Goal: Task Accomplishment & Management: Use online tool/utility

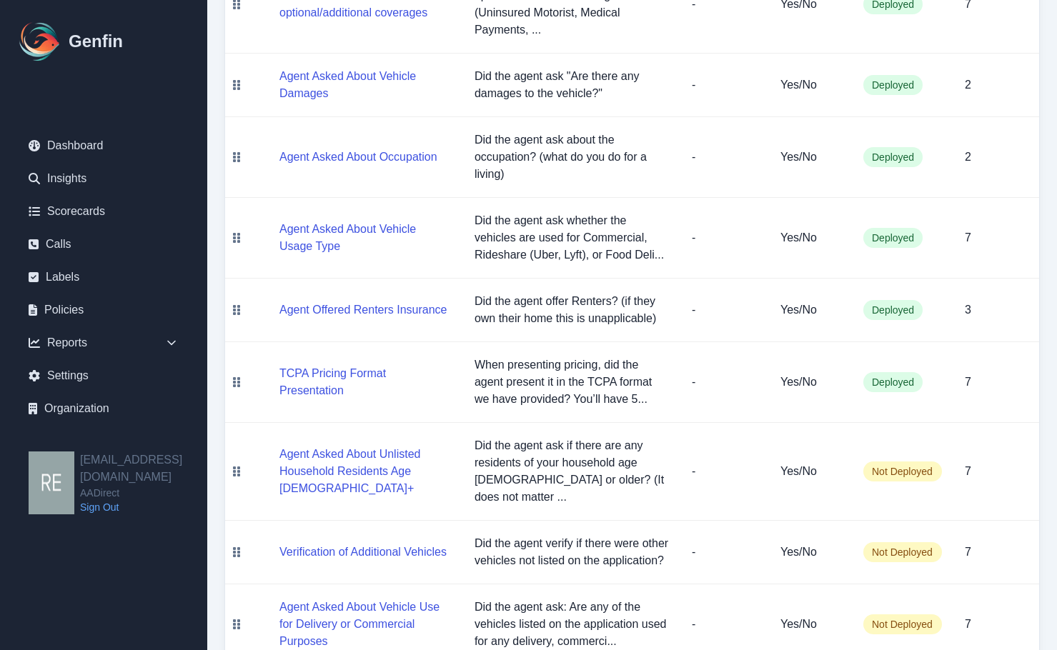
scroll to position [1286, 0]
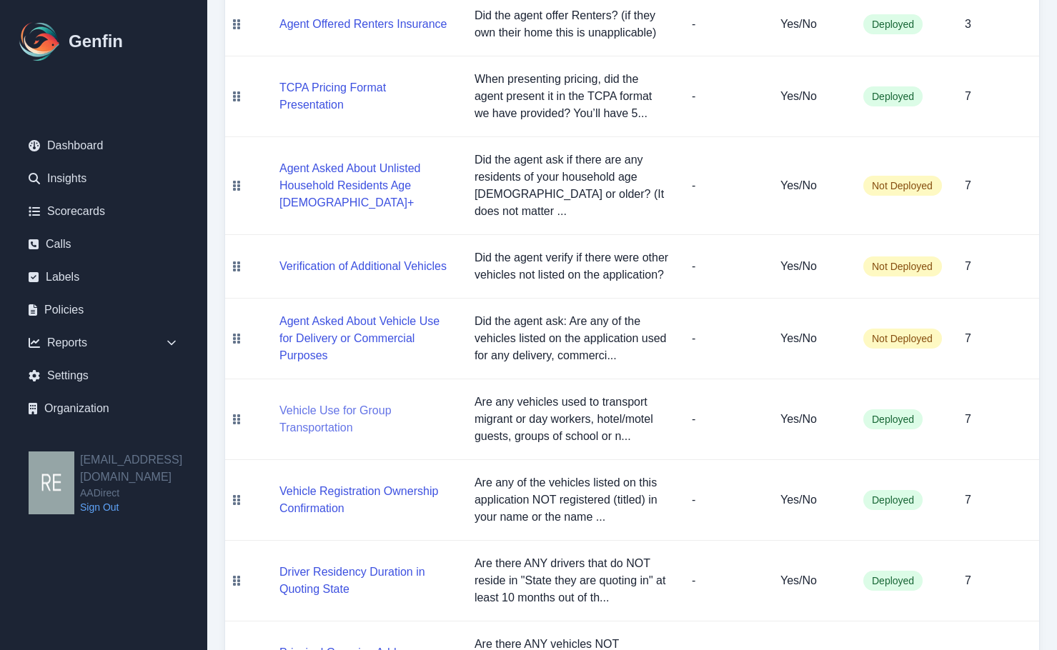
click at [337, 402] on button "Vehicle Use for Group Transportation" at bounding box center [365, 419] width 172 height 34
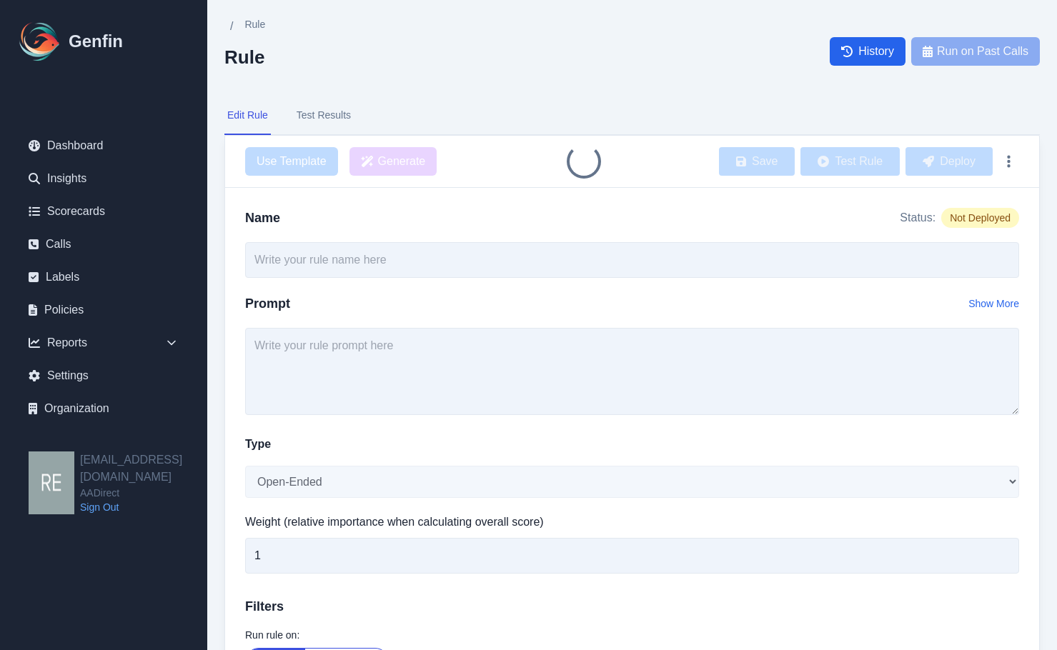
type input "Vehicle Use for Group Transportation"
type textarea "Are any vehicles used to transport migrant or day workers, hotel/motel guests, …"
select select "Yes/No"
type input "7"
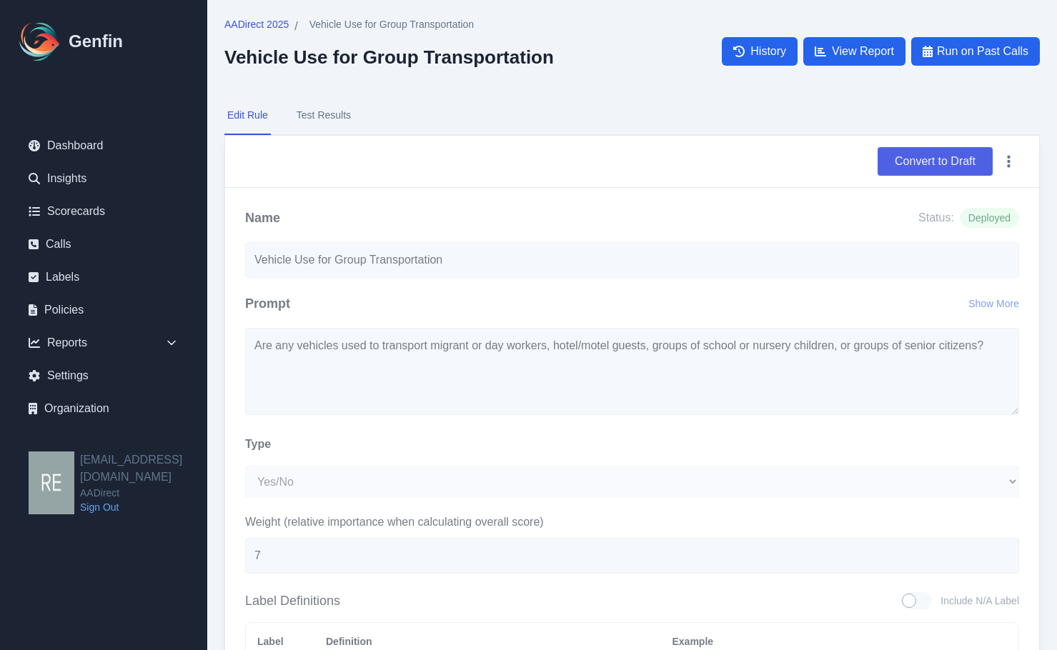
click at [920, 164] on button "Convert to Draft" at bounding box center [934, 161] width 115 height 29
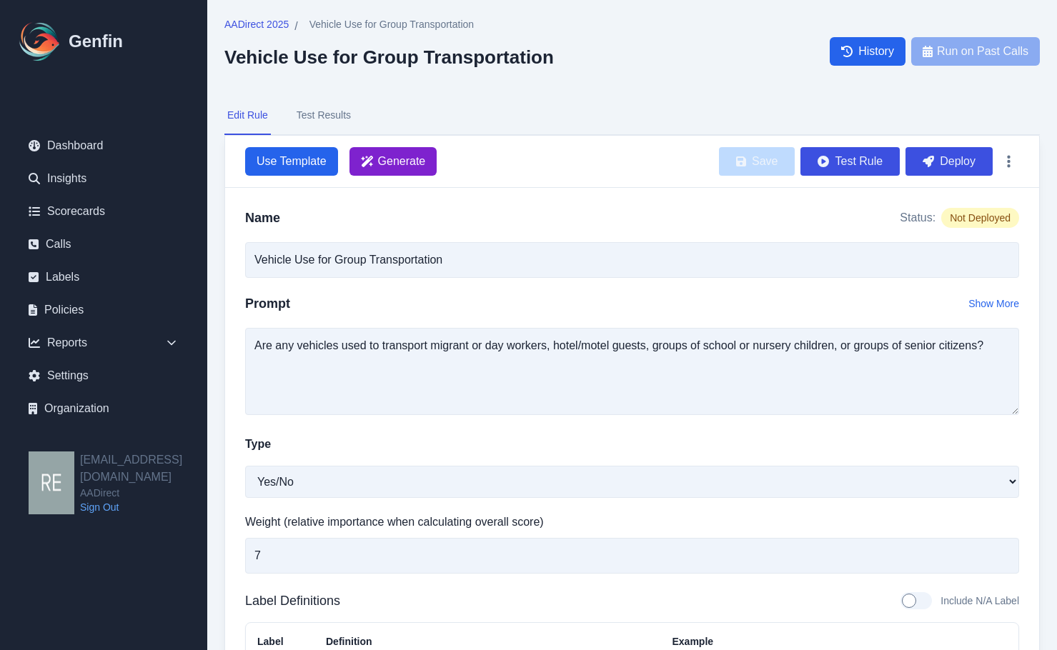
click at [393, 160] on span "Generate" at bounding box center [402, 161] width 48 height 17
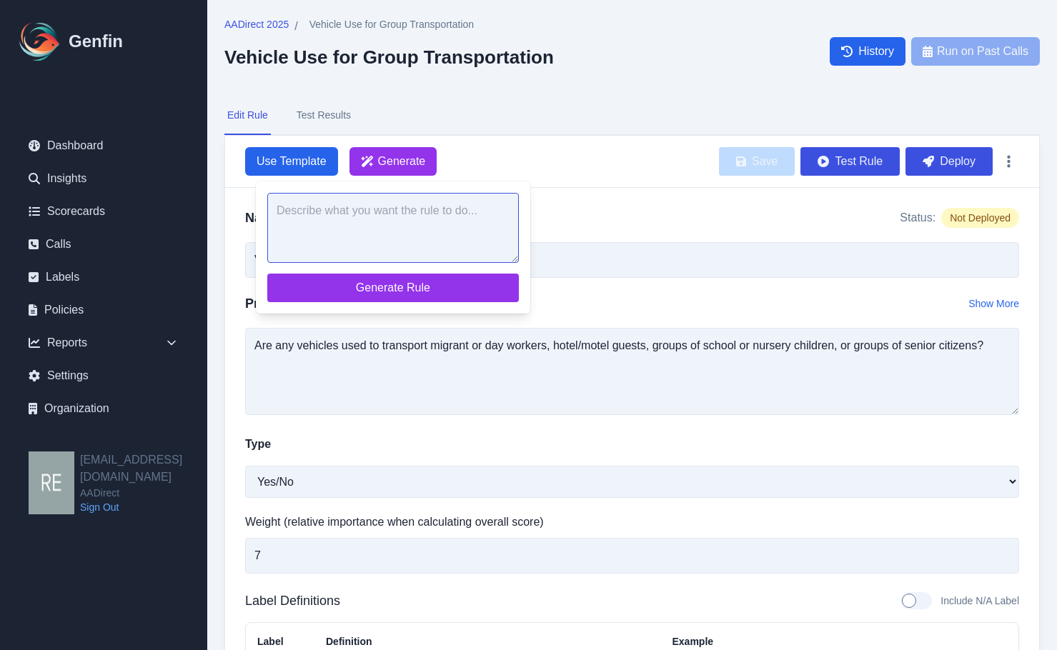
click at [412, 224] on textarea at bounding box center [393, 228] width 252 height 70
paste textarea "Are any vehicles used to transport migrant or day workers, hotel/motel guests, …"
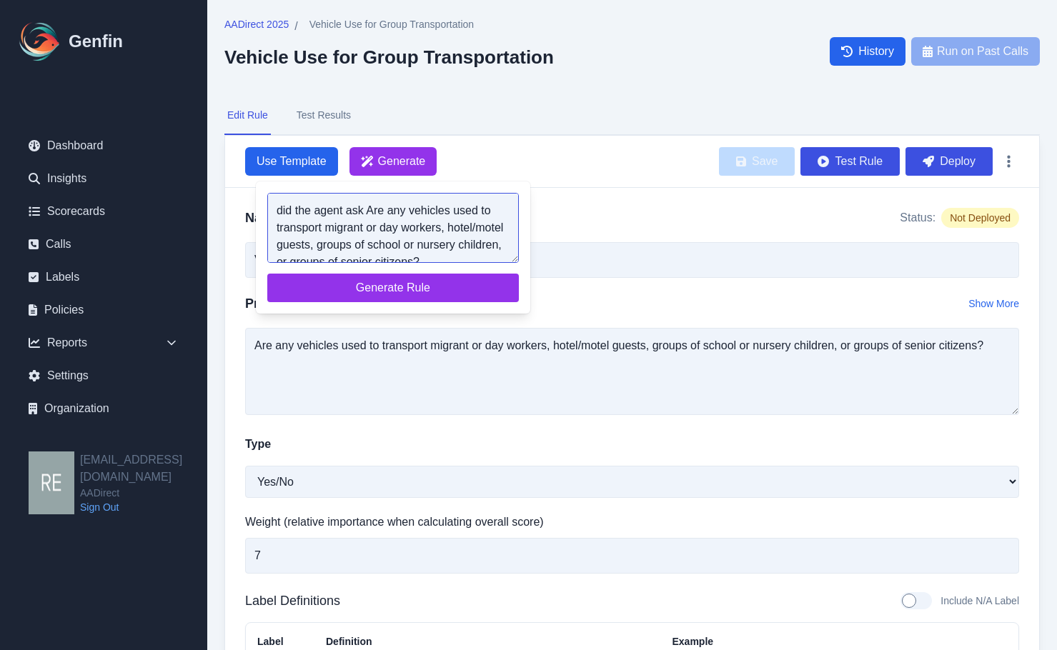
scroll to position [23, 0]
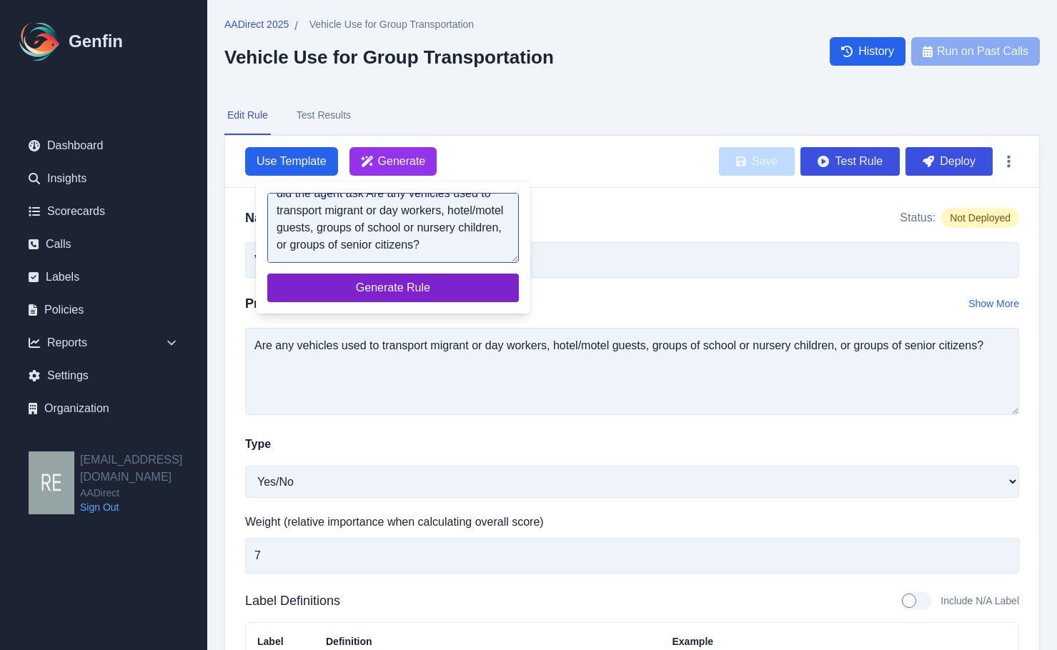
type textarea "did the agent ask Are any vehicles used to transport migrant or day workers, ho…"
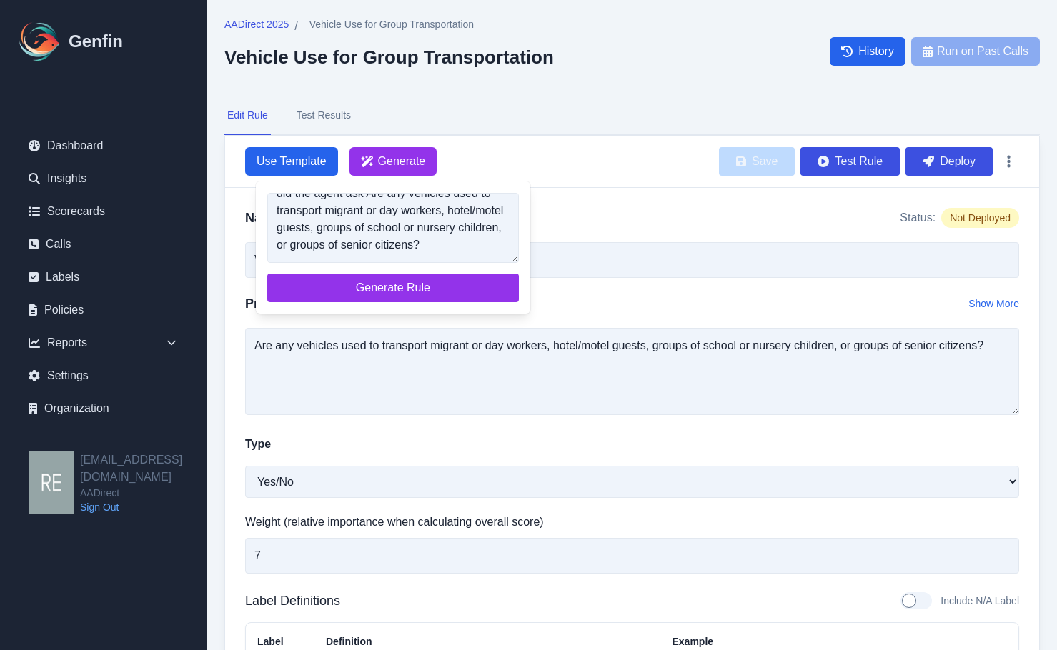
click at [425, 274] on button "Generate Rule" at bounding box center [393, 288] width 252 height 29
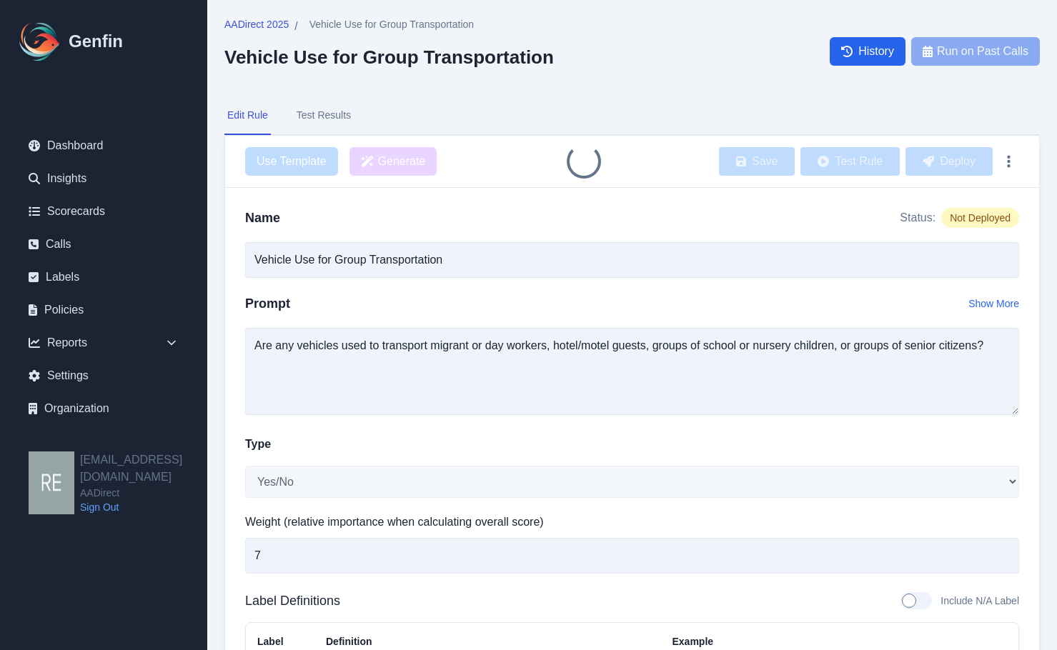
type input "Agent Asked About Vehicle Use for Specific Groups"
type textarea "Did the agent ask: Are any vehicles used to transport migrant or day workers, h…"
type textarea "The agent asked if any vehicles are used to transport any of the specified grou…"
type textarea "Did you use any vehicles to transport migrant workers, hotel guests, school chi…"
type textarea "The agent did not ask about the use of vehicles for transporting any of the spe…"
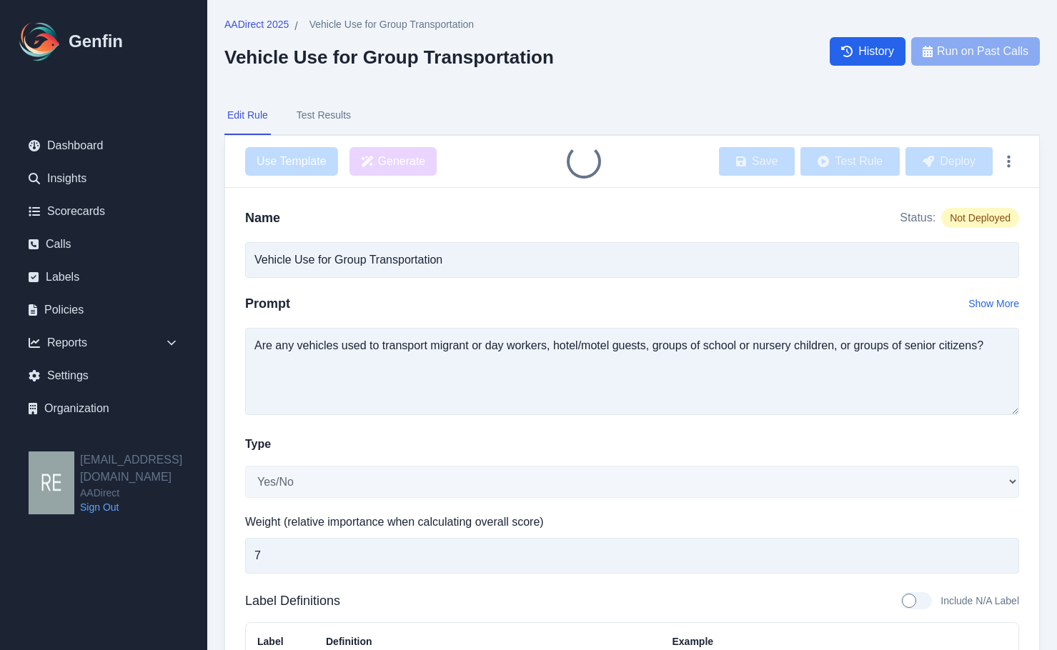
type textarea "The agent did not mention vehicle use for these groups during the conversation."
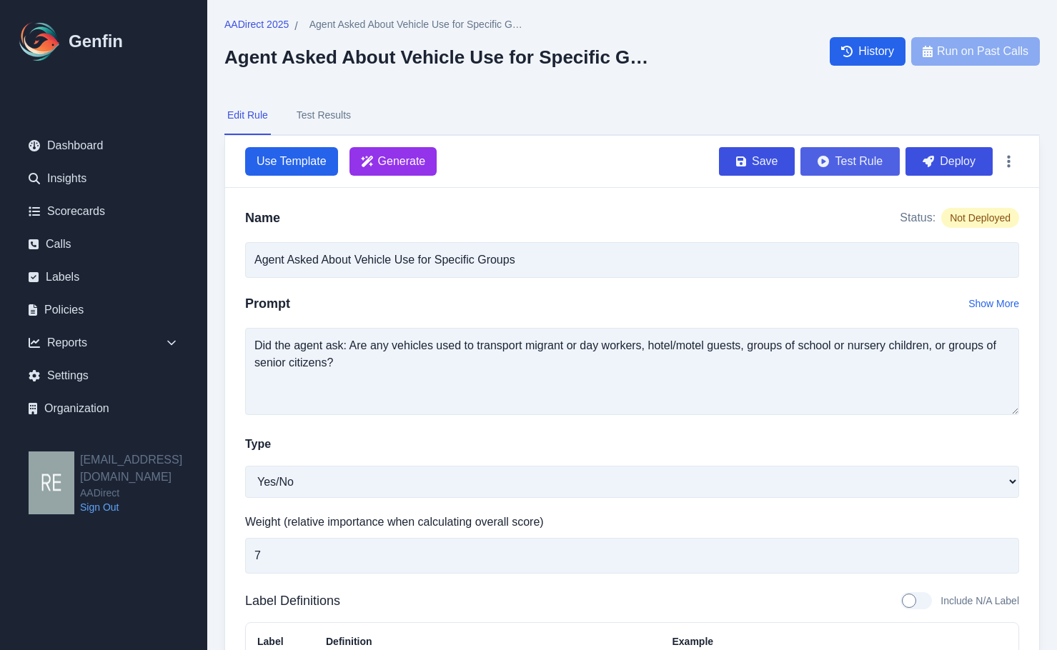
click at [868, 152] on button "Test Rule" at bounding box center [849, 161] width 99 height 29
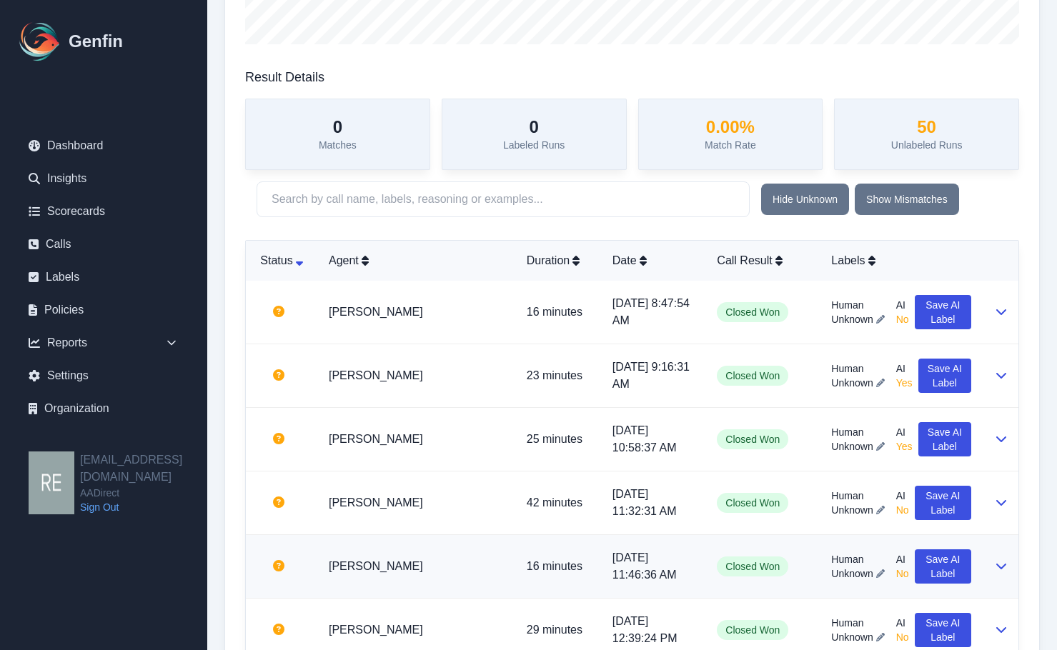
scroll to position [643, 0]
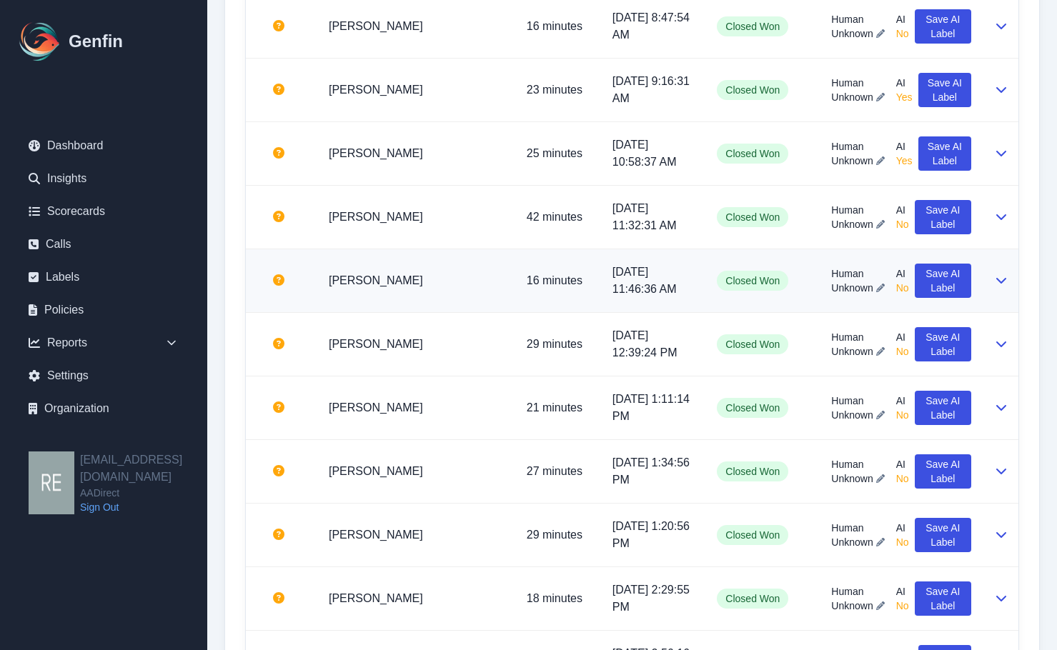
click at [1001, 283] on icon at bounding box center [1001, 281] width 10 height 6
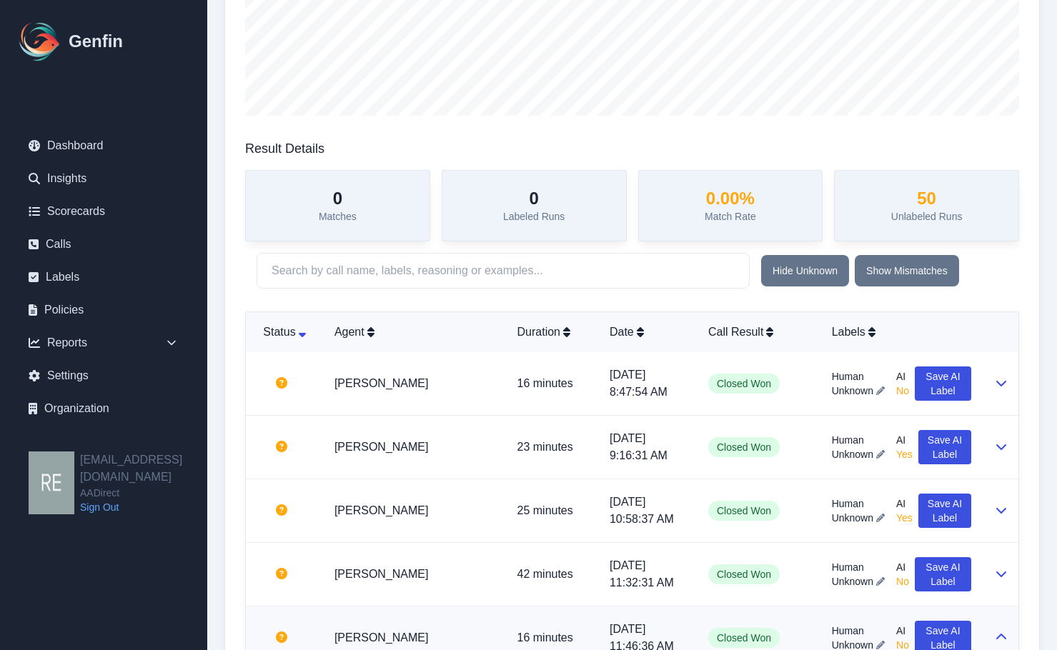
scroll to position [71, 0]
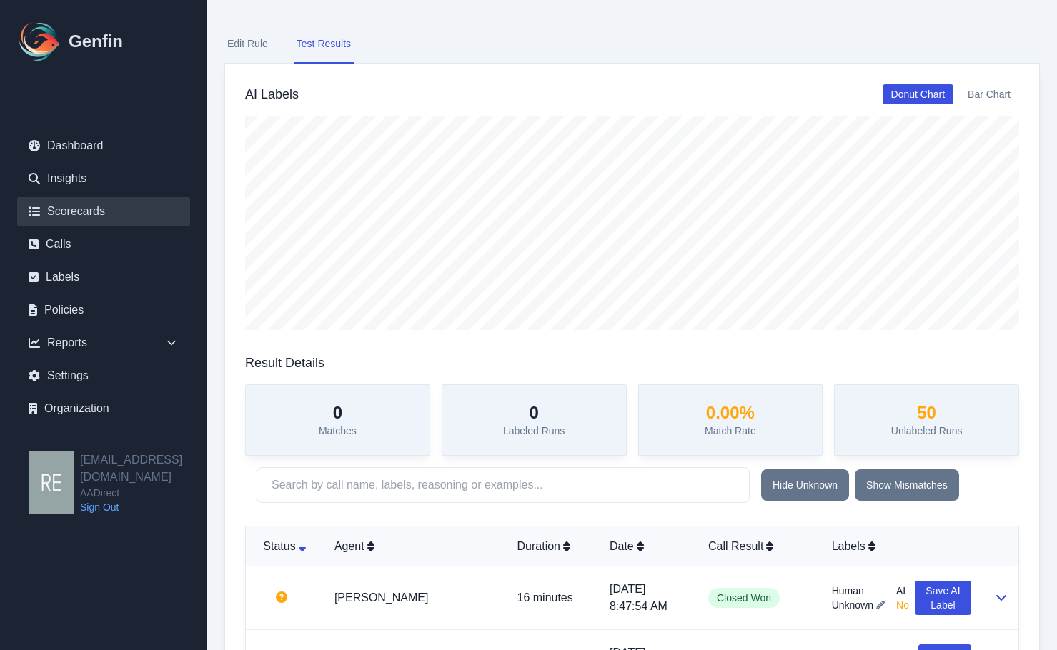
click at [88, 210] on link "Scorecards" at bounding box center [103, 211] width 173 height 29
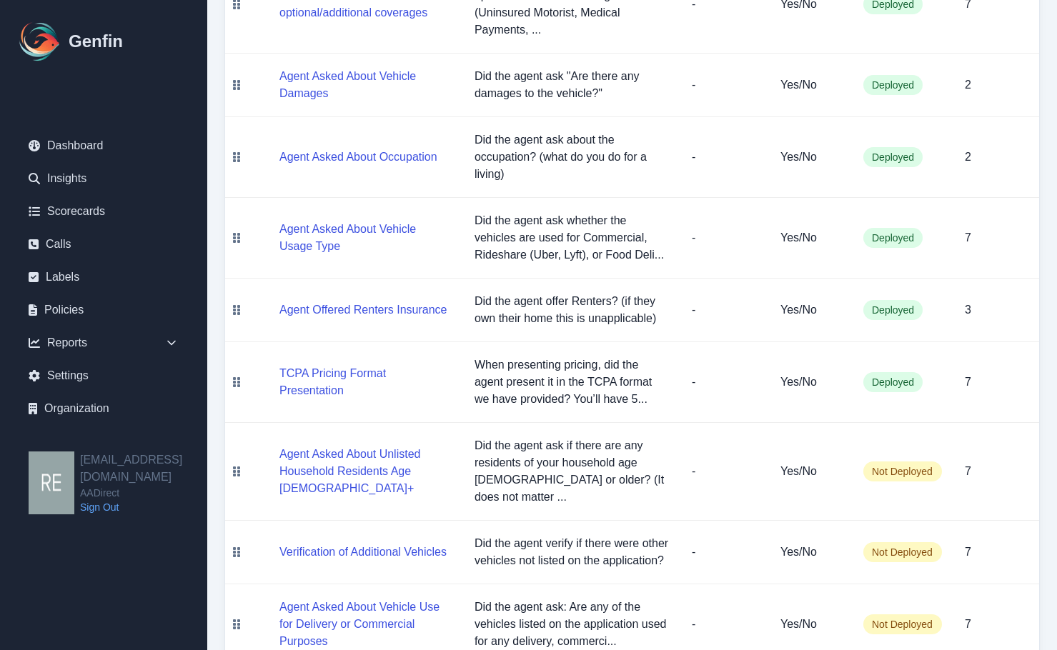
scroll to position [1286, 0]
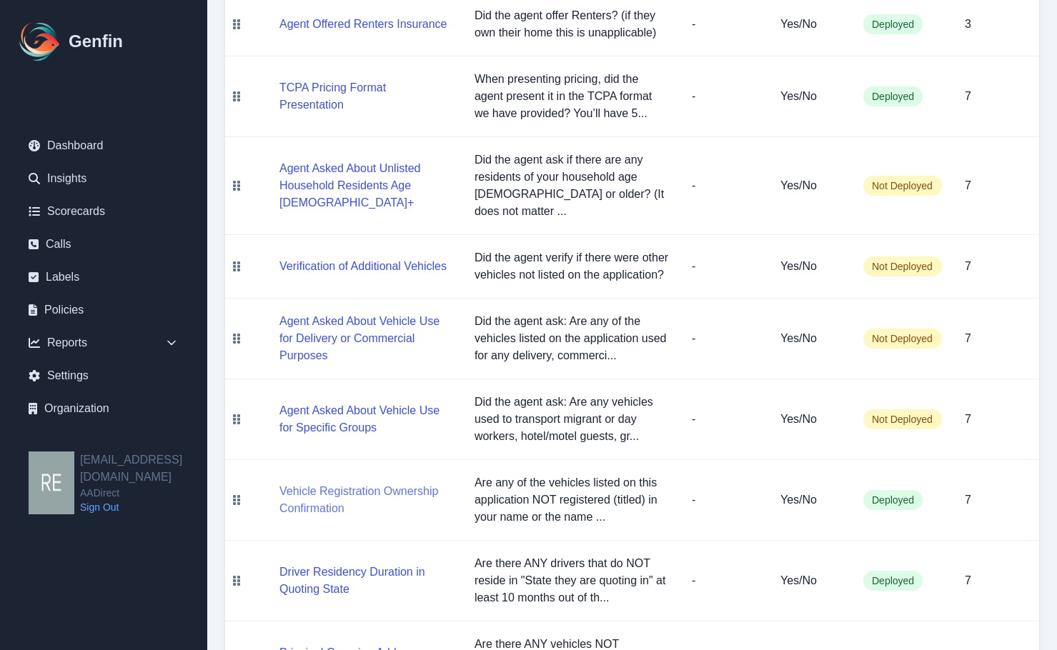
click at [350, 483] on button "Vehicle Registration Ownership Confirmation" at bounding box center [365, 500] width 172 height 34
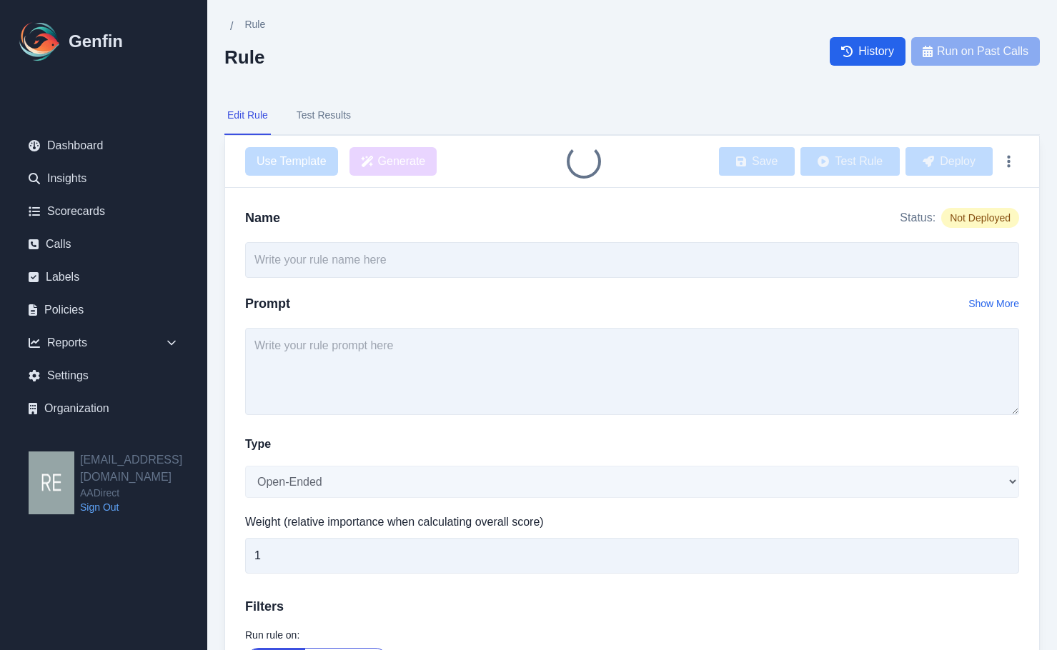
type input "Vehicle Registration Ownership Confirmation"
type textarea "Are any of the vehicles listed on this application NOT registered (titled) in y…"
select select "Yes/No"
type input "7"
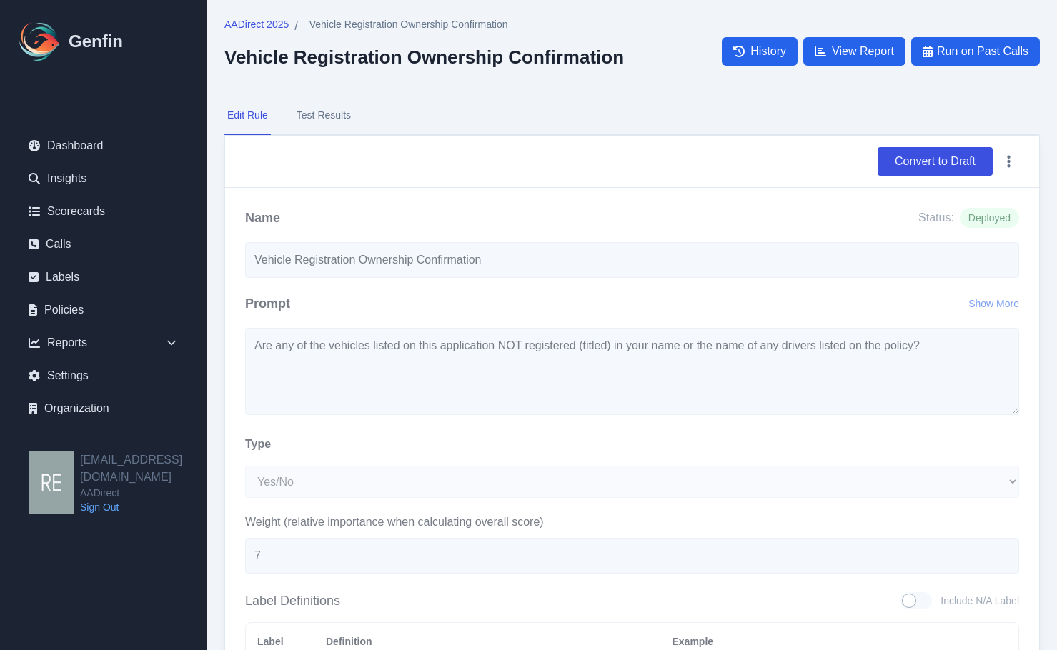
scroll to position [71, 0]
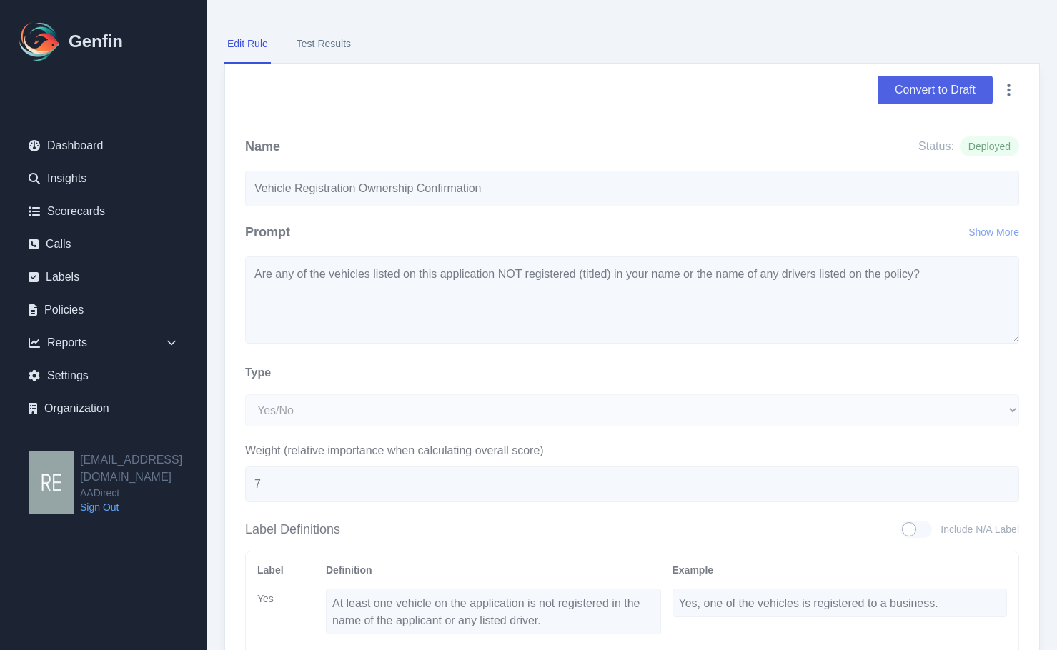
click at [947, 89] on button "Convert to Draft" at bounding box center [934, 90] width 115 height 29
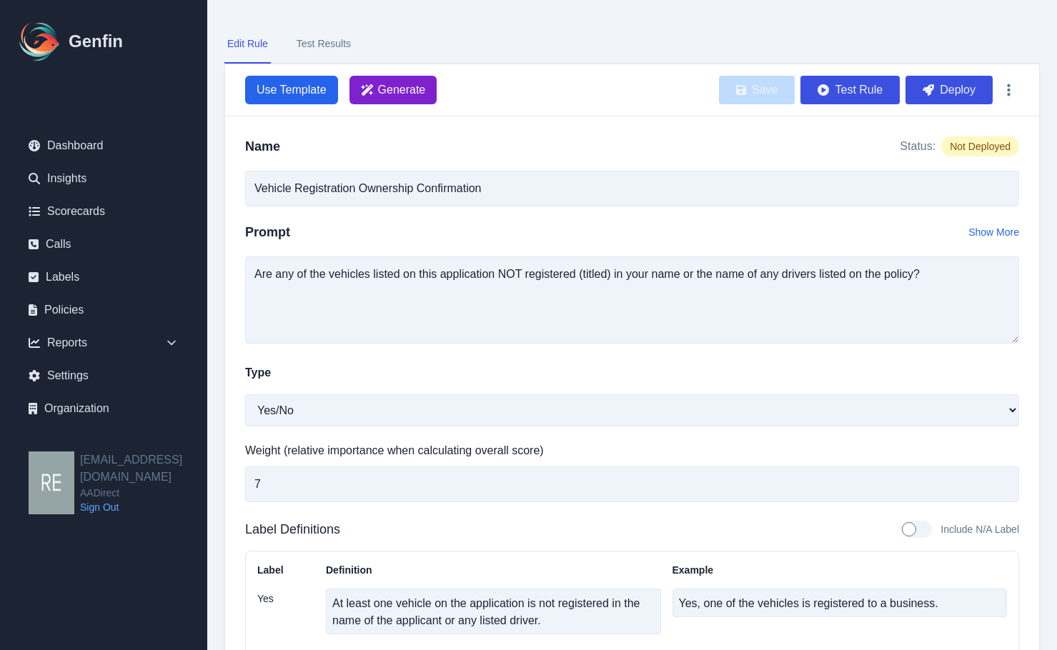
click at [409, 91] on span "Generate" at bounding box center [402, 89] width 48 height 17
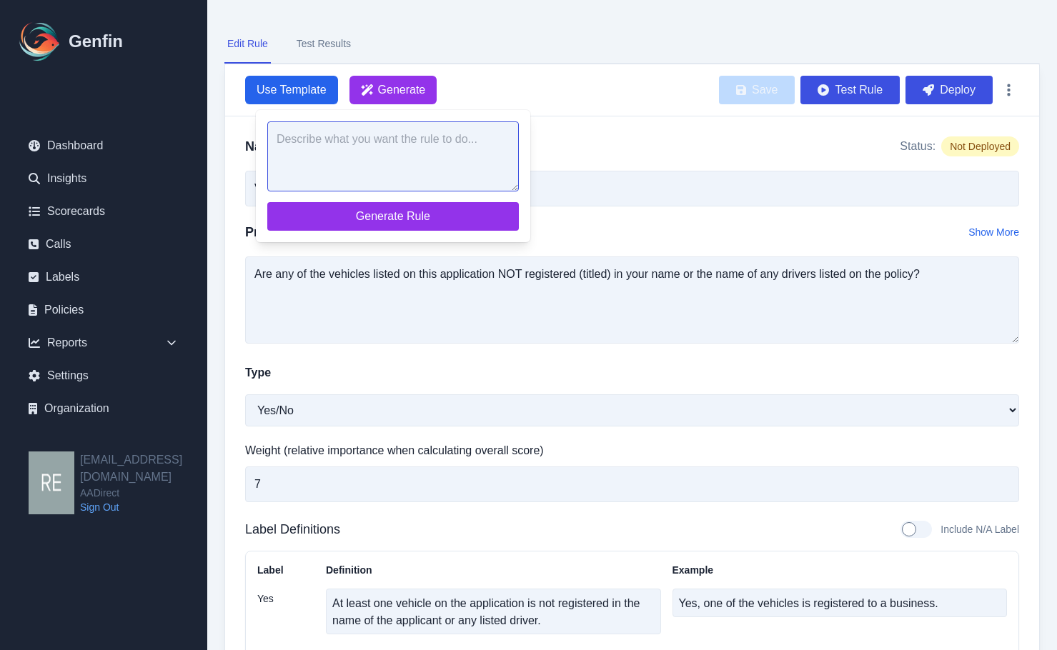
click at [406, 146] on textarea at bounding box center [393, 156] width 252 height 70
type textarea "d"
paste textarea "Are any of the vehicles listed on this application NOT registered (titled) in y…"
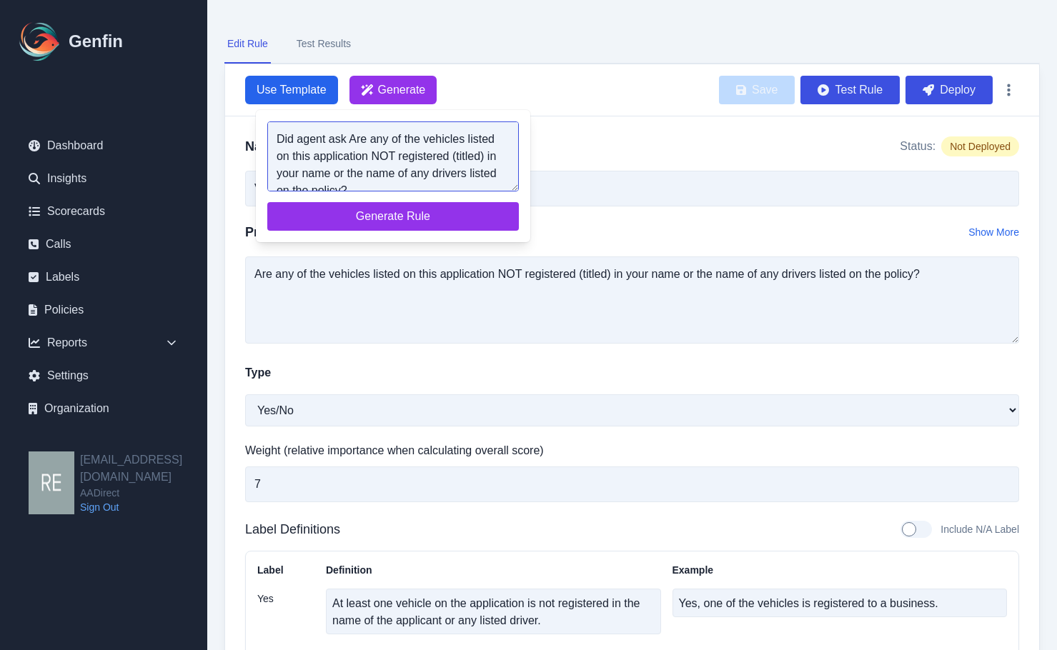
scroll to position [6, 0]
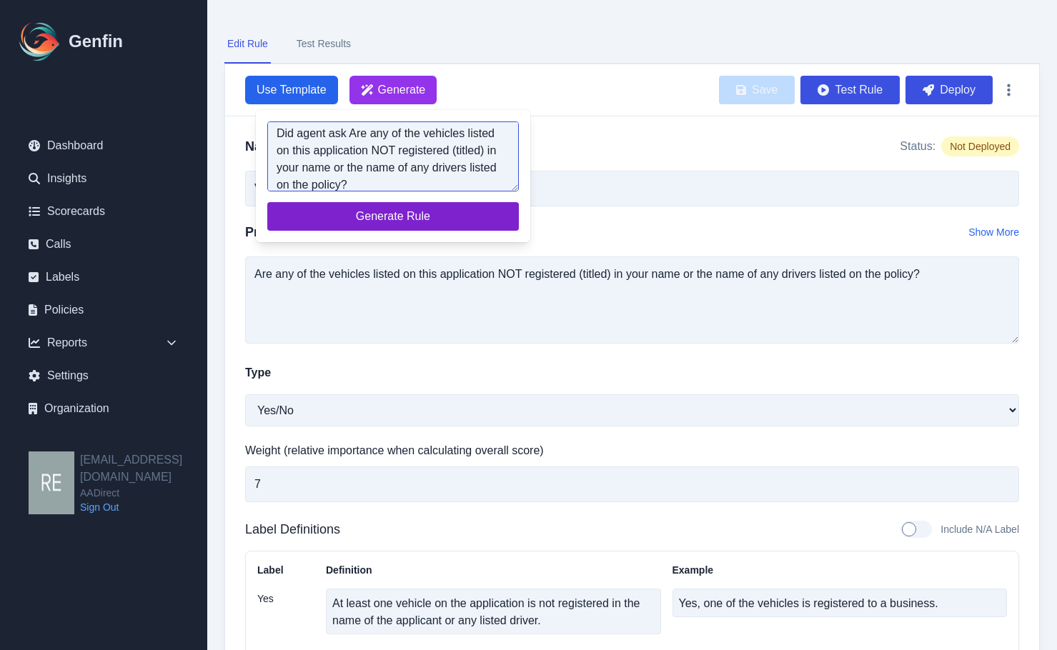
type textarea "Did agent ask Are any of the vehicles listed on this application NOT registered…"
click at [434, 222] on span "Generate Rule" at bounding box center [393, 216] width 229 height 17
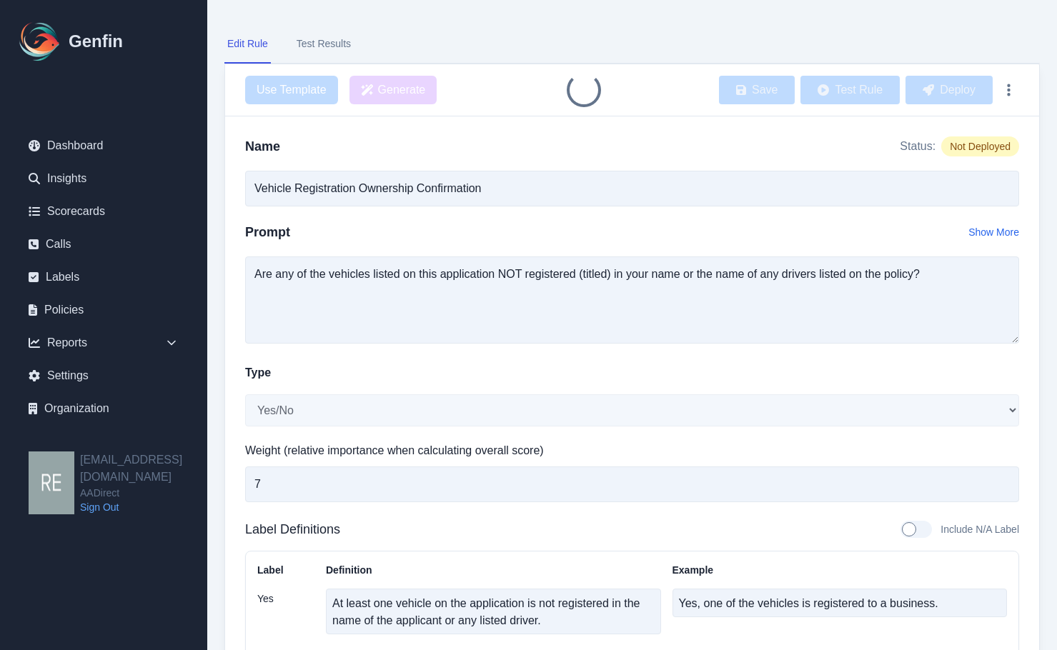
type input "Agent Asked About Vehicle Registration Ownership"
type textarea "Did agent ask: Are any of the vehicles listed on this application NOT registere…"
type textarea "The agent did ask if any of the vehicles listed on the application are not regi…"
type textarea "Yes, the agent asked if any vehicles are not registered in the applicant's or l…"
type textarea "The agent did not ask if any of the vehicles listed on the application are not …"
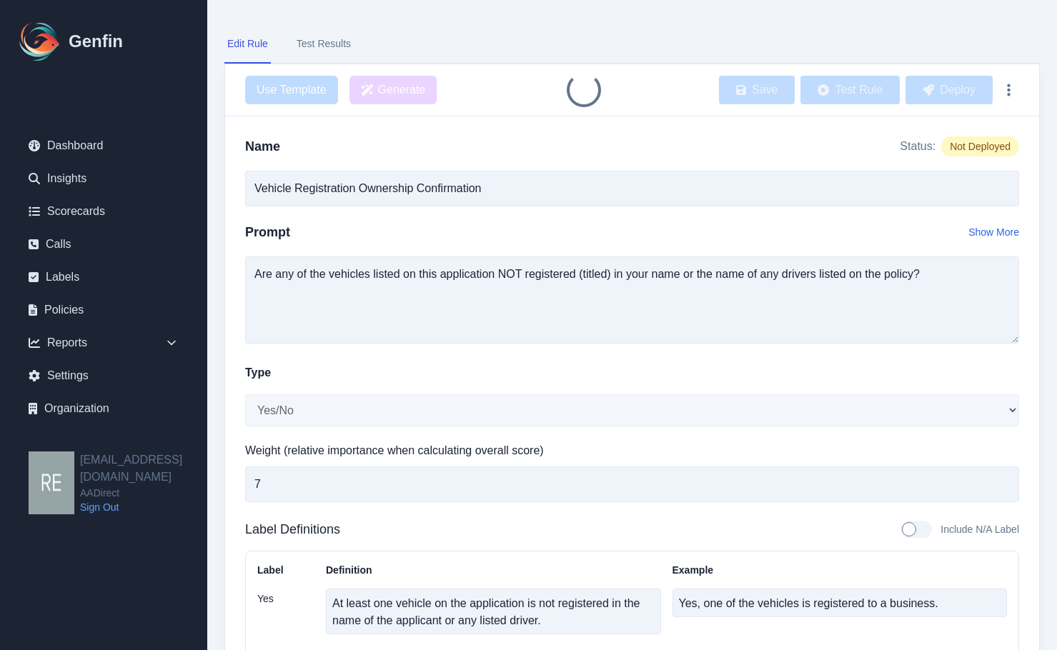
type textarea "No, the agent did not ask about the registration ownership of the vehicles."
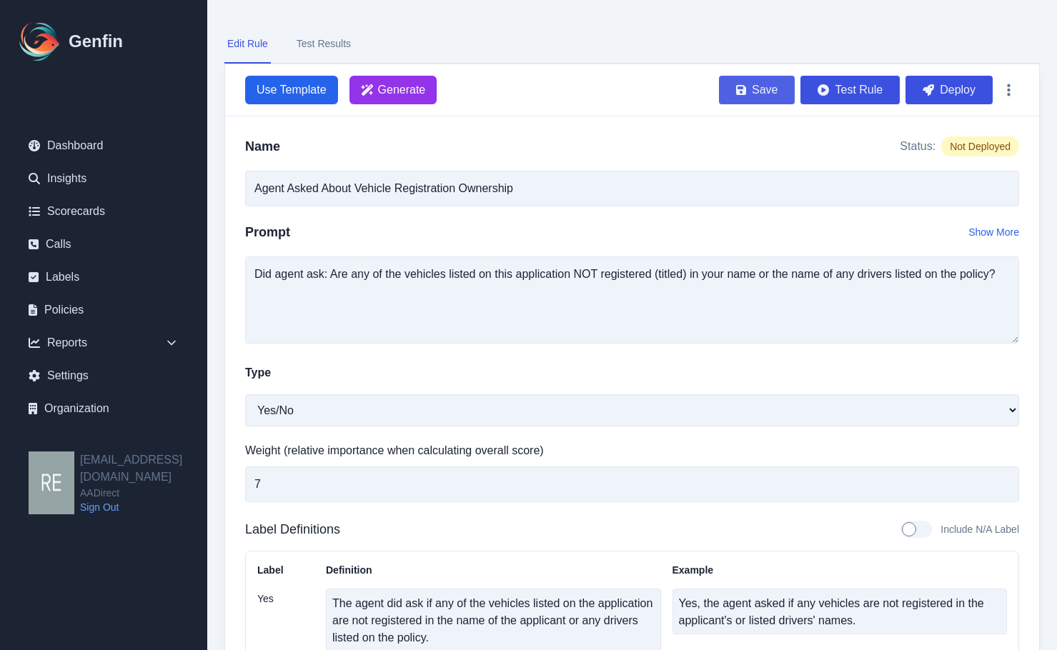
click at [758, 94] on button "Save" at bounding box center [757, 90] width 76 height 29
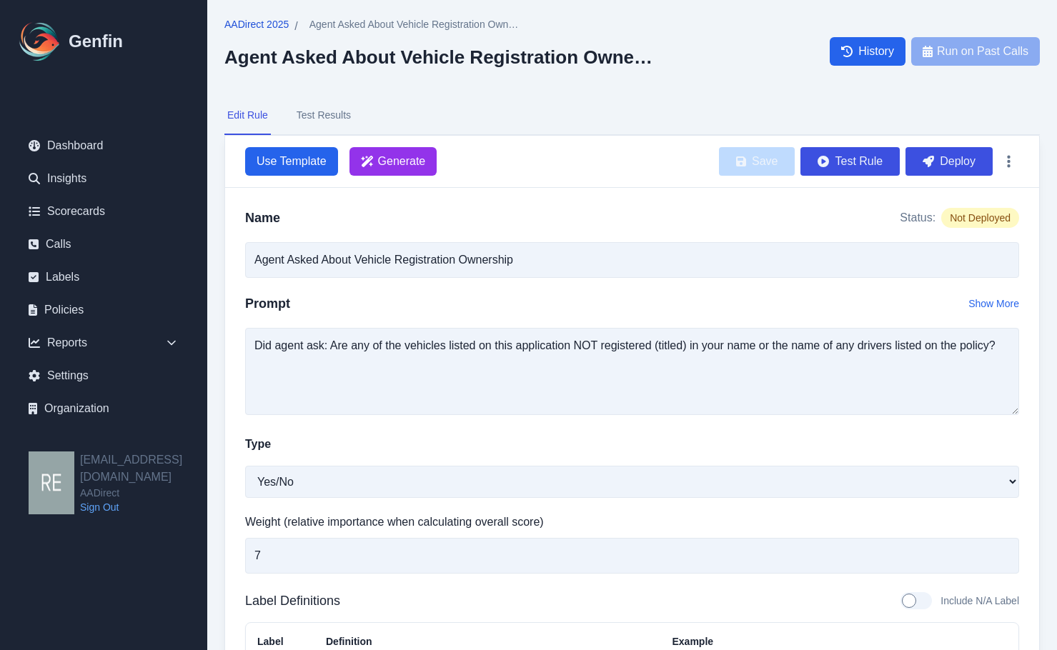
click at [278, 24] on span "AADirect 2025" at bounding box center [256, 24] width 64 height 14
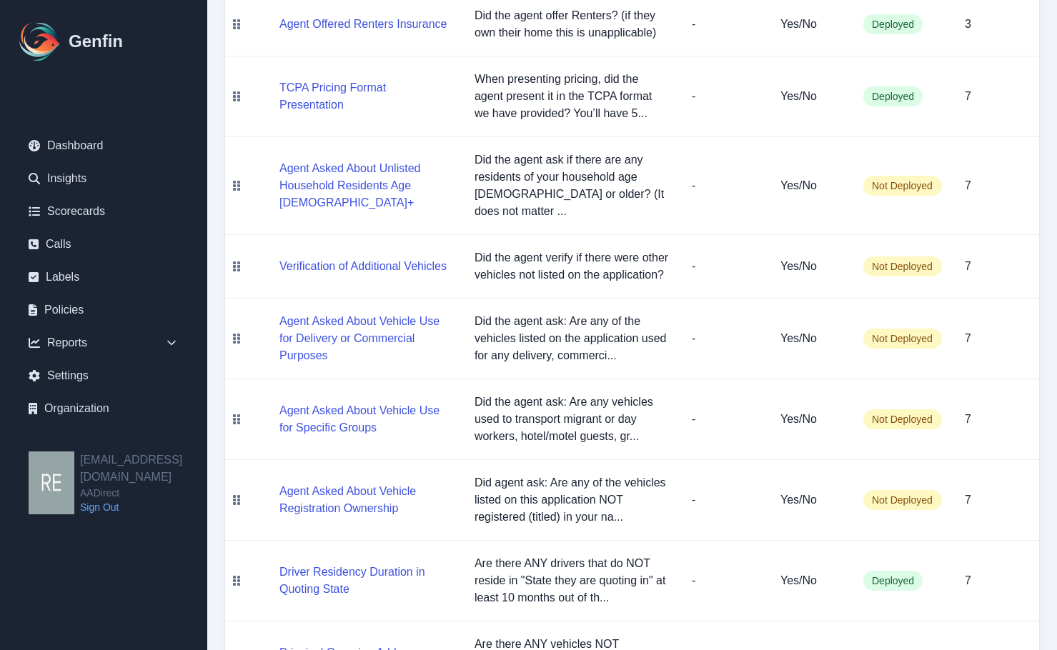
scroll to position [1358, 0]
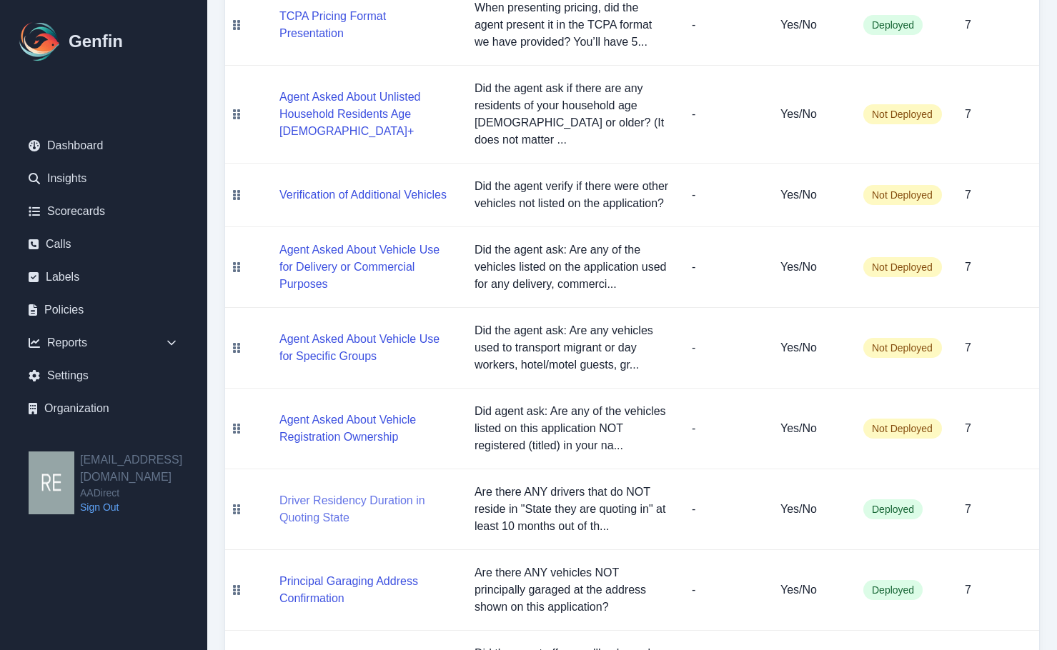
click at [321, 492] on button "Driver Residency Duration in Quoting State" at bounding box center [365, 509] width 172 height 34
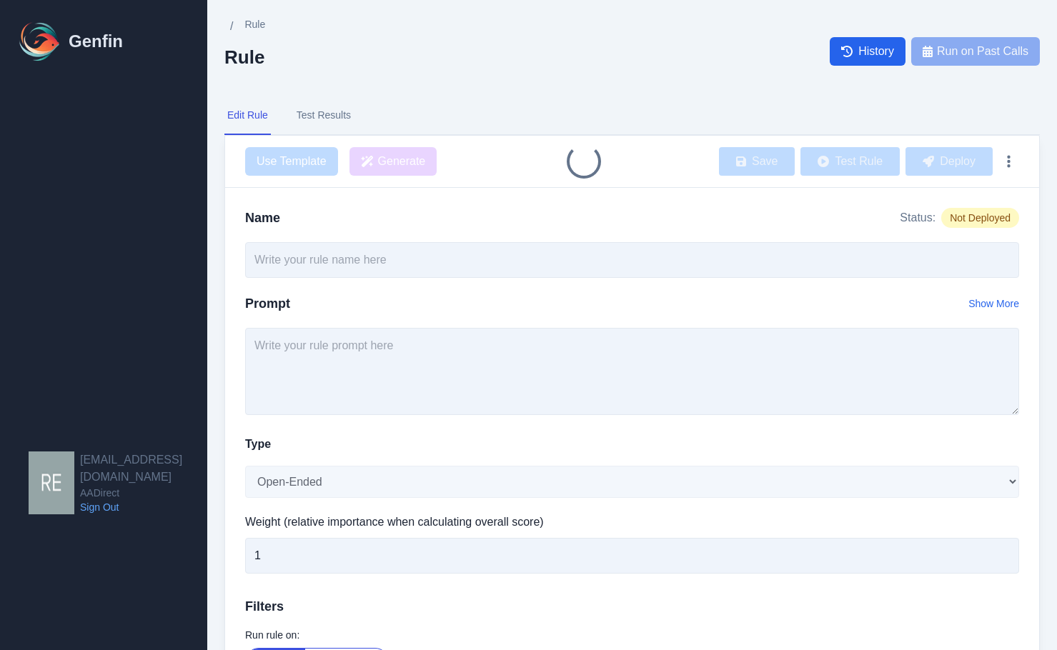
type input "Driver Residency Duration in Quoting State"
type textarea "Are there ANY drivers that do NOT reside in "State they are quoting in" at leas…"
select select "Yes/No"
type input "7"
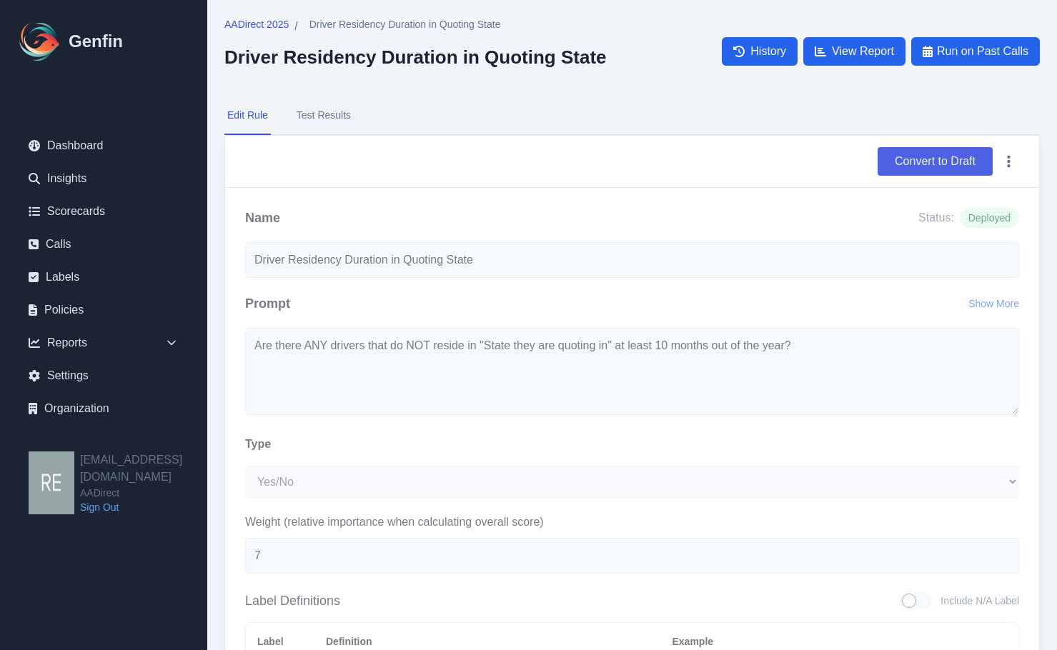
click at [932, 154] on button "Convert to Draft" at bounding box center [934, 161] width 115 height 29
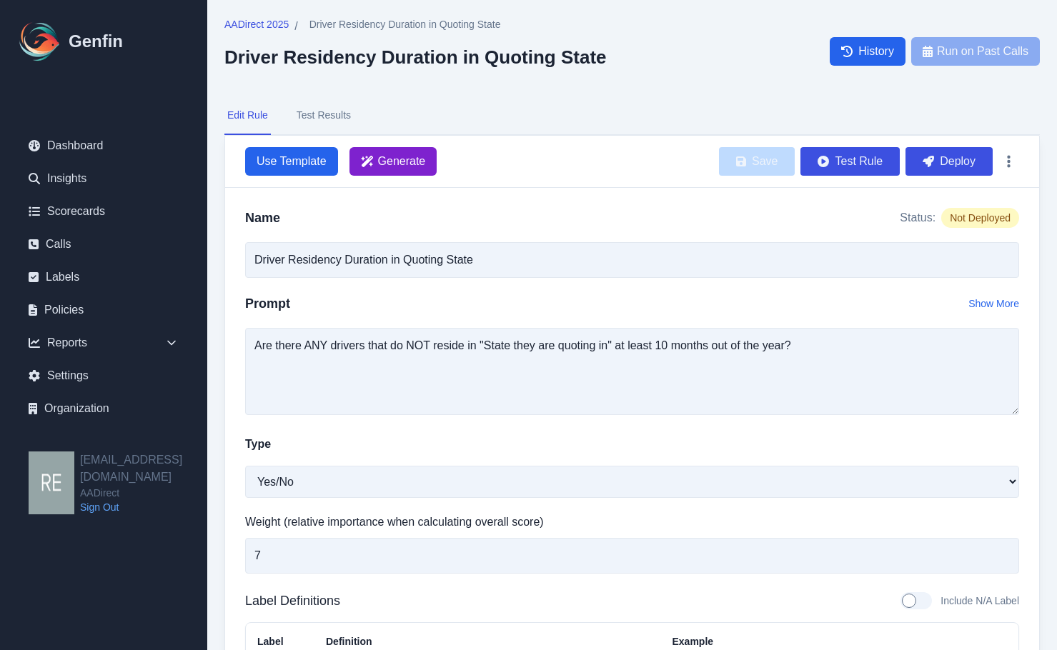
click at [404, 169] on span "Generate" at bounding box center [402, 161] width 48 height 17
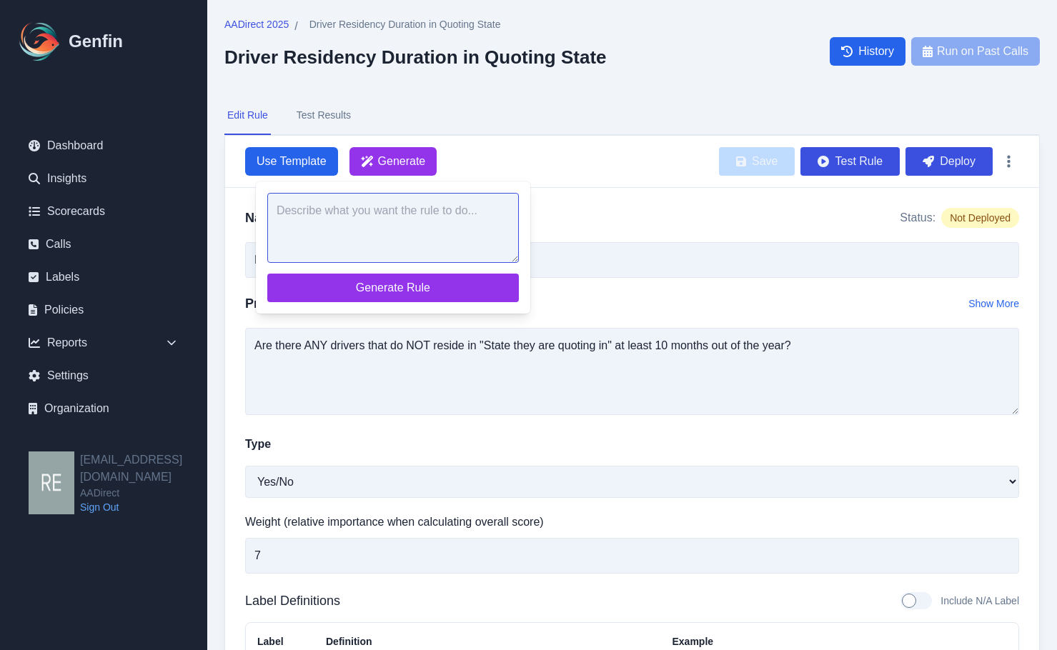
click at [436, 232] on textarea at bounding box center [393, 228] width 252 height 70
paste textarea "Are there ANY drivers that do NOT reside in "State they are quoting in" at leas…"
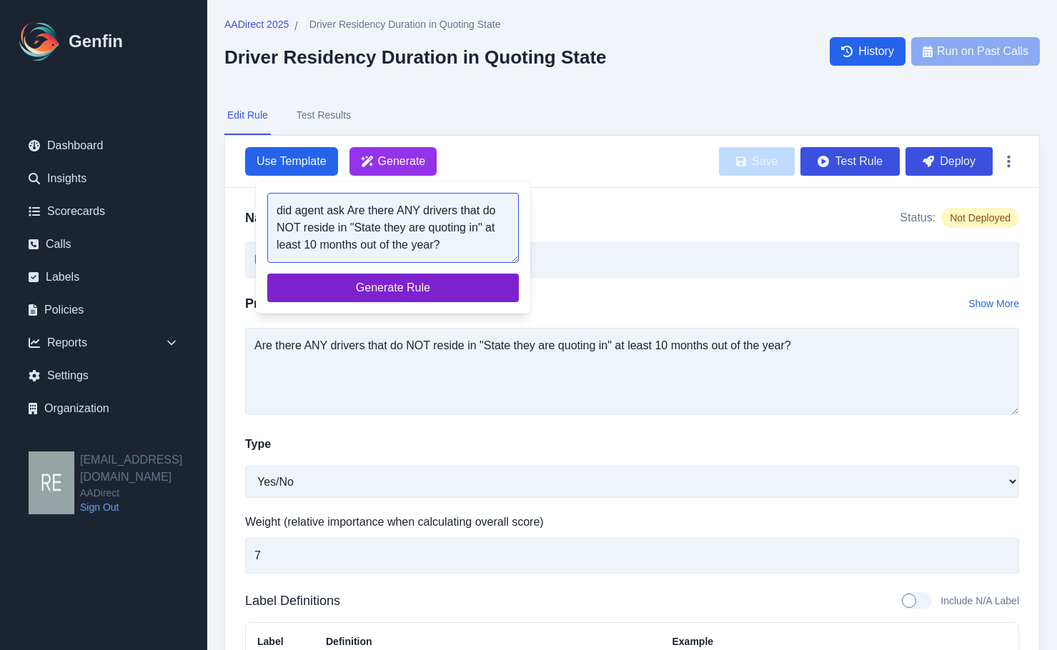
type textarea "did agent ask Are there ANY drivers that do NOT reside in "State they are quoti…"
click at [427, 278] on button "Generate Rule" at bounding box center [393, 288] width 252 height 29
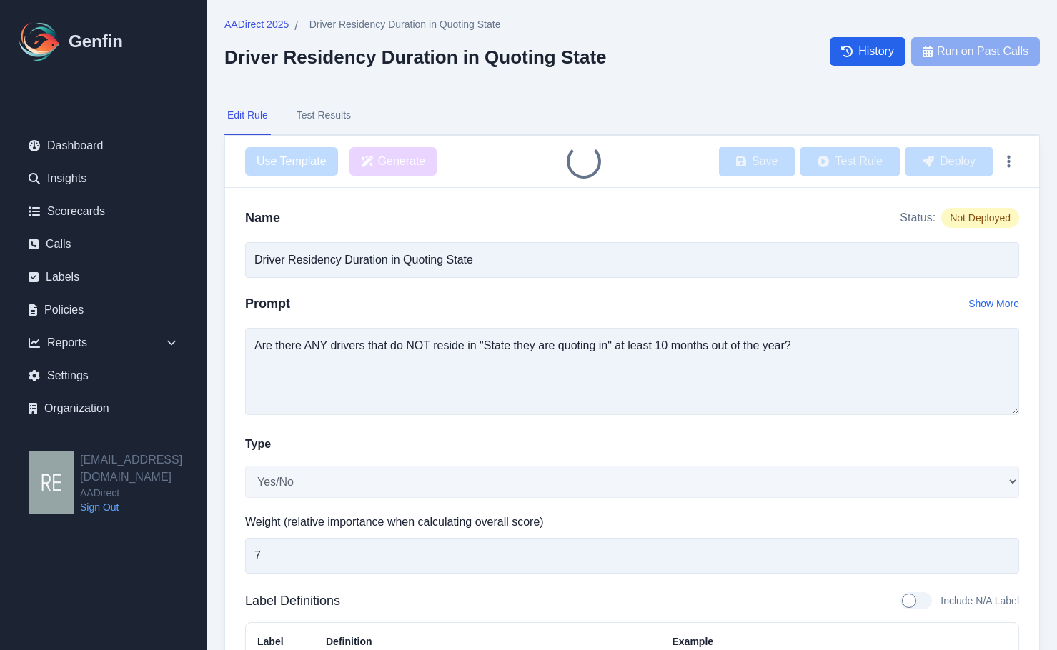
type input "Agent Asked About Driver Residency Duration"
type textarea "Did the agent ask: Are there ANY drivers that do NOT reside in the state they a…"
type textarea "The agent did ask if any drivers do not reside in the quoted state at least 10 …"
type textarea "Agent: Are there any drivers that do not live in this state for at least 10 mon…"
type textarea "The agent did not ask if any drivers do not reside in the quoted state at least…"
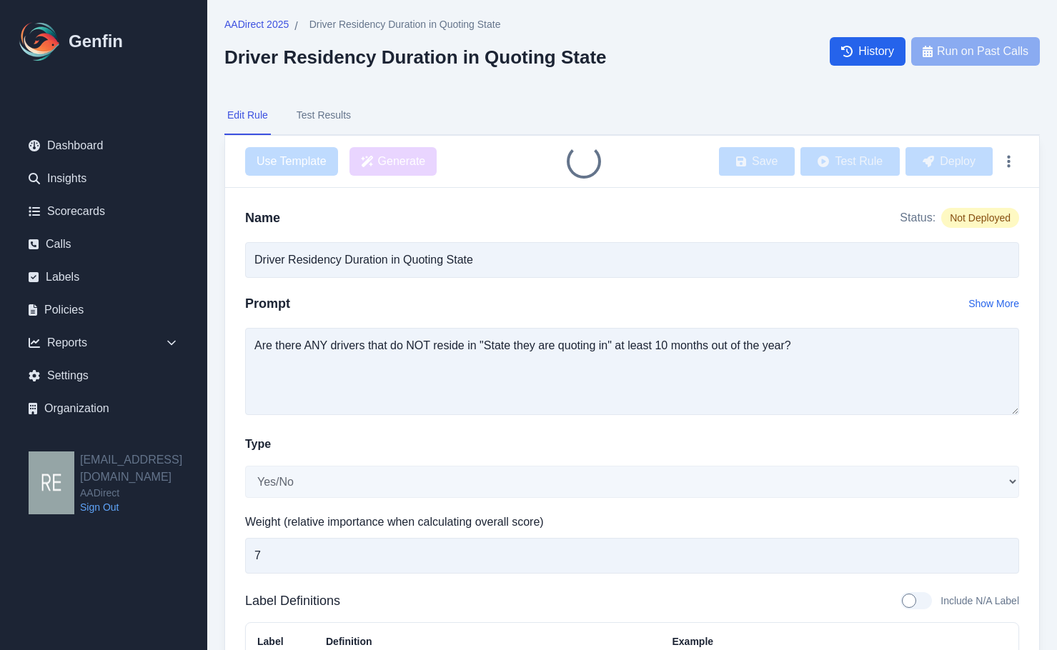
type textarea "Agent did not mention or ask about the residency duration of drivers."
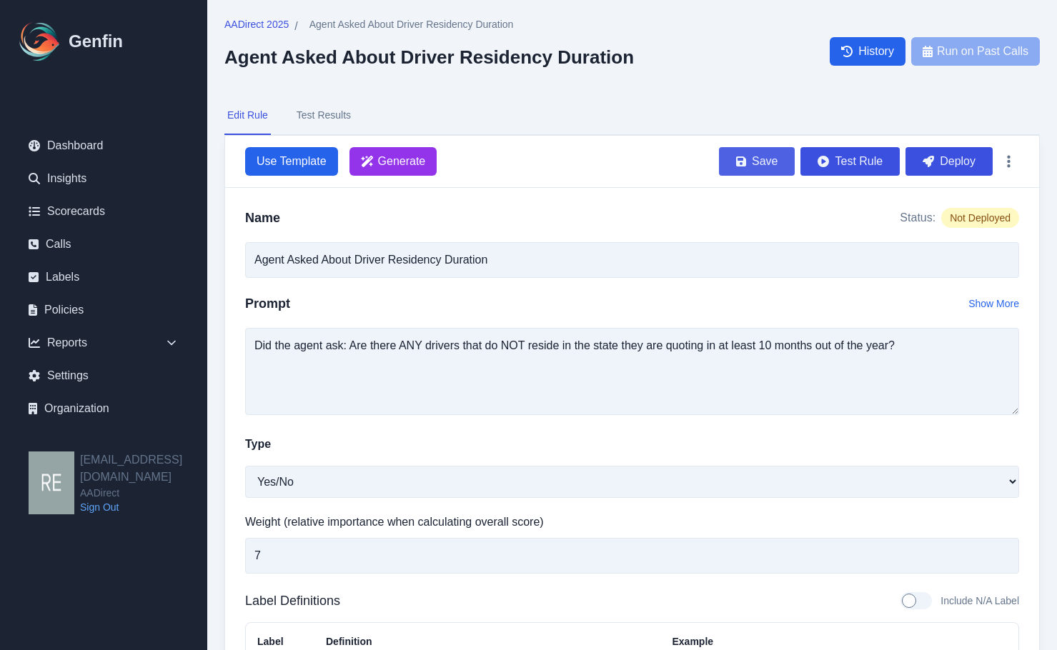
click at [765, 166] on button "Save" at bounding box center [757, 161] width 76 height 29
click at [273, 24] on span "AADirect 2025" at bounding box center [256, 24] width 64 height 14
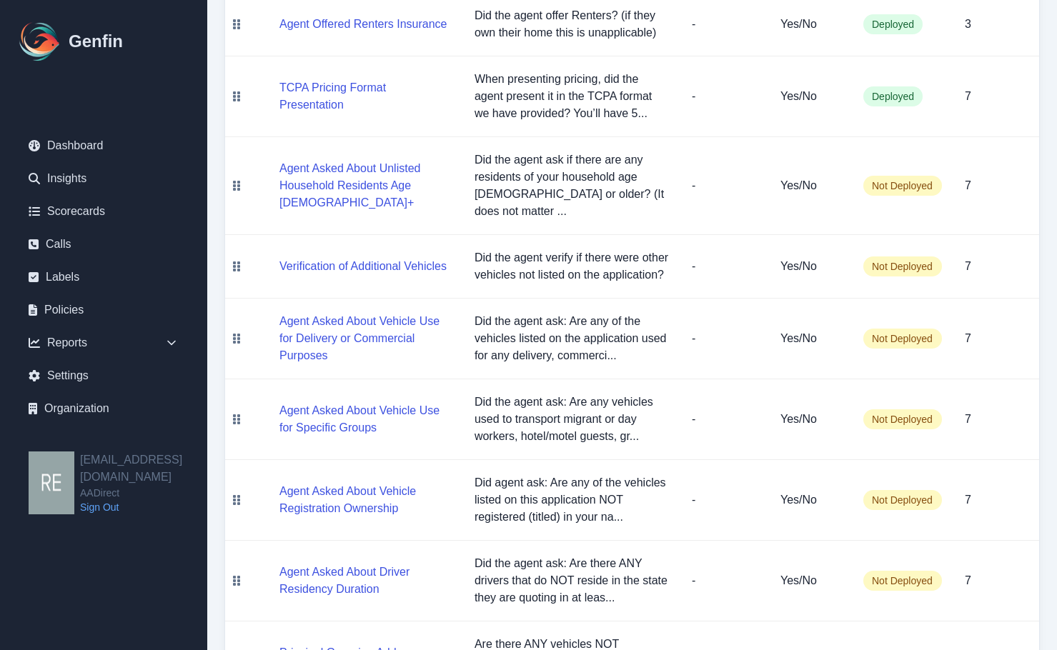
scroll to position [1405, 0]
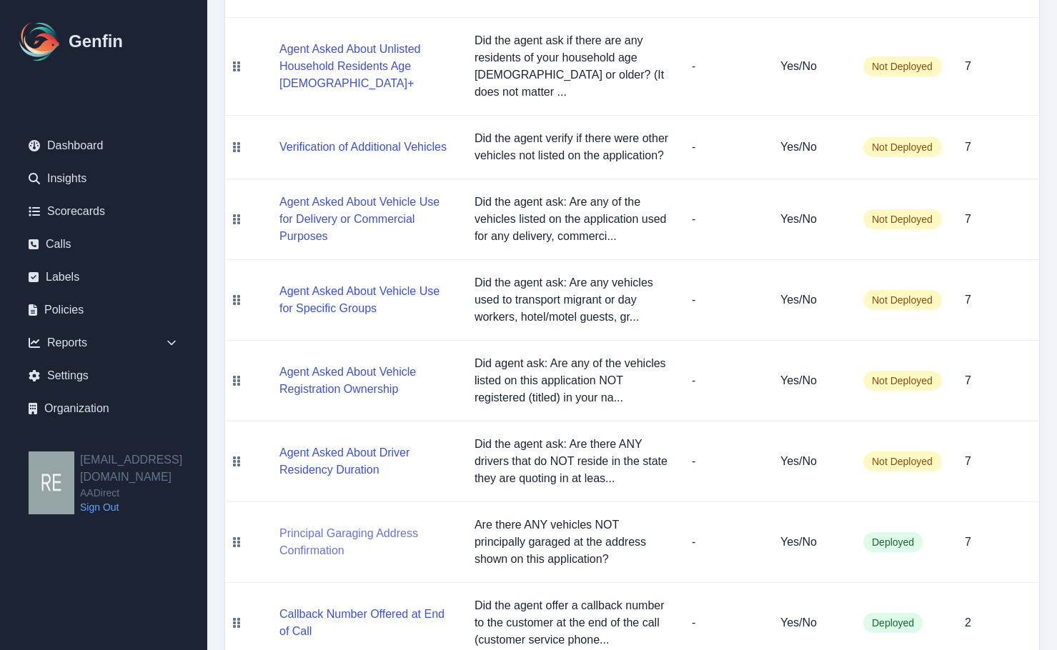
click at [367, 525] on button "Principal Garaging Address Confirmation" at bounding box center [365, 542] width 172 height 34
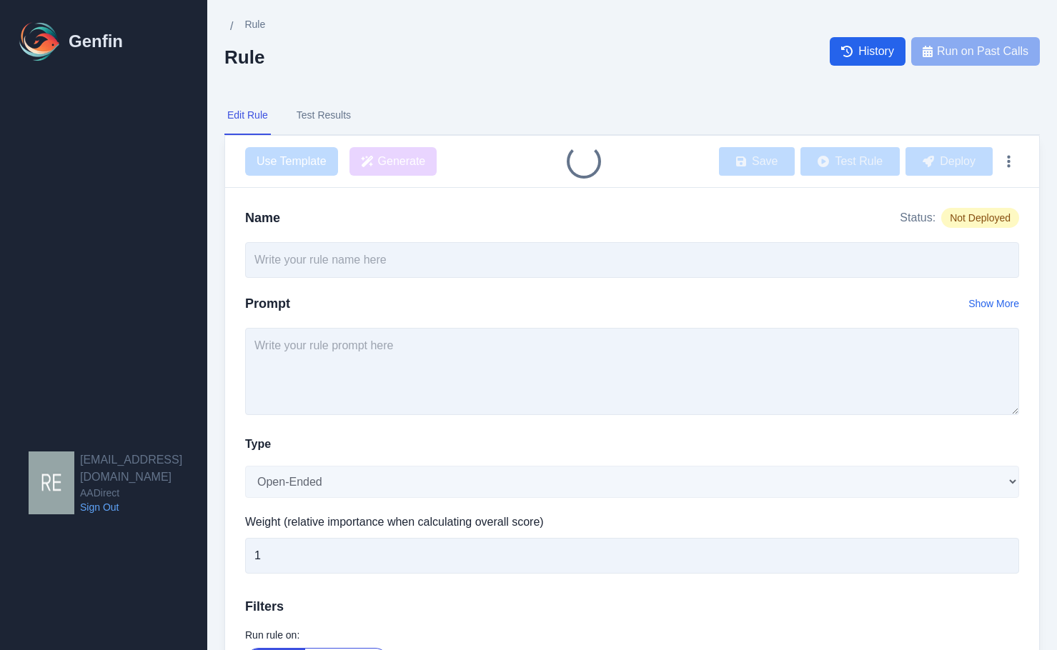
type input "Principal Garaging Address Confirmation"
type textarea "Are there ANY vehicles NOT principally garaged at the address shown on this app…"
select select "Yes/No"
type input "7"
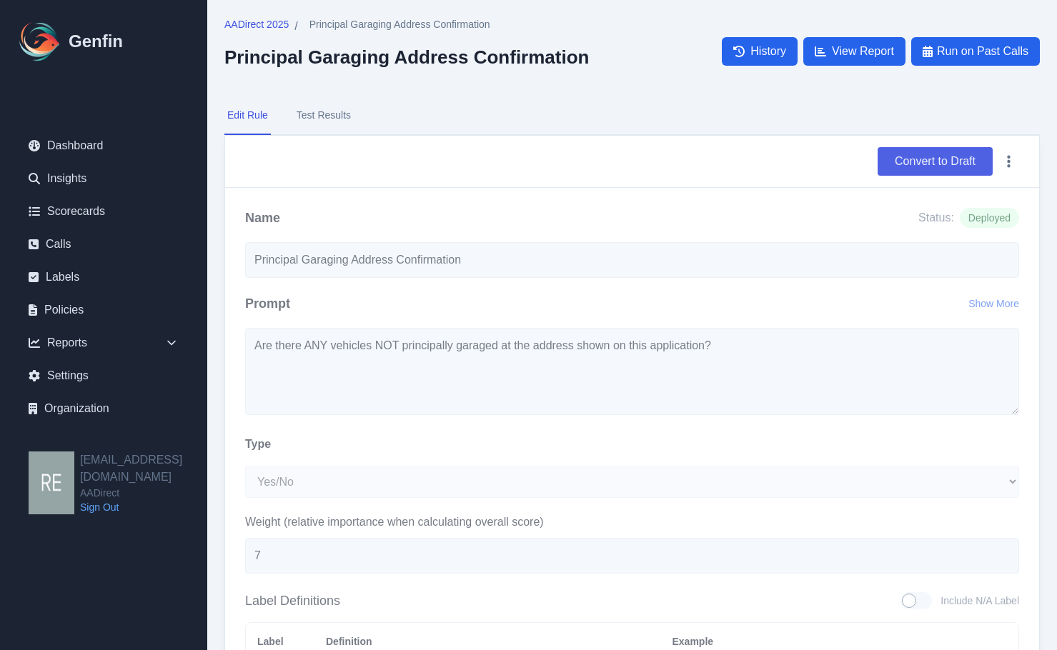
click at [951, 154] on button "Convert to Draft" at bounding box center [934, 161] width 115 height 29
click at [603, 49] on div "AADirect 2025 / Principal Garaging Address Confirmation Principal Garaging Addr…" at bounding box center [631, 51] width 815 height 68
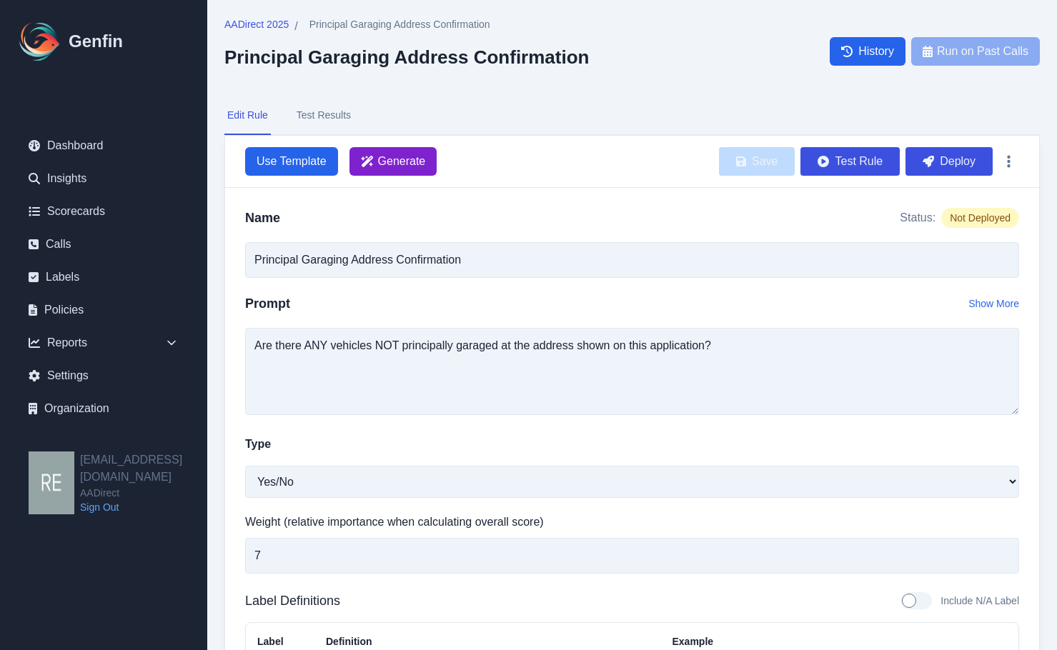
click at [412, 162] on span "Generate" at bounding box center [402, 161] width 48 height 17
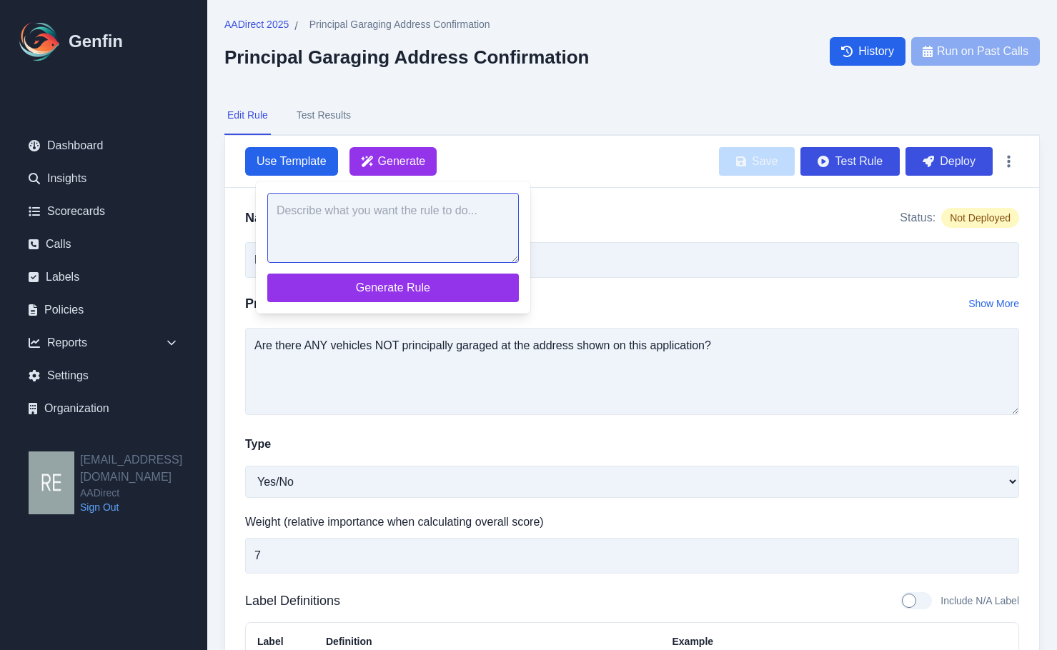
click at [442, 233] on textarea at bounding box center [393, 228] width 252 height 70
paste textarea "Are there ANY vehicles NOT principally garaged at the address shown on this app…"
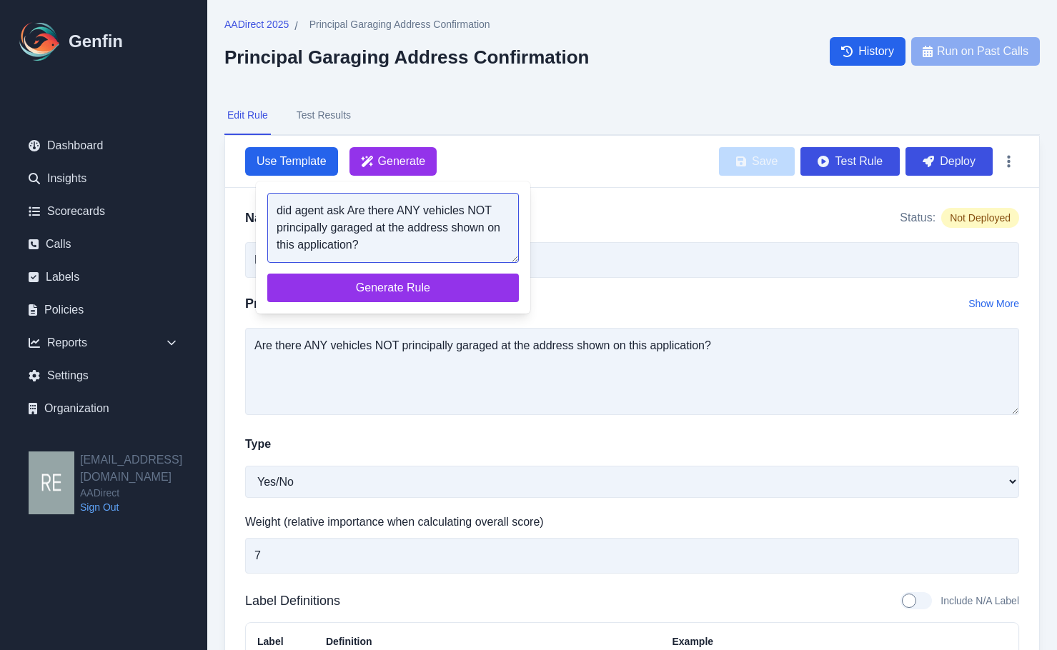
type textarea "did agent ask Are there ANY vehicles NOT principally garaged at the address sho…"
click at [440, 266] on div "did agent ask Are there ANY vehicles NOT principally garaged at the address sho…" at bounding box center [393, 247] width 274 height 132
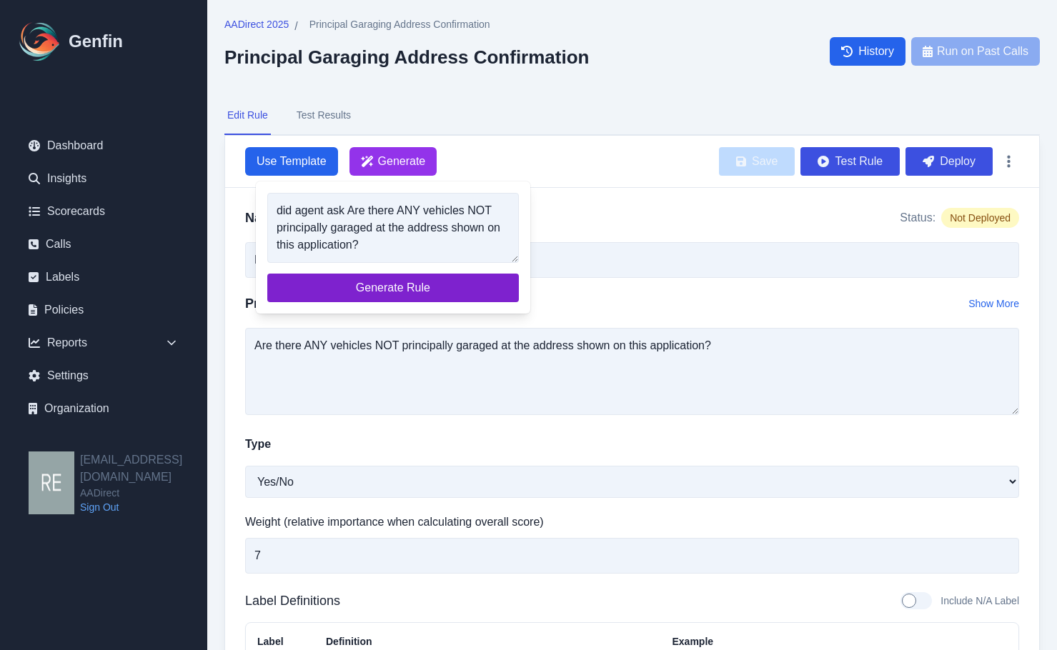
click at [440, 277] on button "Generate Rule" at bounding box center [393, 288] width 252 height 29
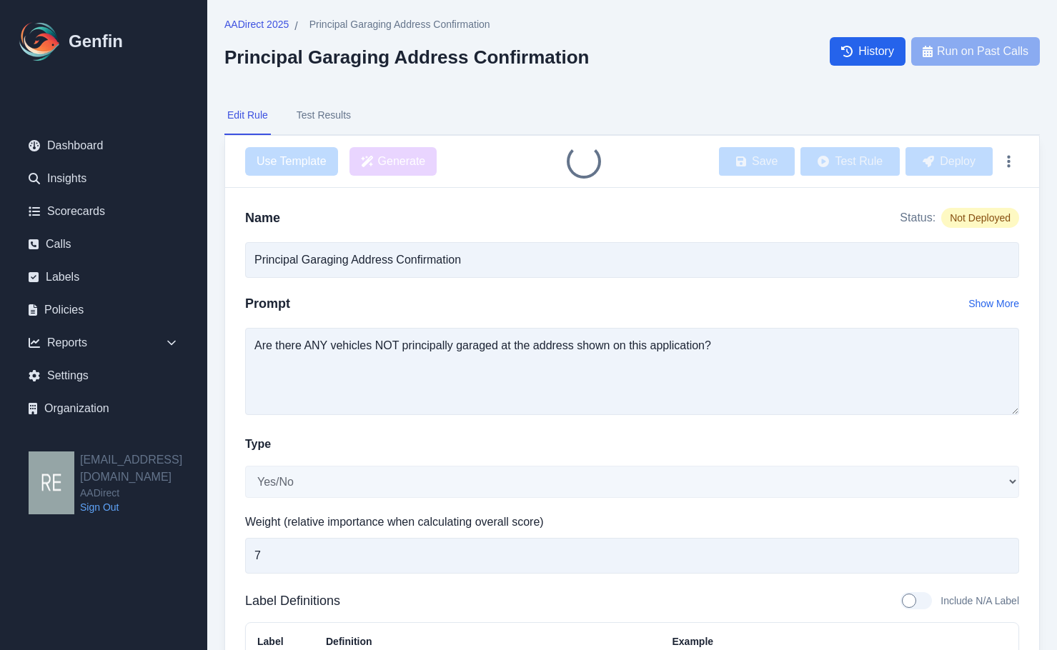
type input "Agent Asked About Vehicles Not Principally Garaged at Application Address"
type textarea "Did the agent ask: Are there ANY vehicles NOT principally garaged at the addres…"
type textarea "The agent did ask if there are any vehicles not principally garaged at the addr…"
type textarea "Yes, the agent asked this question during the call."
type textarea "The agent did not ask if there are any vehicles not principally garaged at the …"
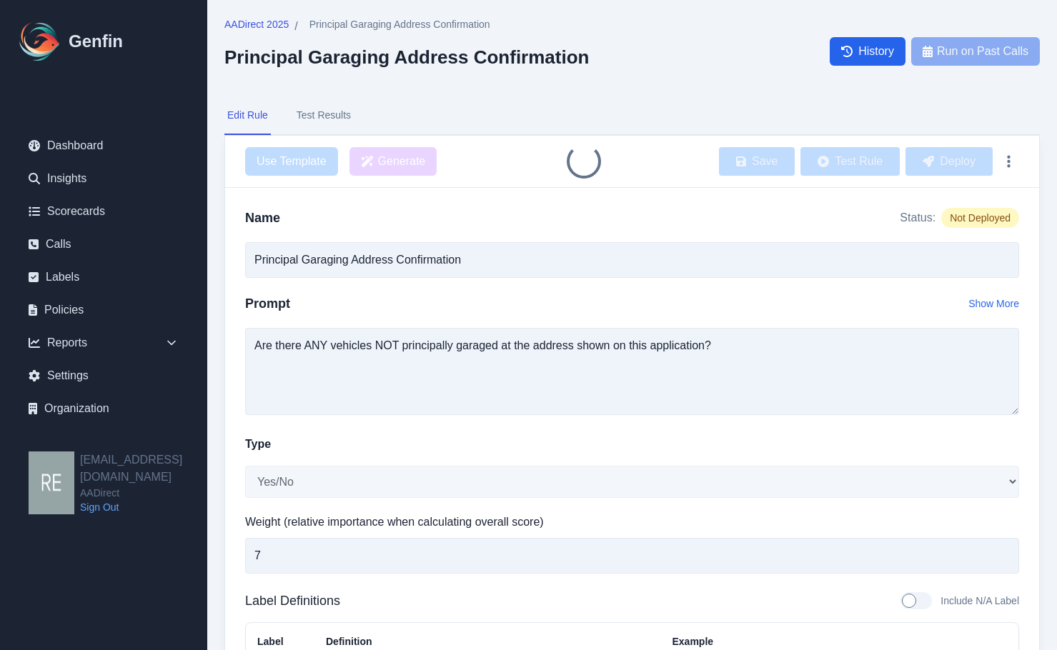
type textarea "No, the agent did not ask this question during the call."
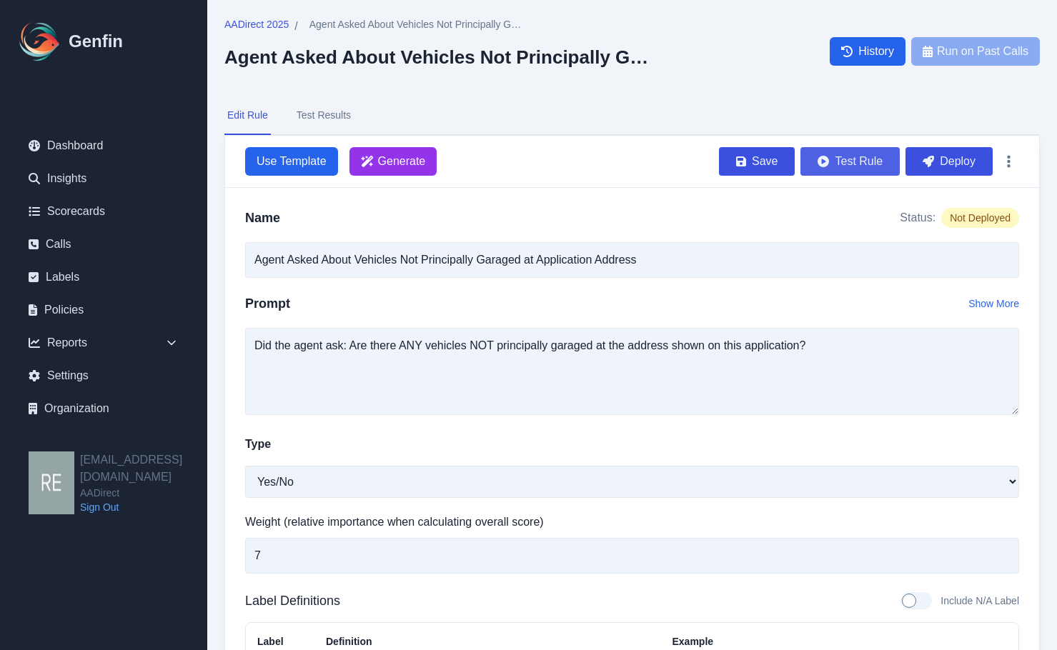
click at [852, 159] on button "Test Rule" at bounding box center [849, 161] width 99 height 29
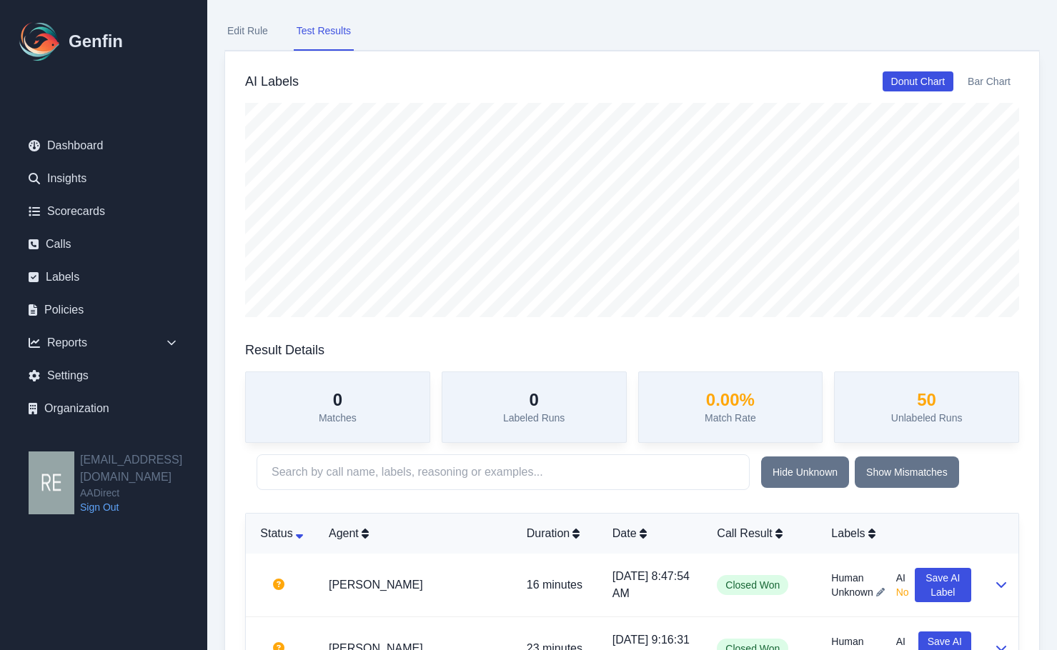
scroll to position [442, 0]
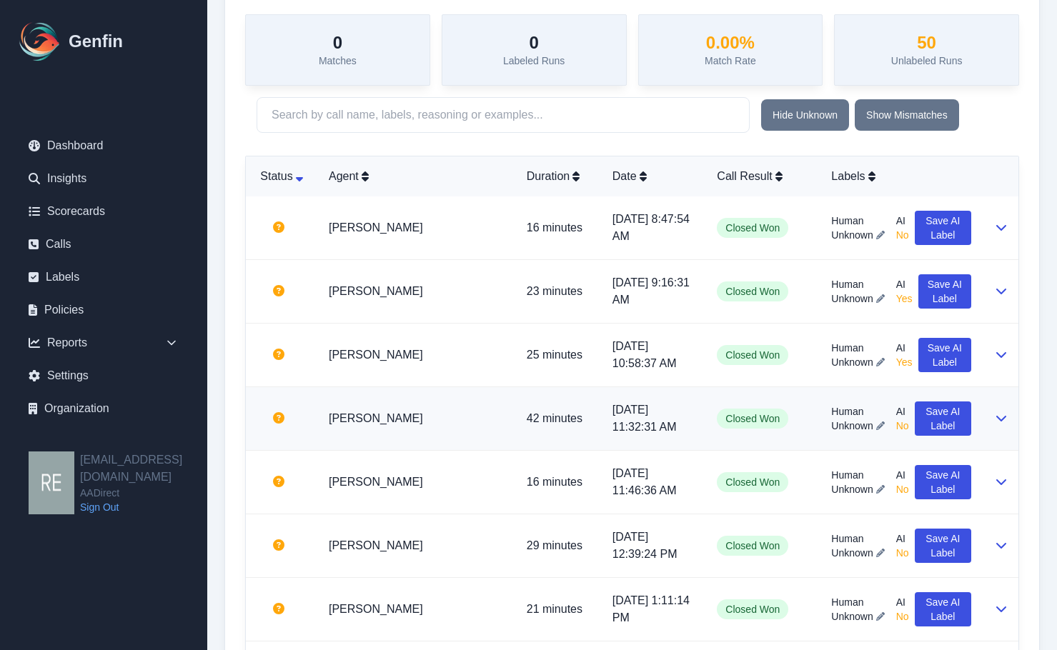
click at [995, 419] on div at bounding box center [1000, 418] width 13 height 17
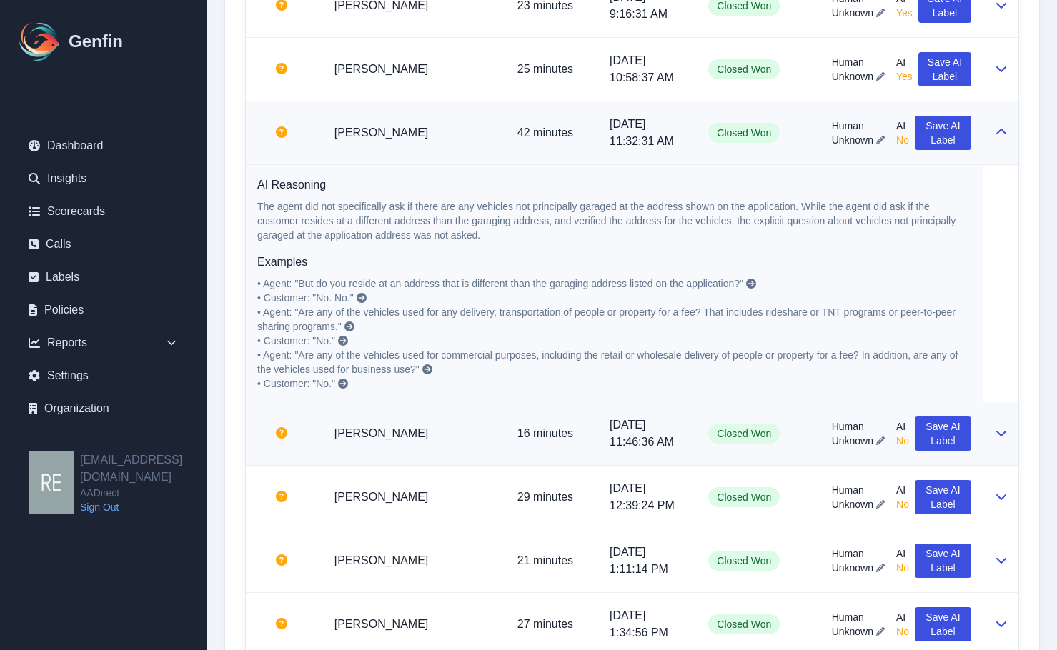
scroll to position [799, 0]
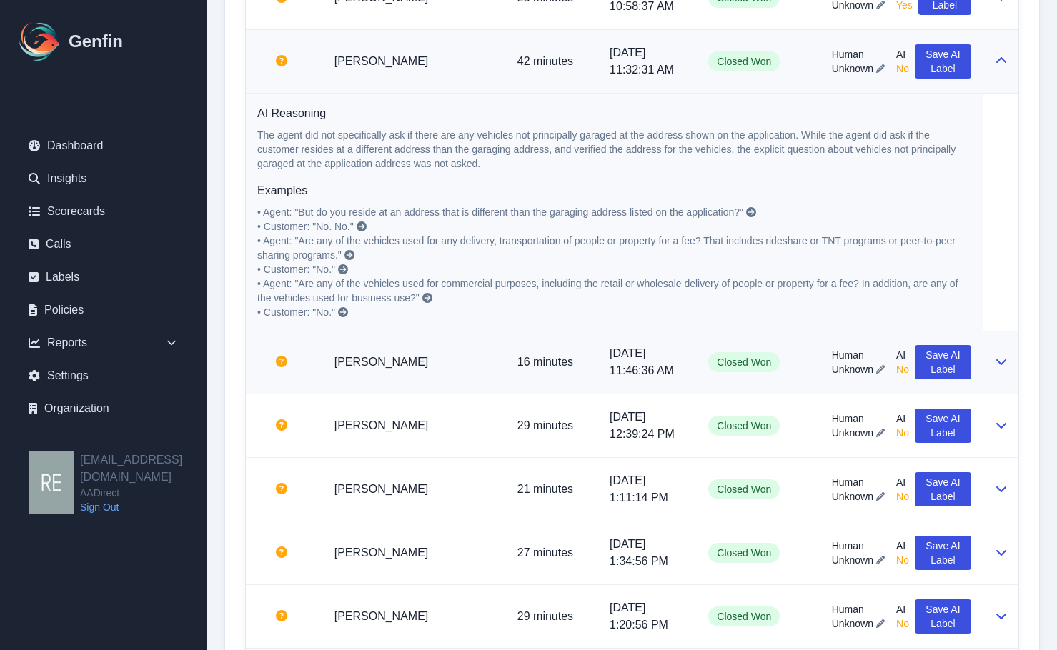
click at [1005, 364] on icon at bounding box center [1000, 361] width 11 height 11
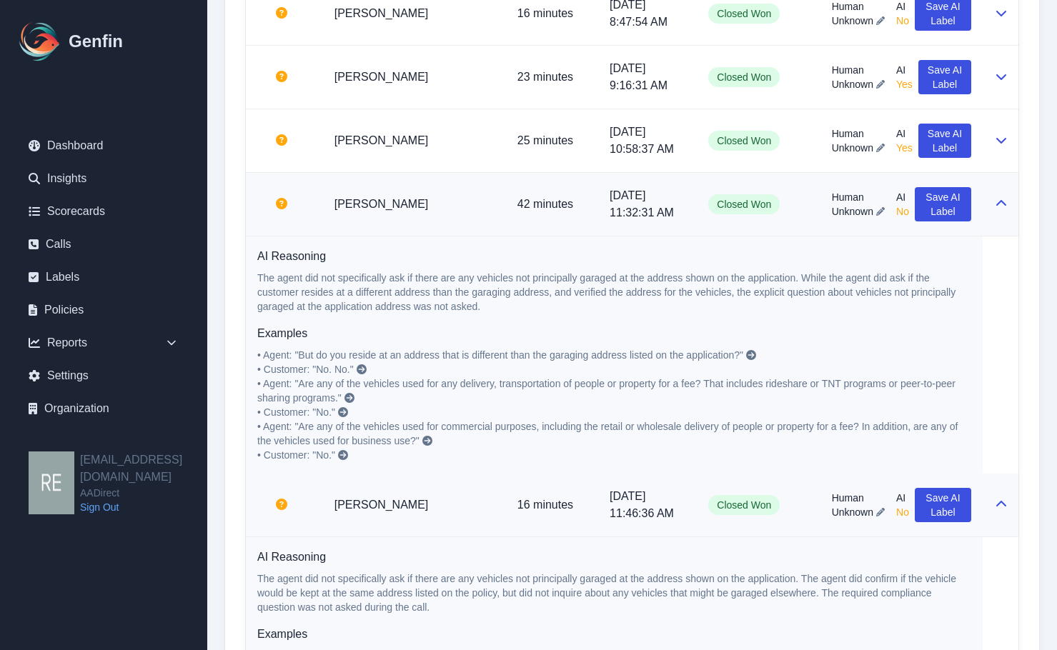
scroll to position [584, 0]
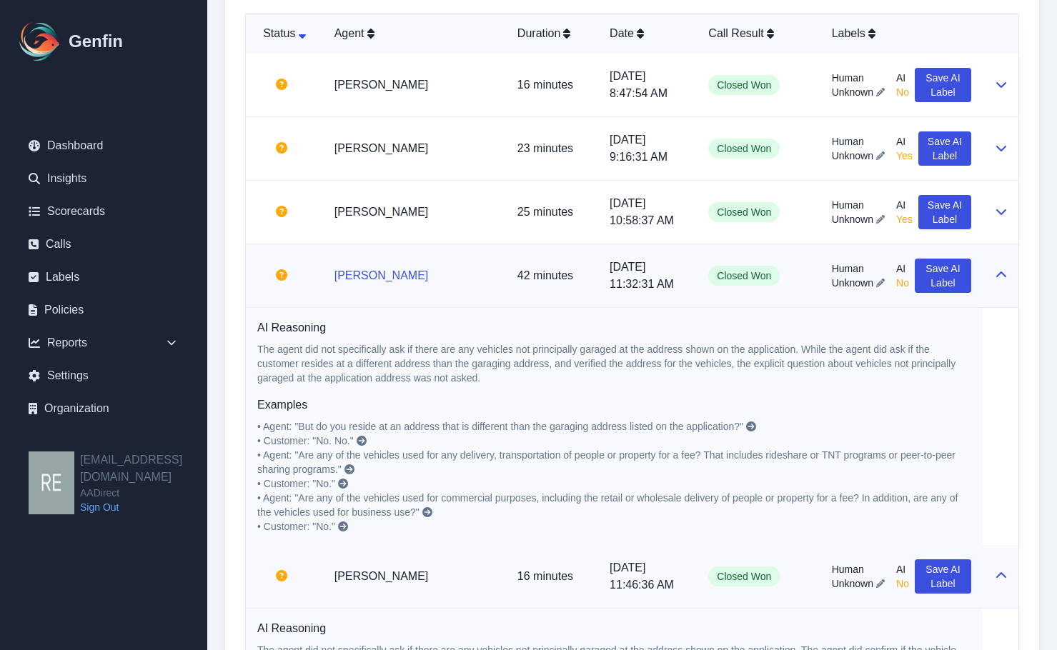
click at [365, 274] on link "[PERSON_NAME]" at bounding box center [381, 275] width 94 height 12
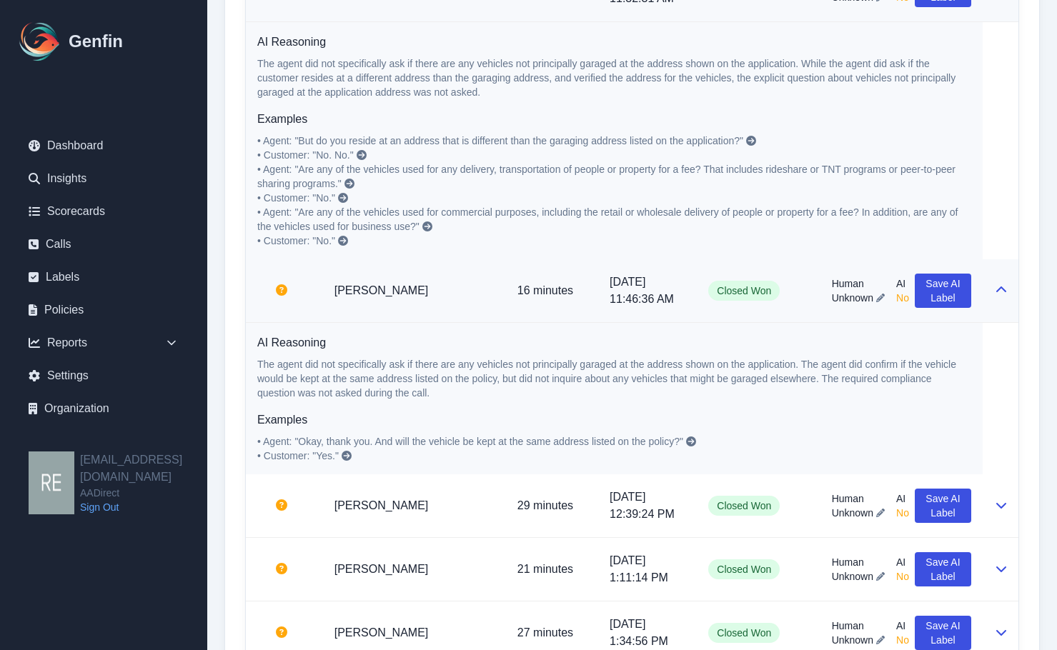
scroll to position [1013, 0]
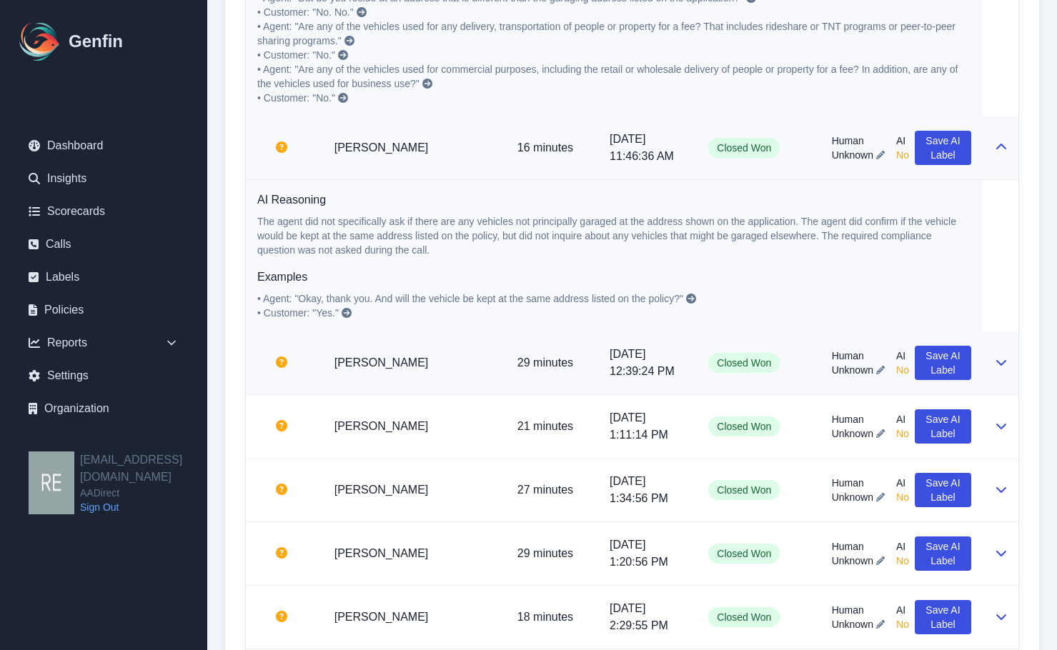
click at [1002, 362] on icon at bounding box center [1000, 362] width 11 height 11
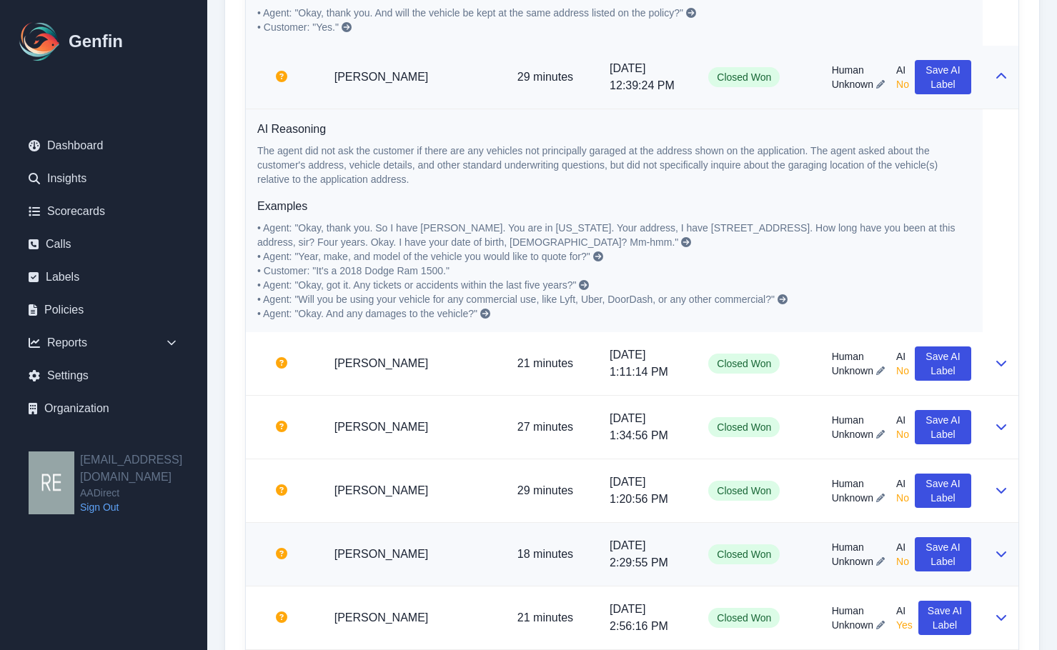
scroll to position [1370, 0]
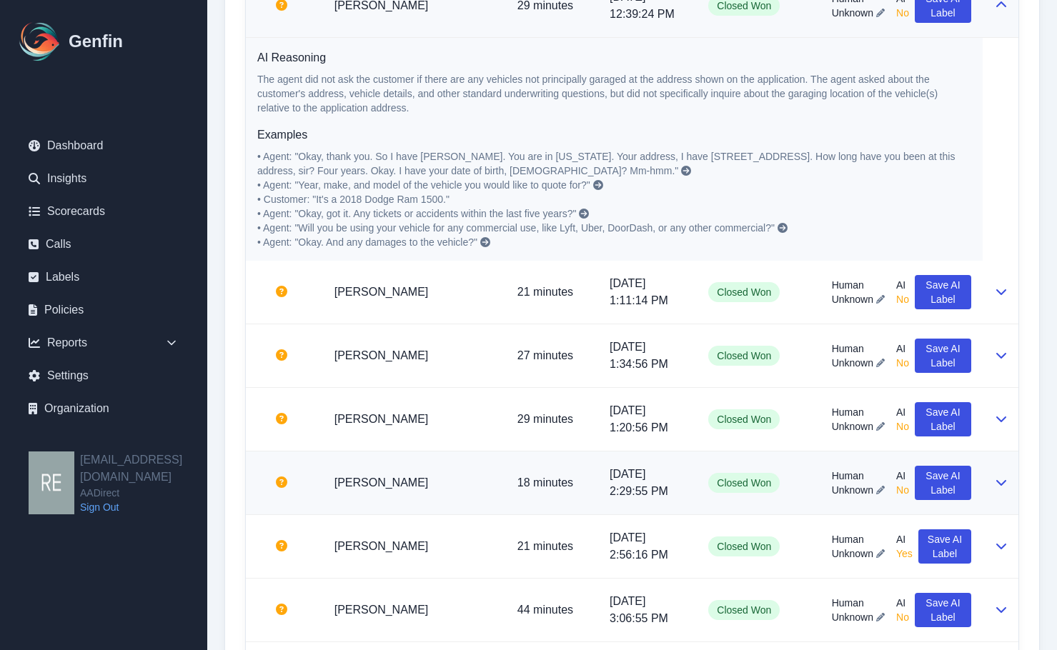
click at [997, 482] on icon at bounding box center [1001, 483] width 10 height 6
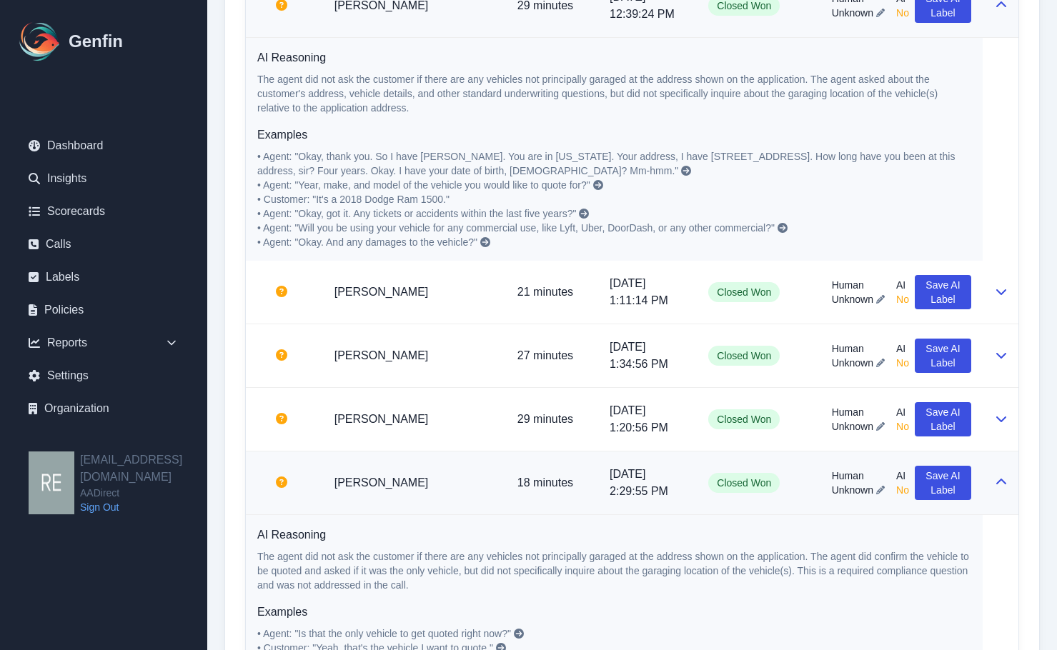
scroll to position [1585, 0]
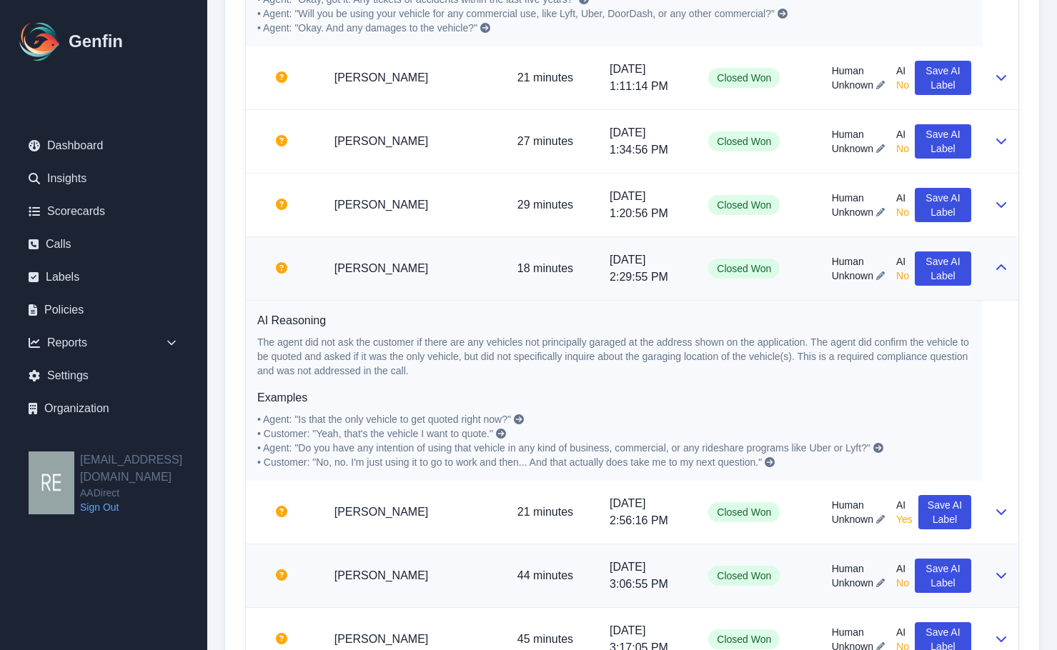
click at [1002, 573] on icon at bounding box center [1000, 574] width 11 height 11
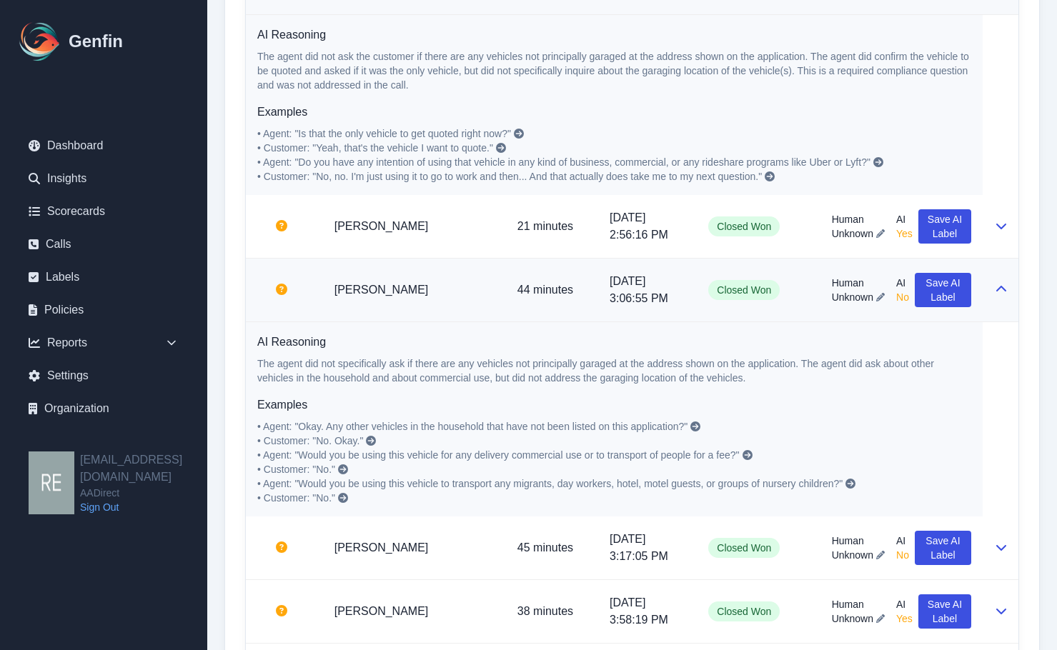
scroll to position [2085, 0]
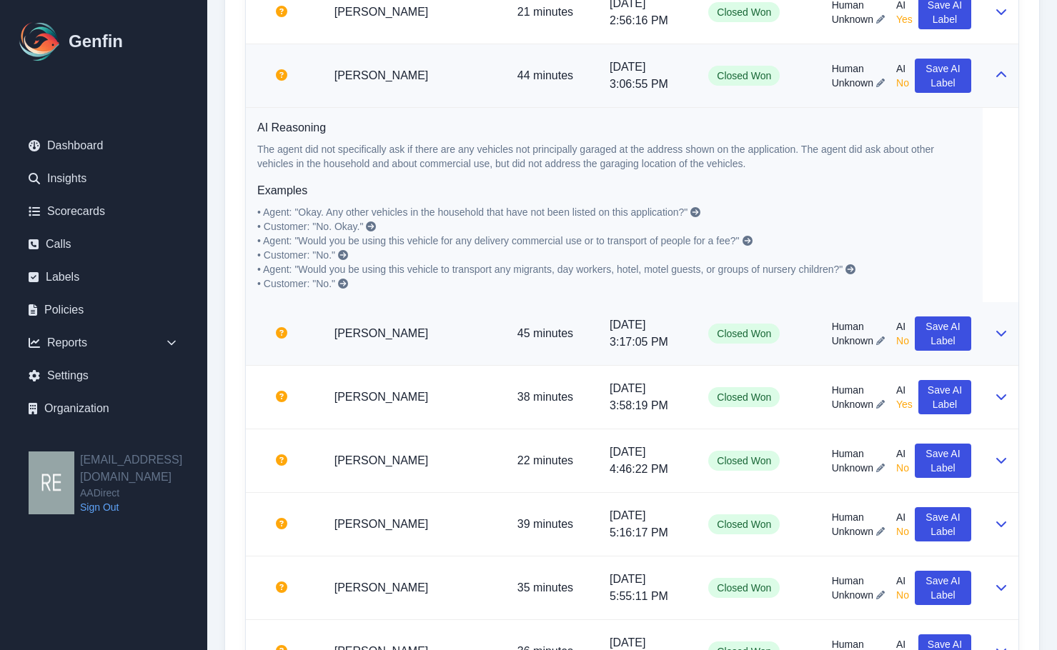
click at [1004, 334] on icon at bounding box center [1001, 334] width 10 height 6
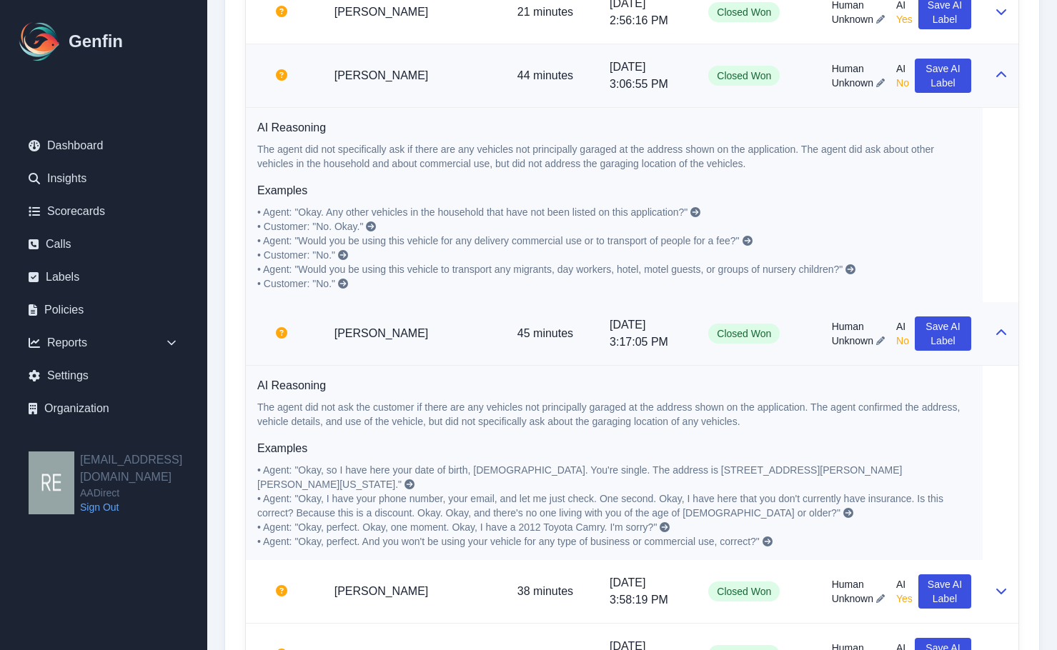
scroll to position [2371, 0]
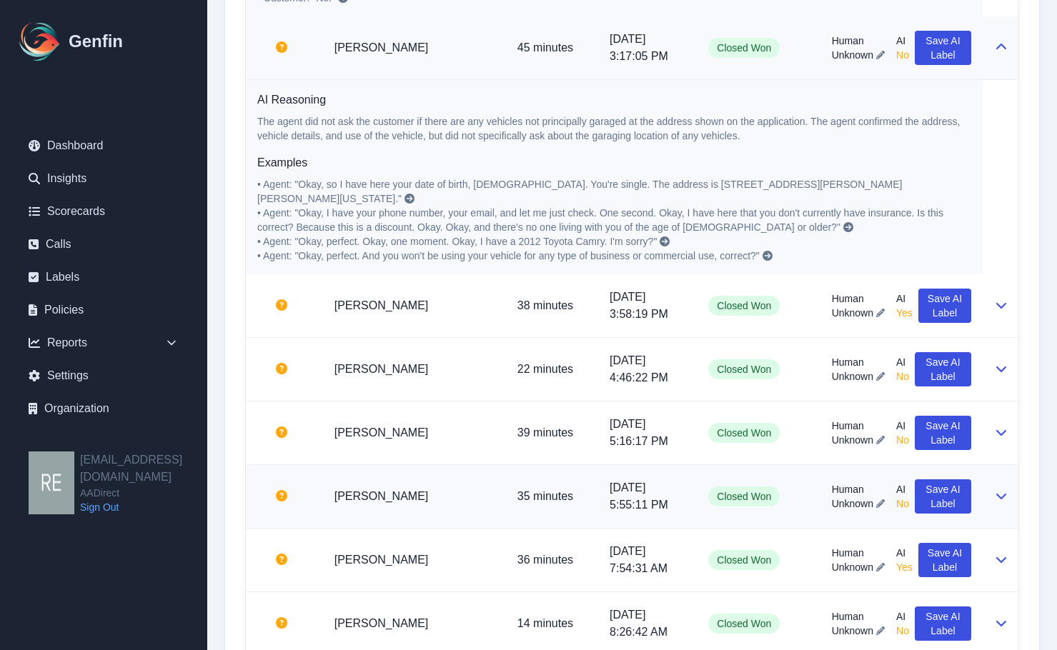
click at [995, 488] on button at bounding box center [1000, 496] width 11 height 17
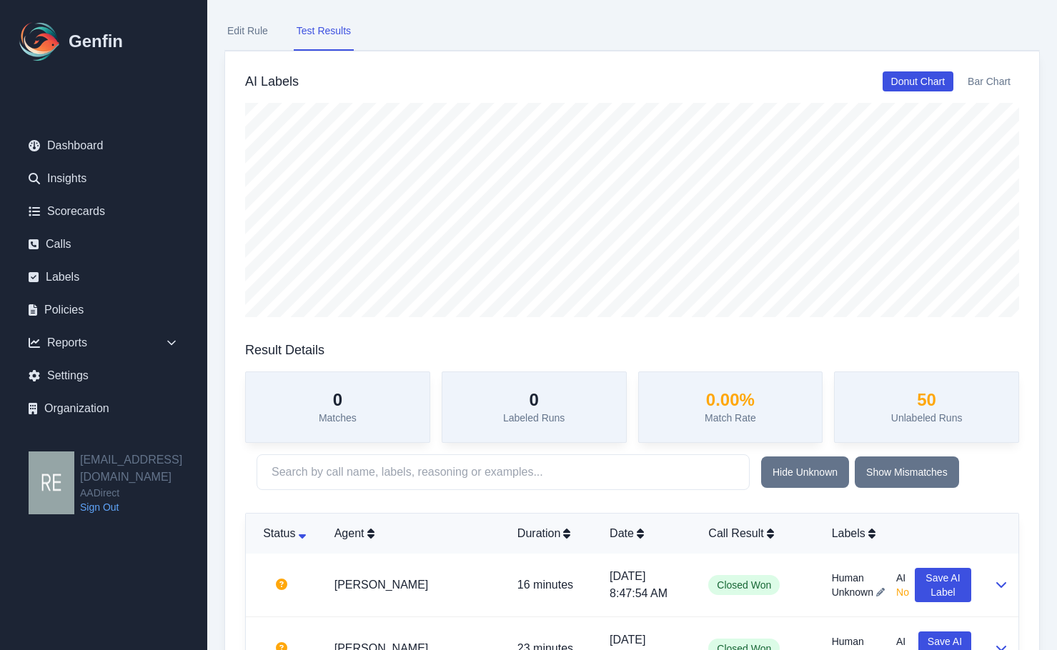
scroll to position [0, 0]
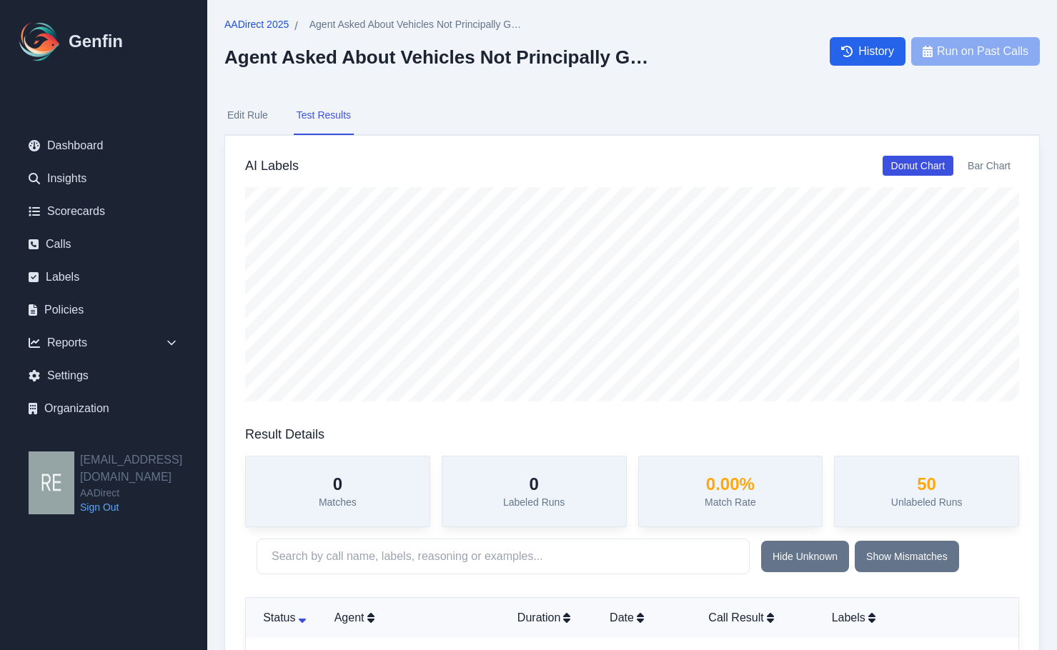
click at [272, 24] on span "AADirect 2025" at bounding box center [256, 24] width 64 height 14
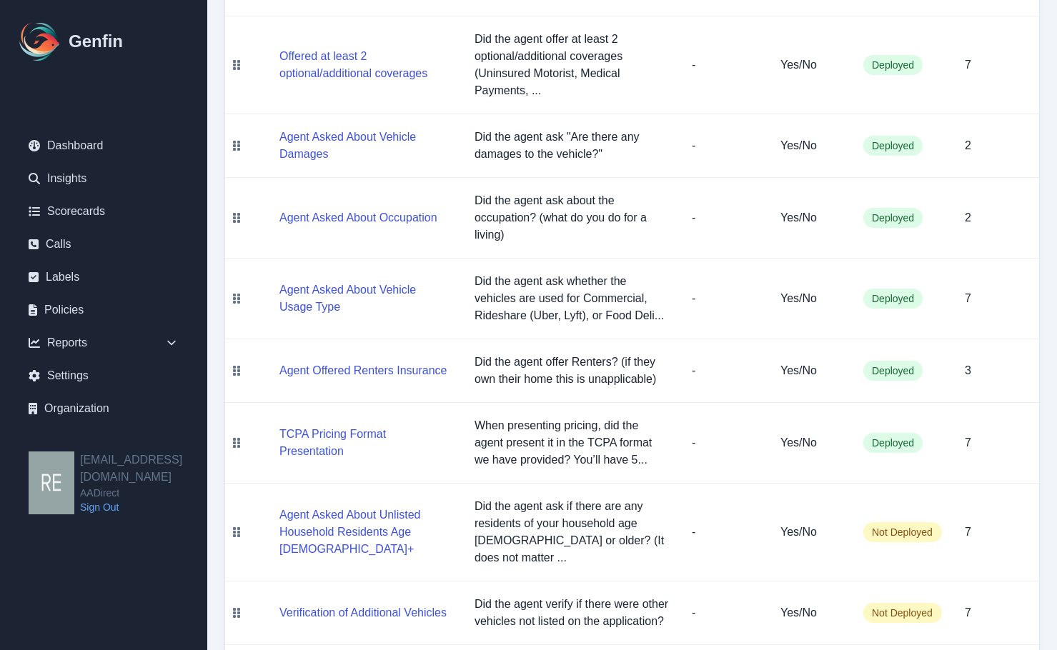
scroll to position [868, 0]
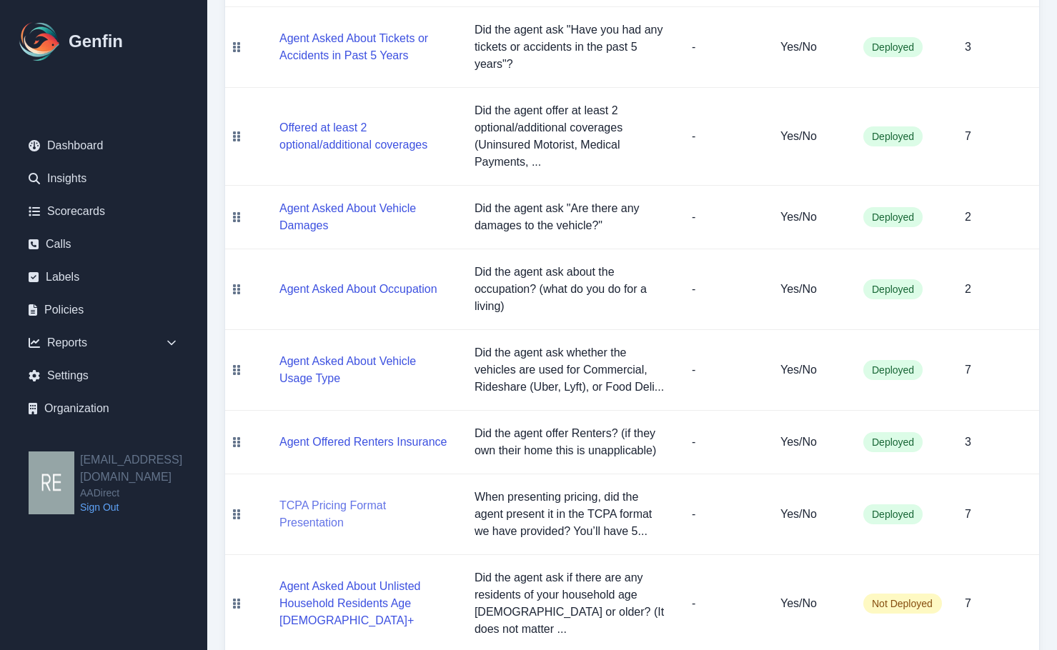
click at [388, 517] on button "TCPA Pricing Format Presentation" at bounding box center [365, 514] width 172 height 34
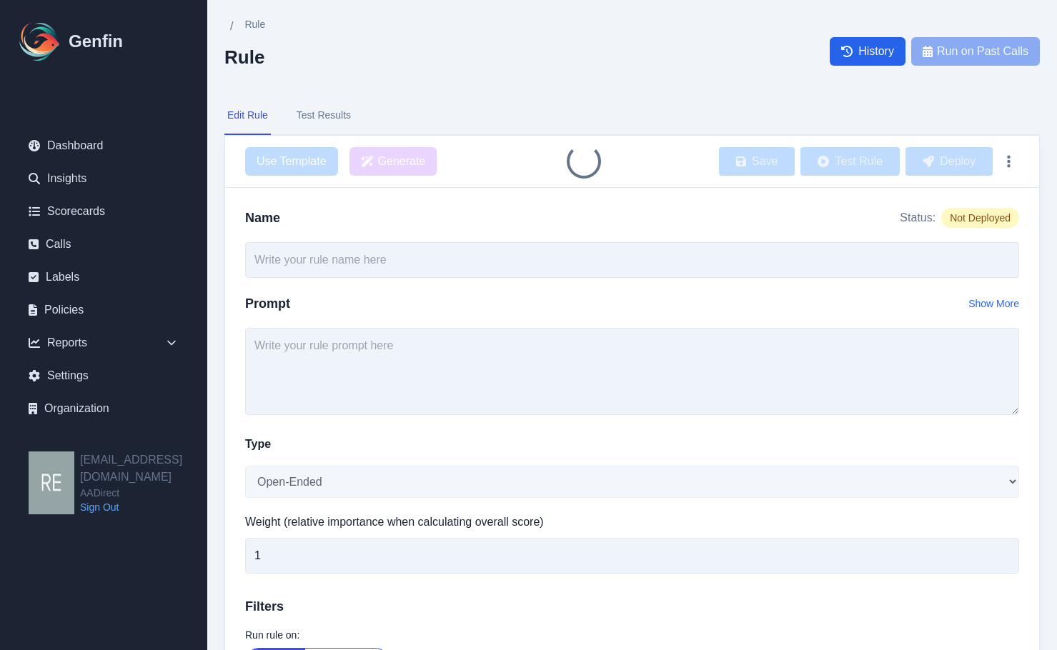
type input "TCPA Pricing Format Presentation"
type textarea "When presenting pricing, did the agent present it in the TCPA format we have pr…"
select select "Yes/No"
type input "7"
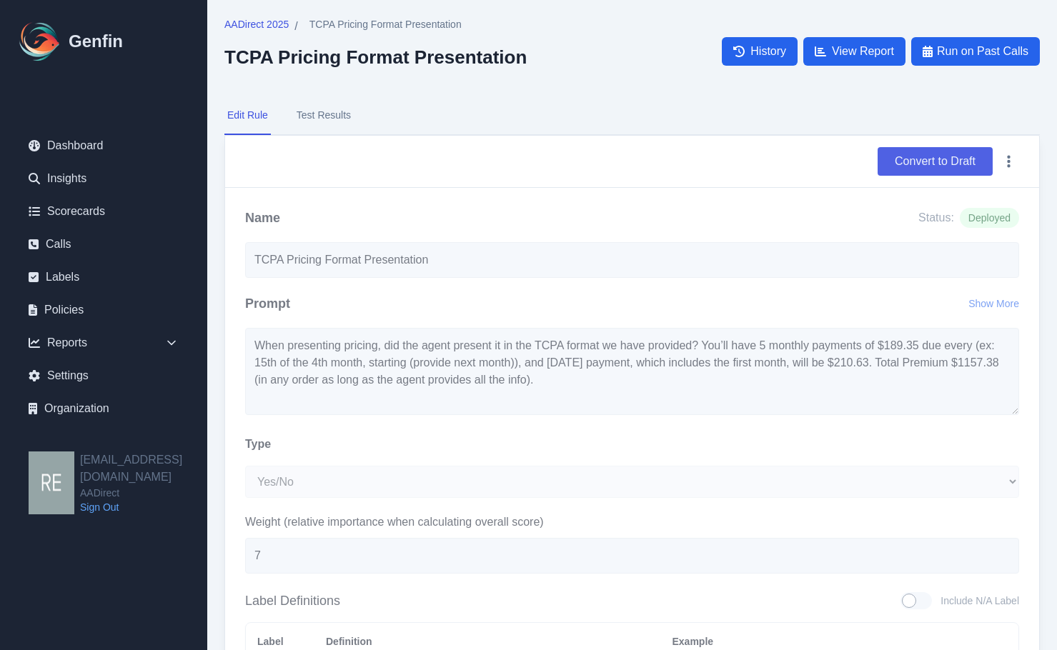
click at [921, 159] on button "Convert to Draft" at bounding box center [934, 161] width 115 height 29
click at [278, 28] on span "AADirect 2025" at bounding box center [256, 24] width 64 height 14
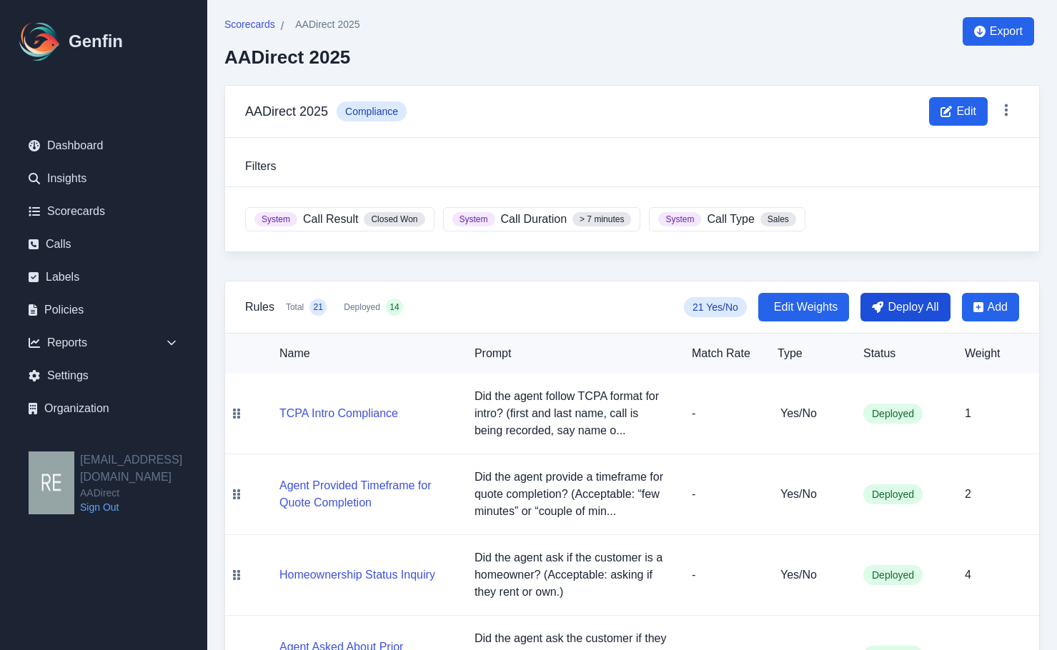
click at [932, 308] on span "Deploy All" at bounding box center [912, 307] width 51 height 17
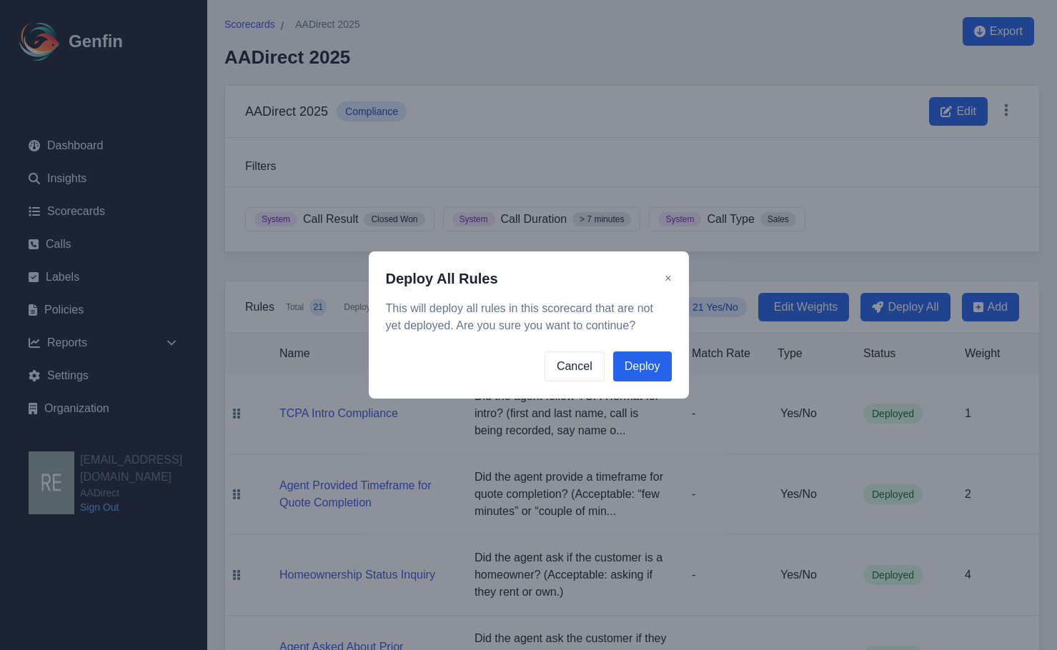
scroll to position [286, 0]
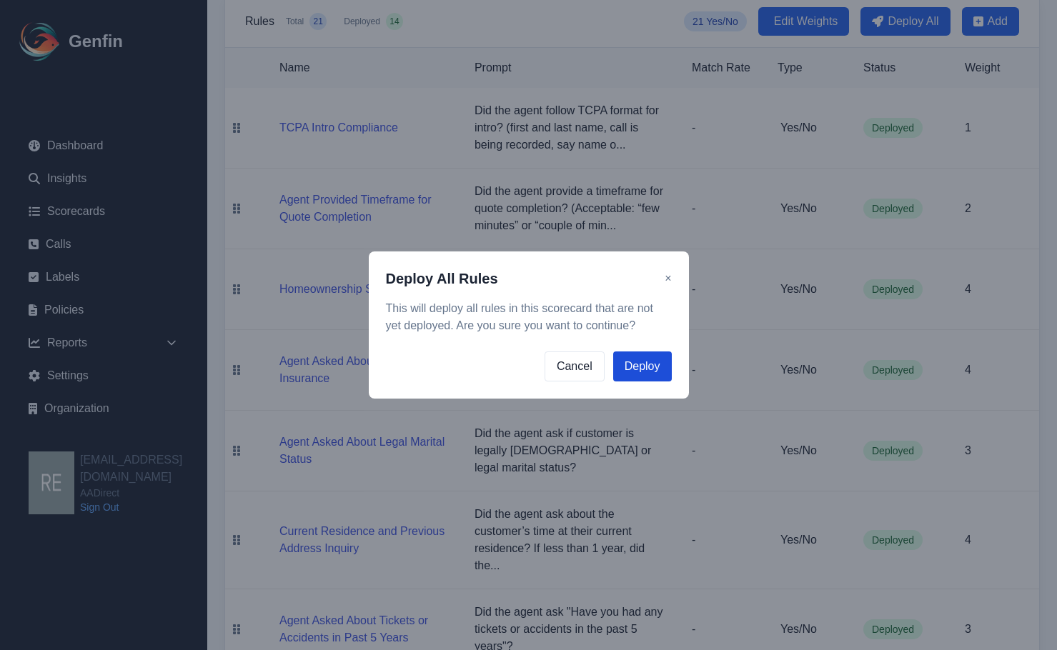
click at [657, 367] on button "Deploy" at bounding box center [642, 367] width 59 height 30
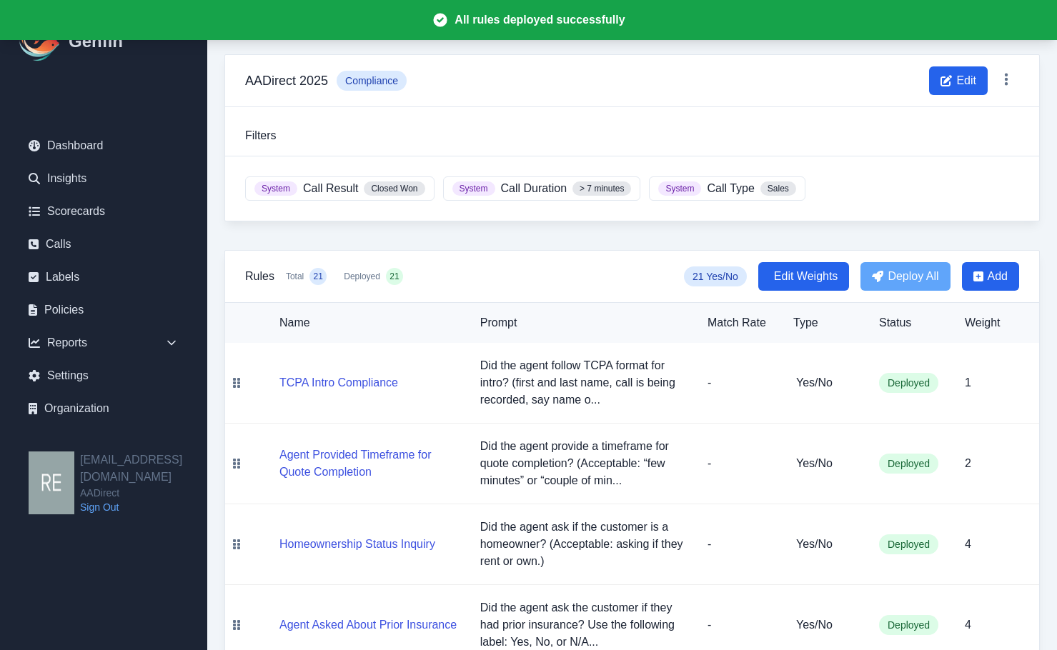
scroll to position [0, 0]
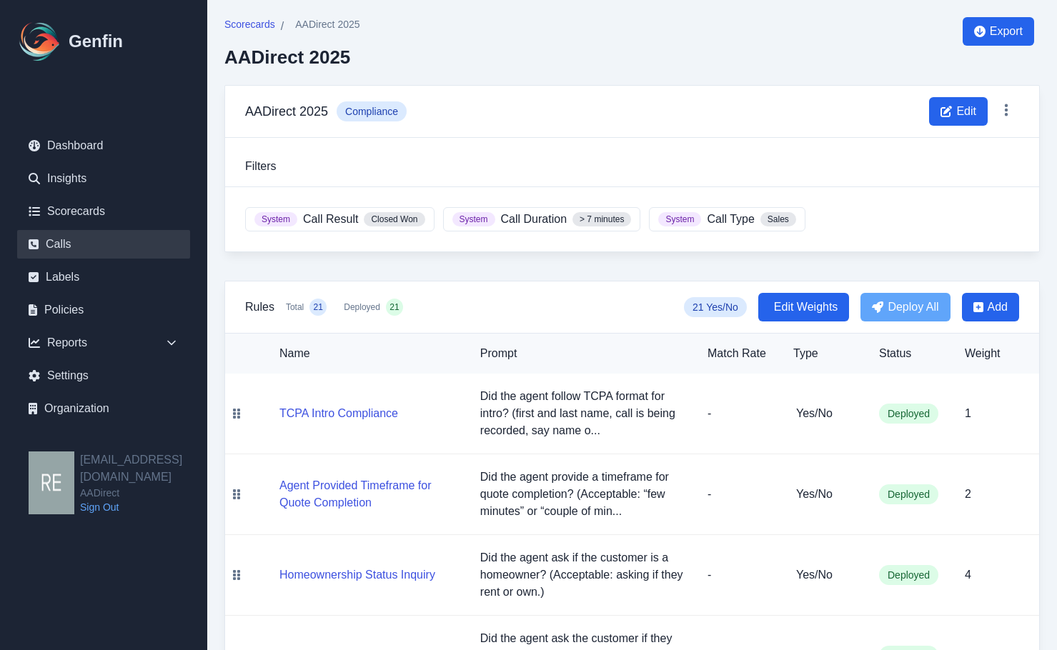
click at [72, 235] on link "Calls" at bounding box center [103, 244] width 173 height 29
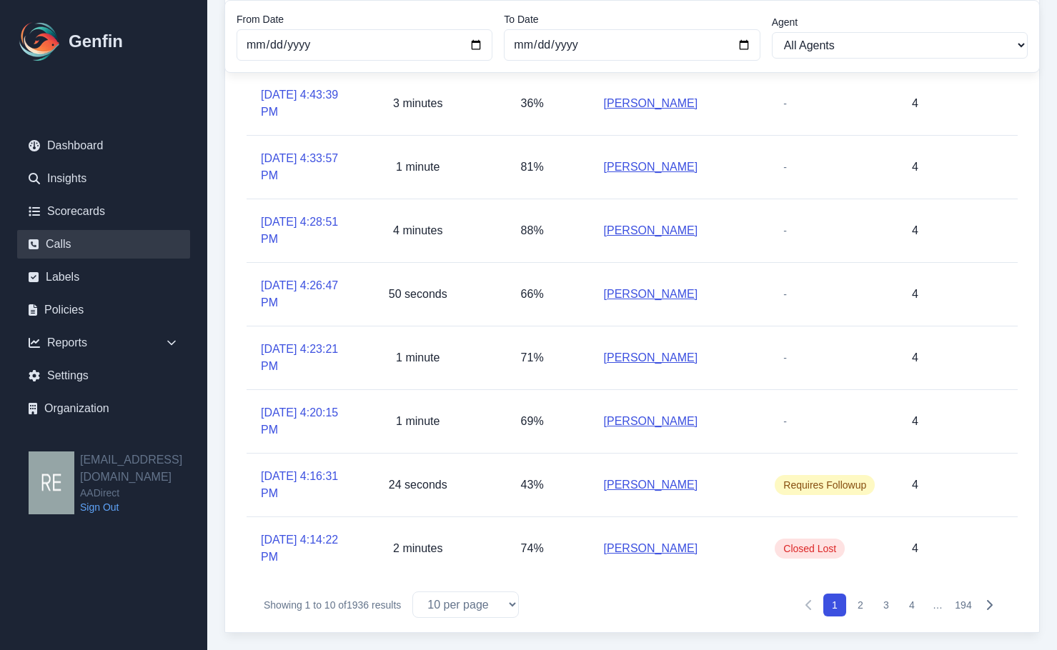
click at [853, 607] on button "2" at bounding box center [860, 605] width 23 height 23
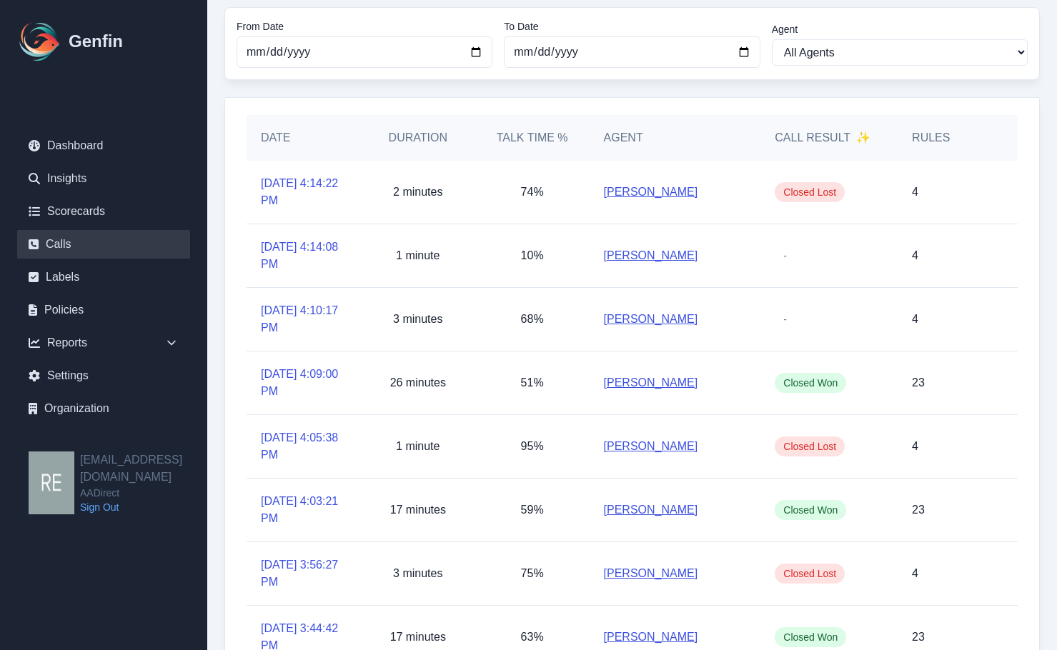
scroll to position [143, 0]
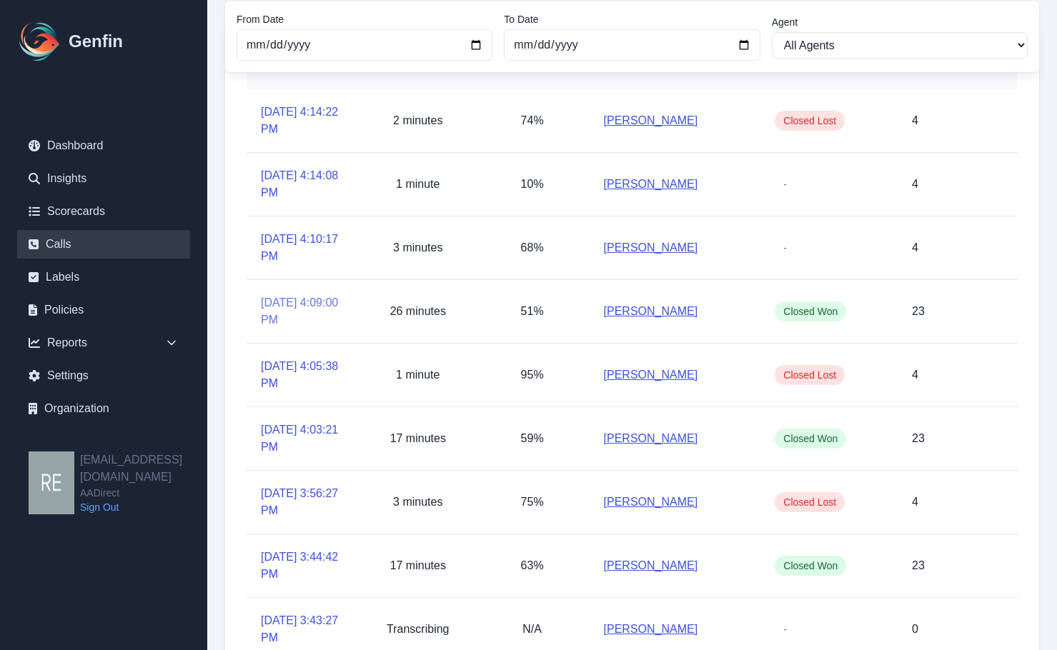
click at [281, 318] on link "9/11/2025, 4:09:00 PM" at bounding box center [304, 311] width 86 height 34
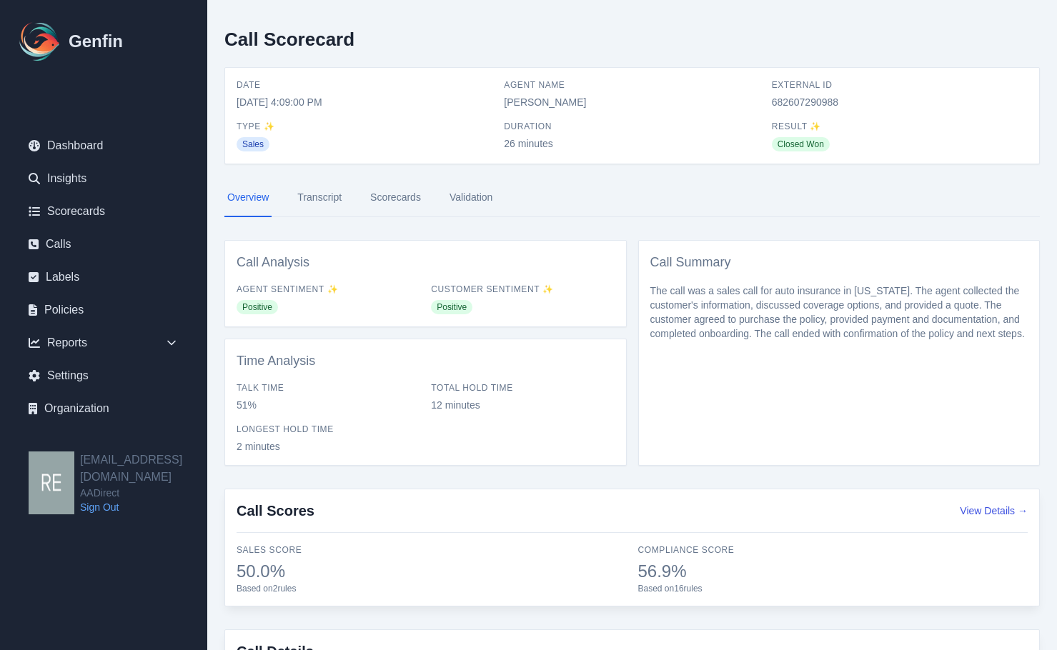
click at [323, 194] on link "Transcript" at bounding box center [319, 198] width 50 height 39
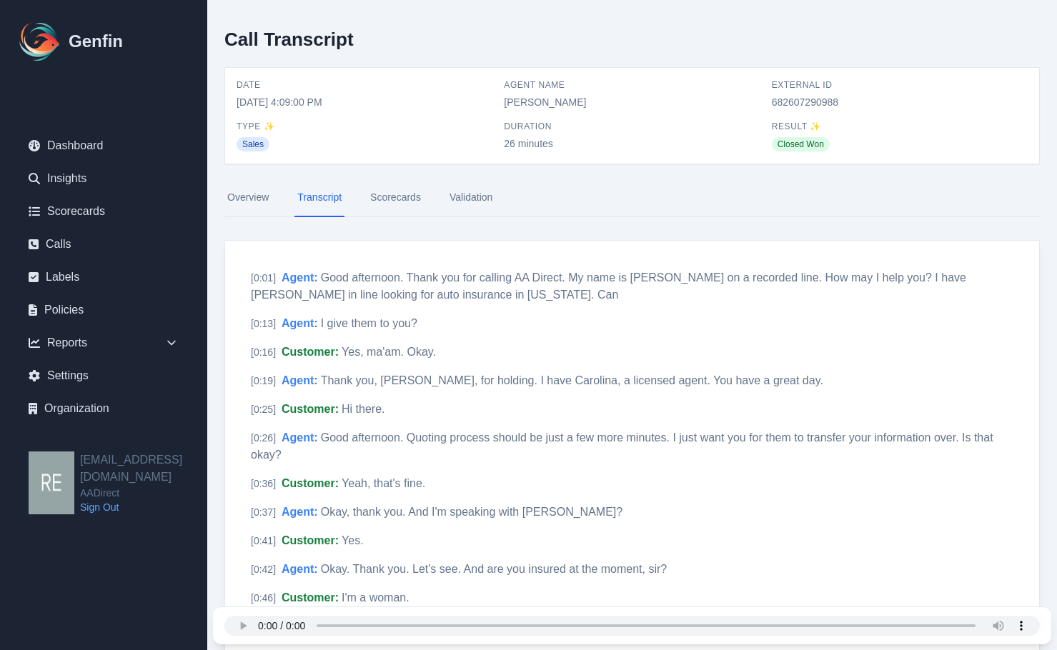
click at [408, 205] on link "Scorecards" at bounding box center [395, 198] width 56 height 39
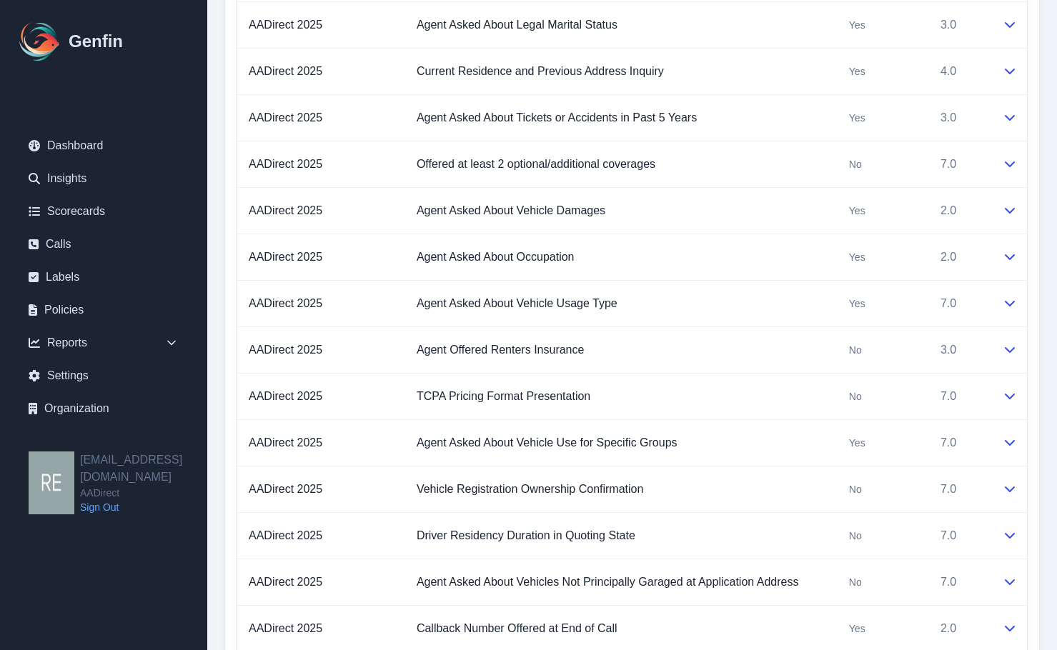
scroll to position [1270, 0]
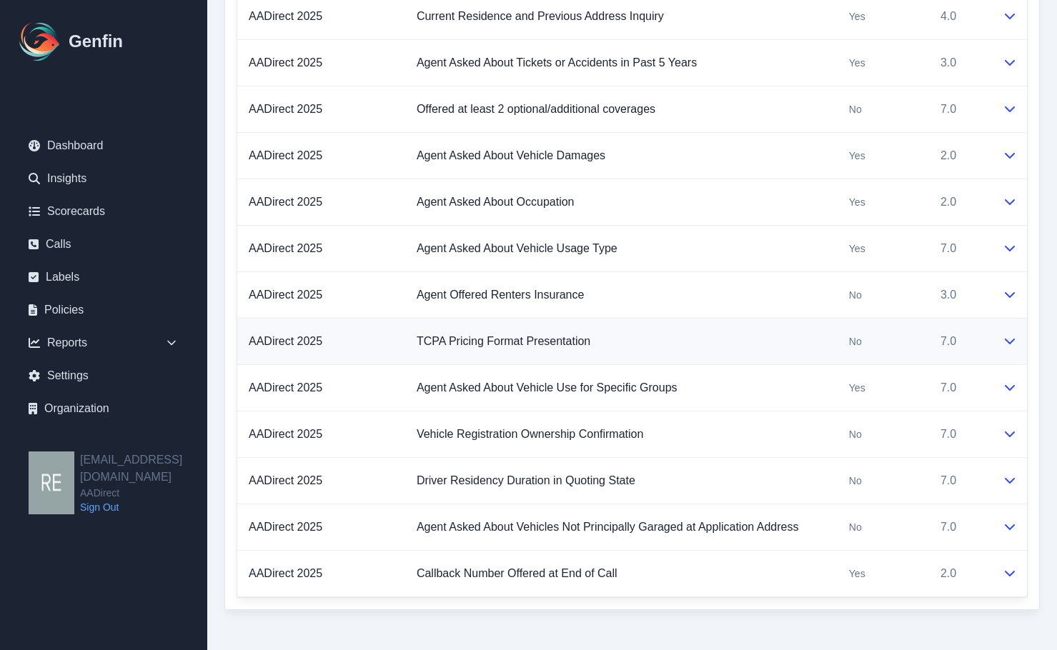
click at [1002, 347] on div at bounding box center [1008, 341] width 13 height 17
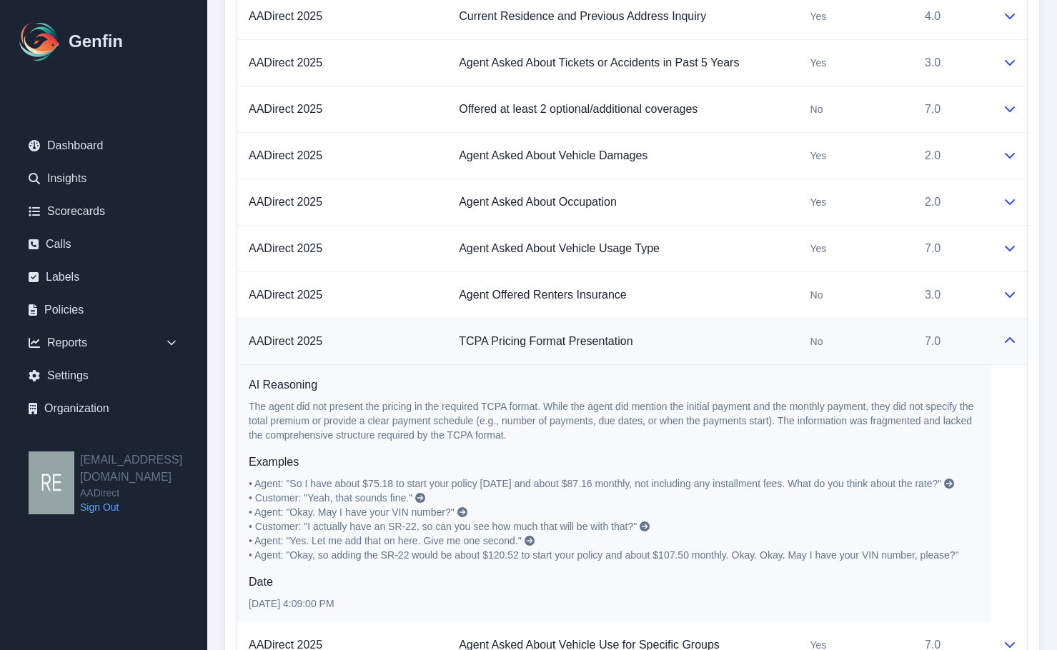
click at [1019, 342] on td at bounding box center [1009, 342] width 36 height 46
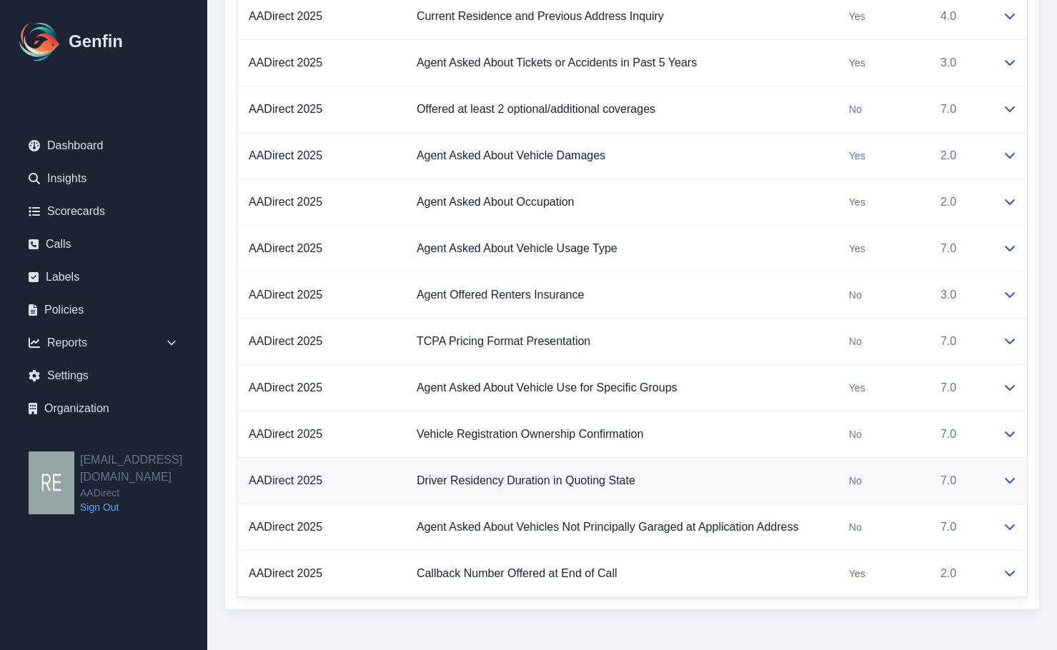
click at [1014, 479] on icon at bounding box center [1010, 481] width 10 height 6
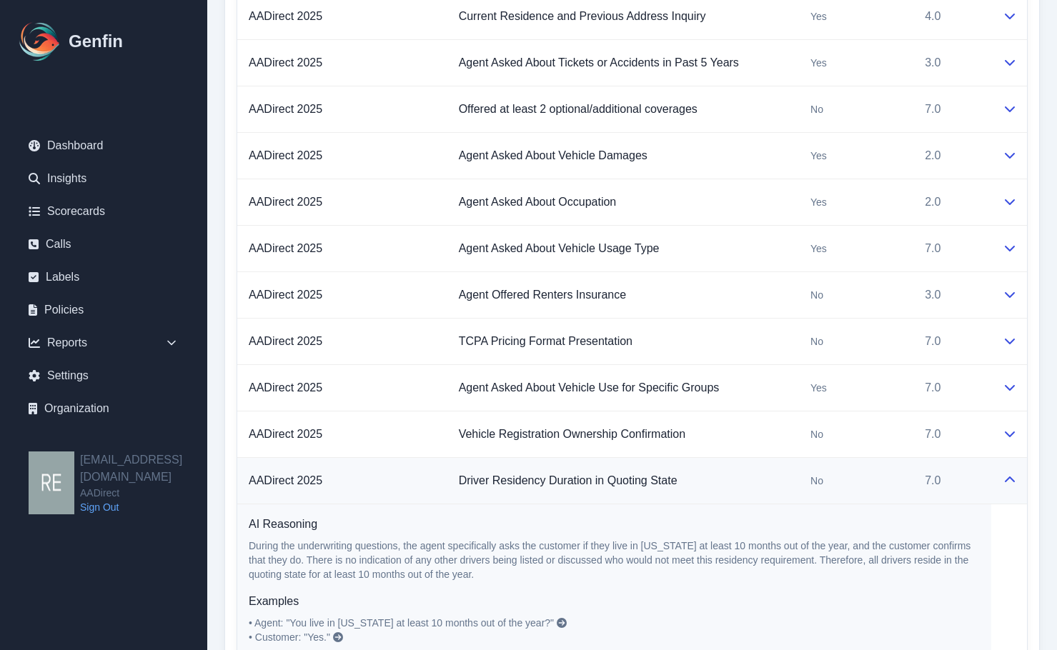
click at [1006, 480] on icon at bounding box center [1010, 480] width 10 height 6
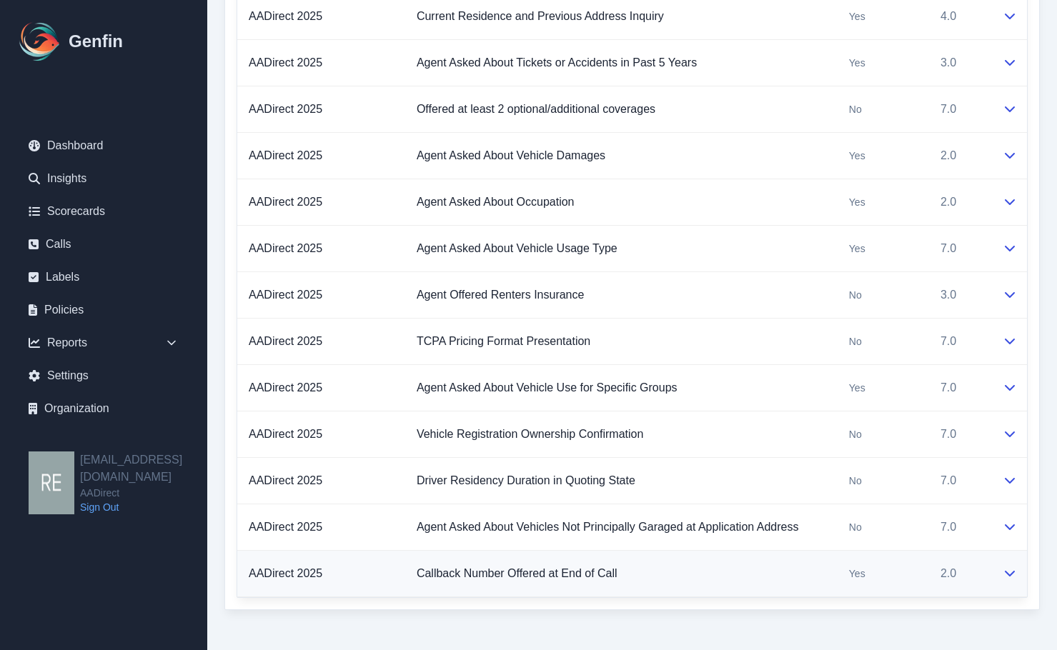
click at [1016, 579] on td at bounding box center [1009, 574] width 36 height 46
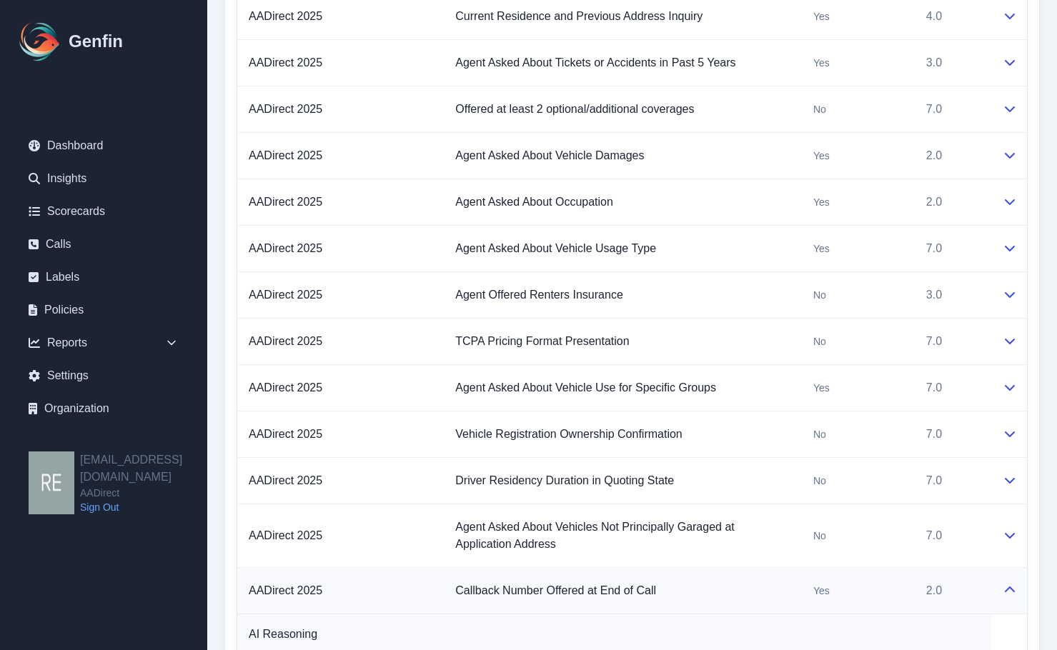
scroll to position [1530, 0]
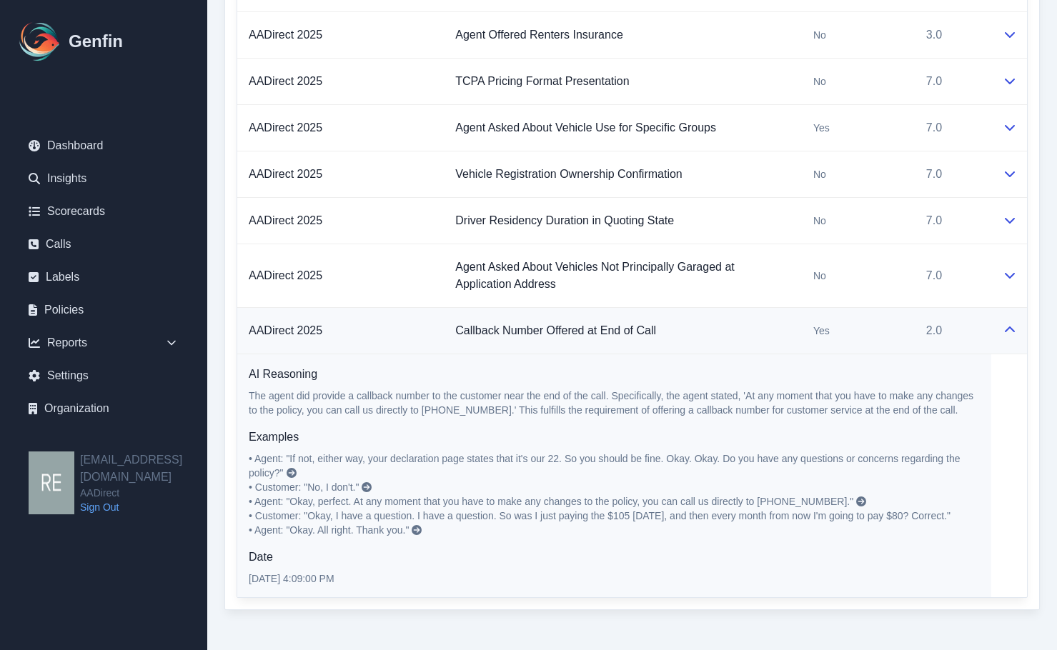
click at [1011, 327] on icon at bounding box center [1009, 329] width 11 height 11
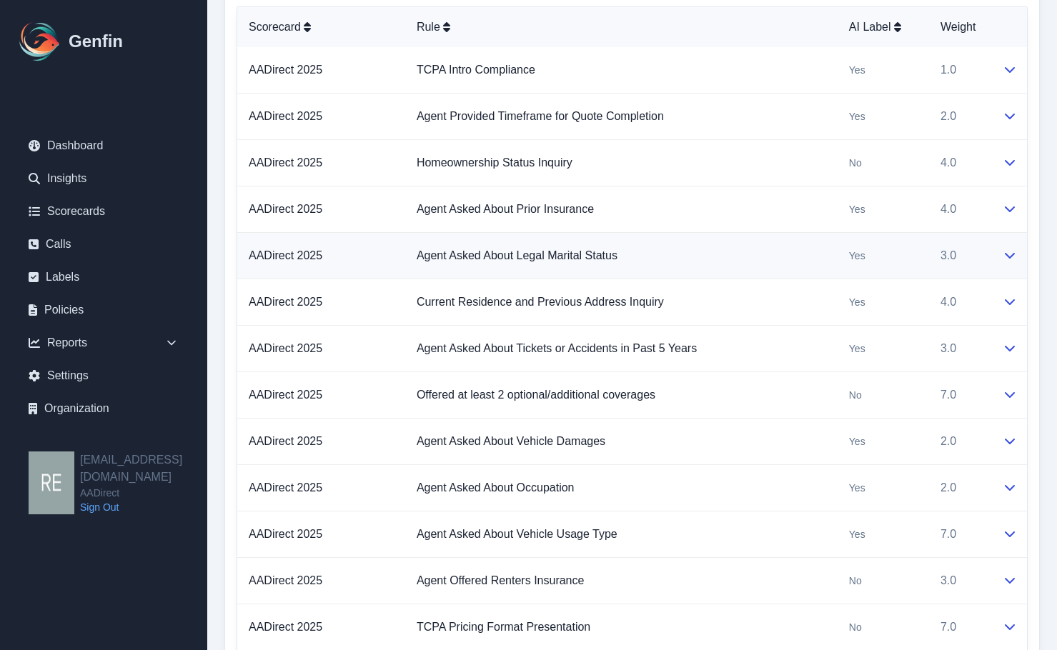
scroll to position [770, 0]
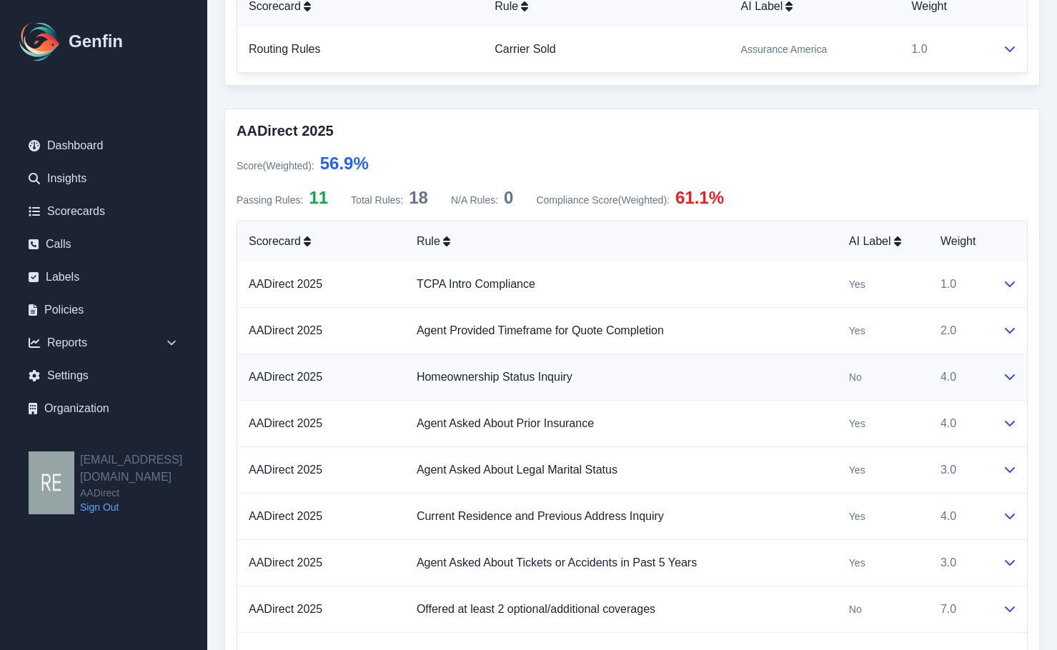
click at [991, 379] on td at bounding box center [1009, 377] width 36 height 46
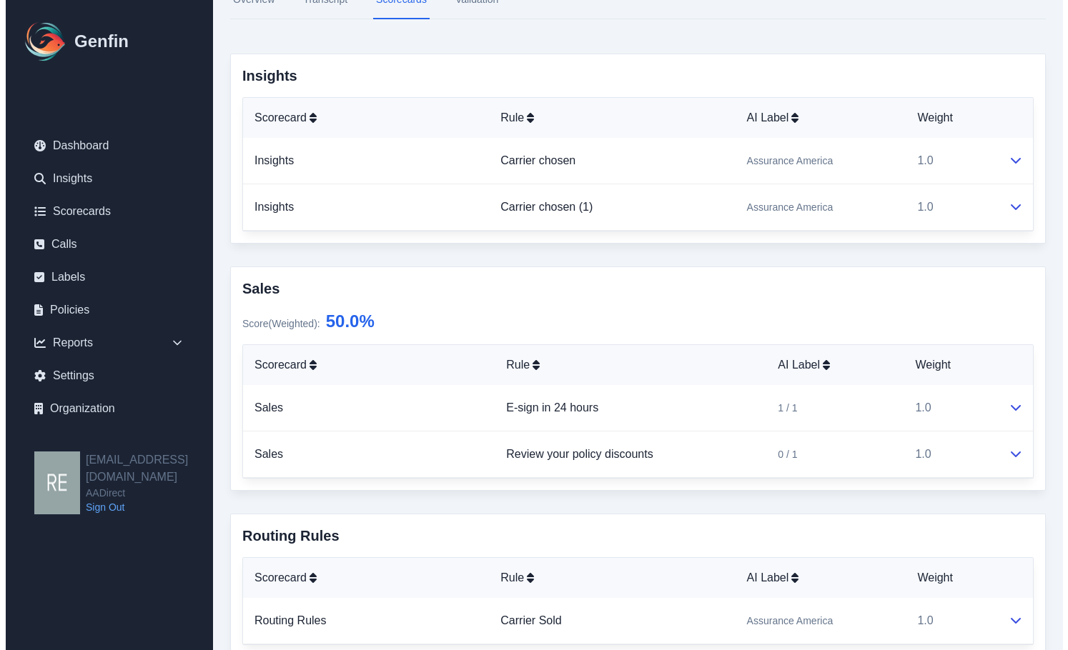
scroll to position [0, 0]
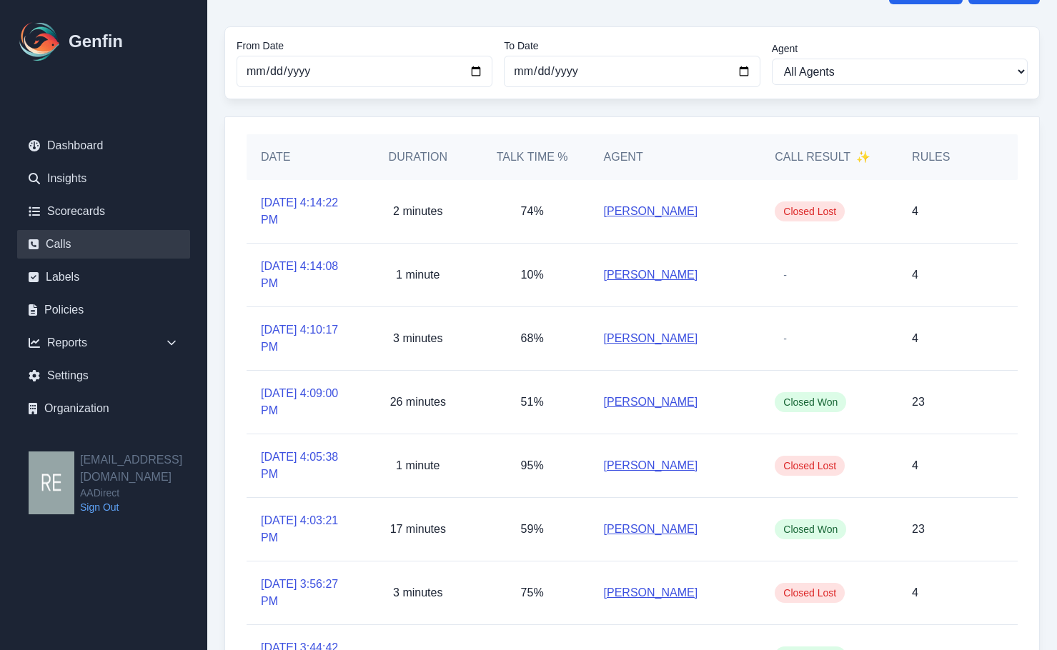
scroll to position [287, 0]
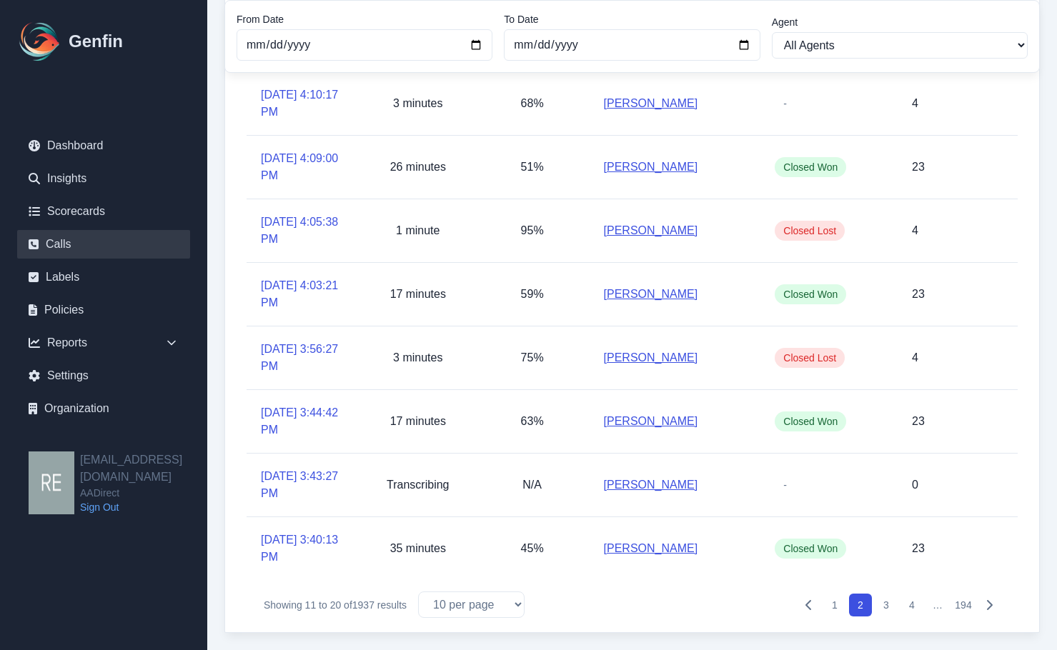
click at [640, 547] on link "Giselle Garcia" at bounding box center [651, 548] width 94 height 17
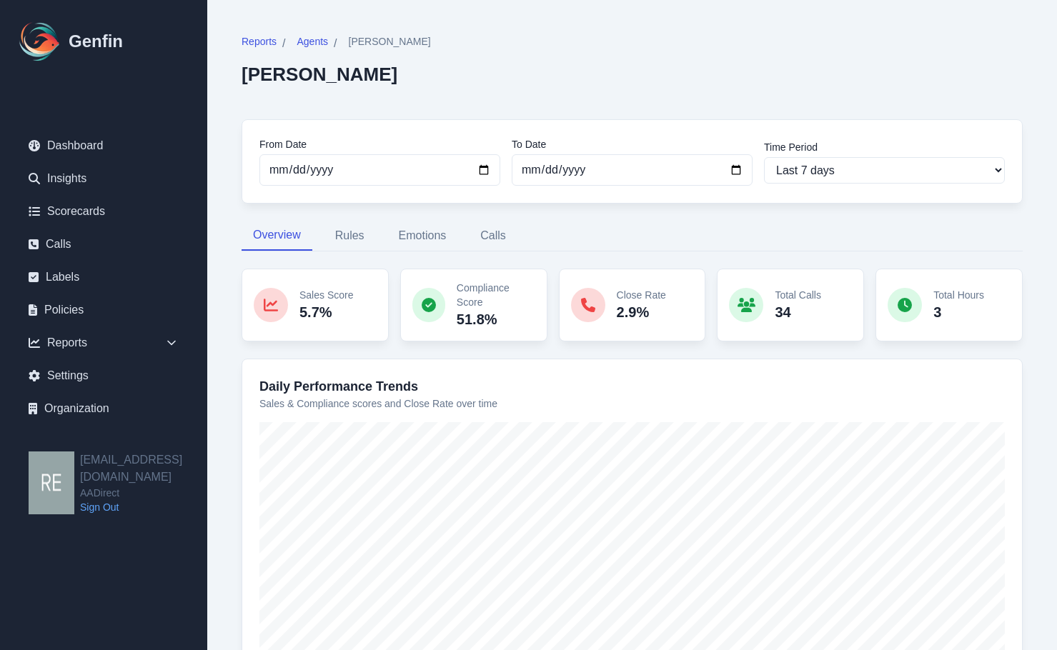
scroll to position [127, 0]
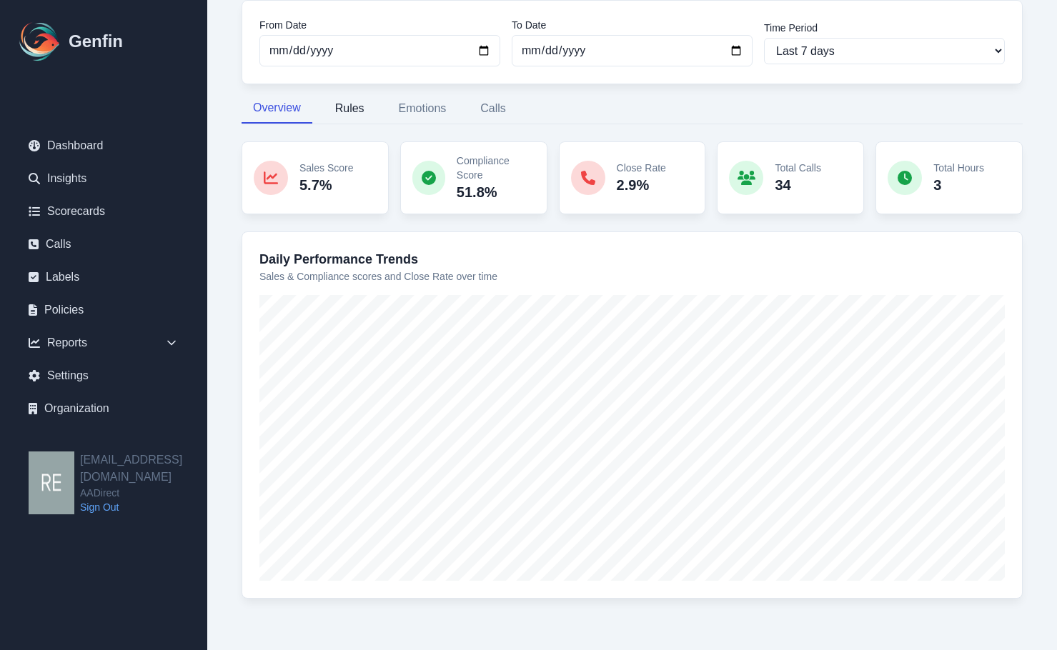
click at [354, 111] on button "Rules" at bounding box center [350, 109] width 52 height 30
select select "144"
select select "182"
select select "1192"
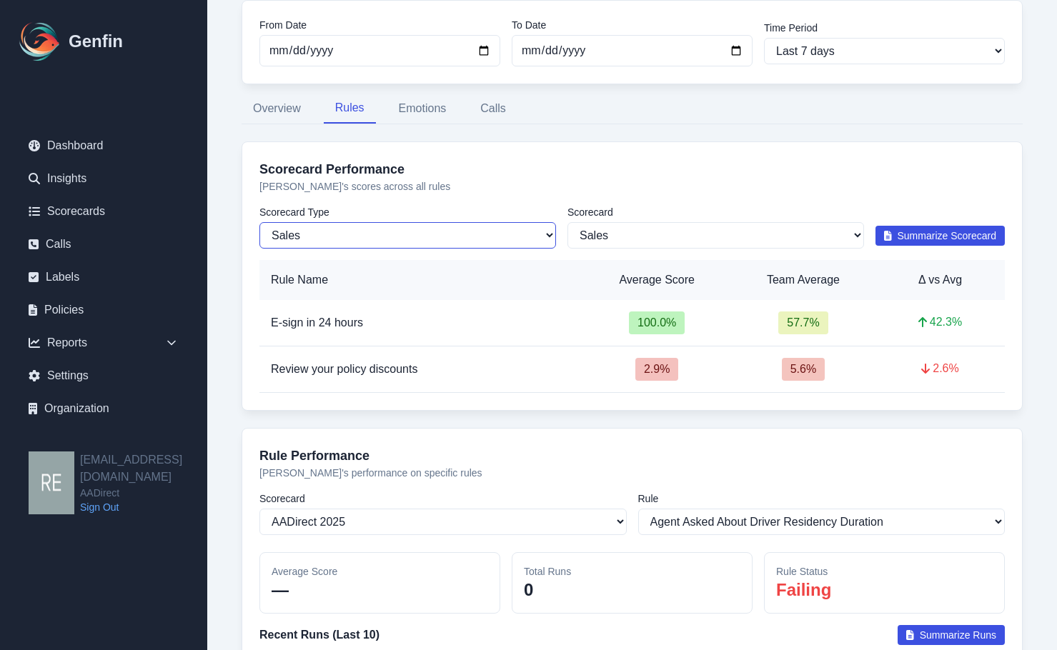
click at [499, 237] on select "Sales Compliance" at bounding box center [407, 235] width 297 height 26
click at [500, 237] on select "Sales Compliance" at bounding box center [407, 235] width 297 height 26
click at [625, 235] on select "All Scorecards Sales" at bounding box center [715, 235] width 297 height 26
select select
click at [567, 222] on select "All Scorecards Sales" at bounding box center [715, 235] width 297 height 26
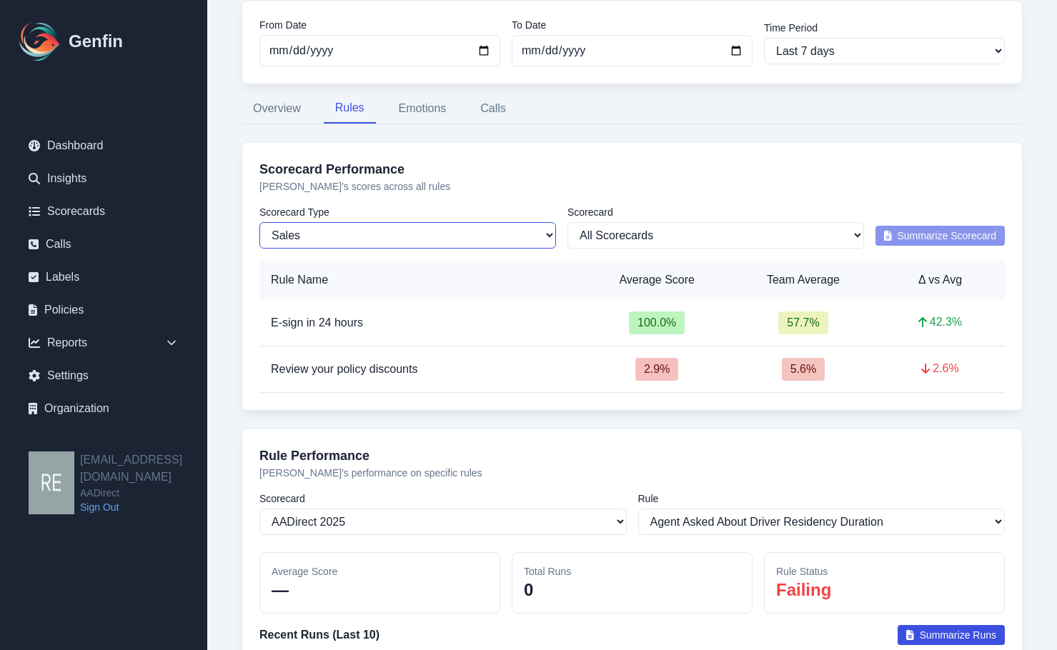
click at [448, 226] on select "Sales Compliance" at bounding box center [407, 235] width 297 height 26
select select "compliance"
click at [259, 222] on select "Sales Compliance" at bounding box center [407, 235] width 297 height 26
select select "182"
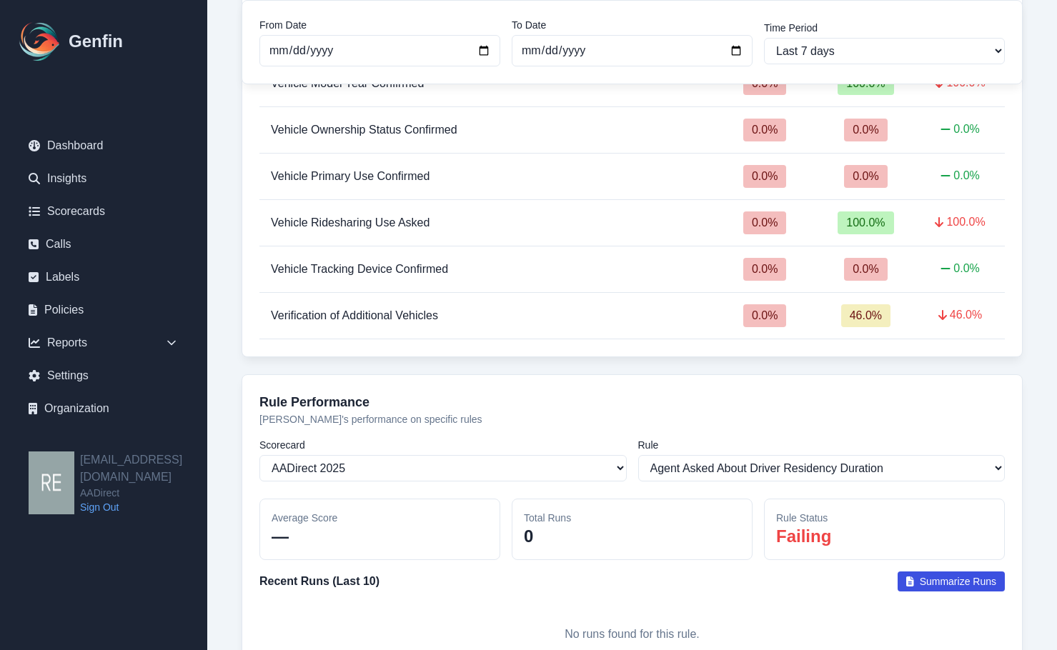
scroll to position [2356, 0]
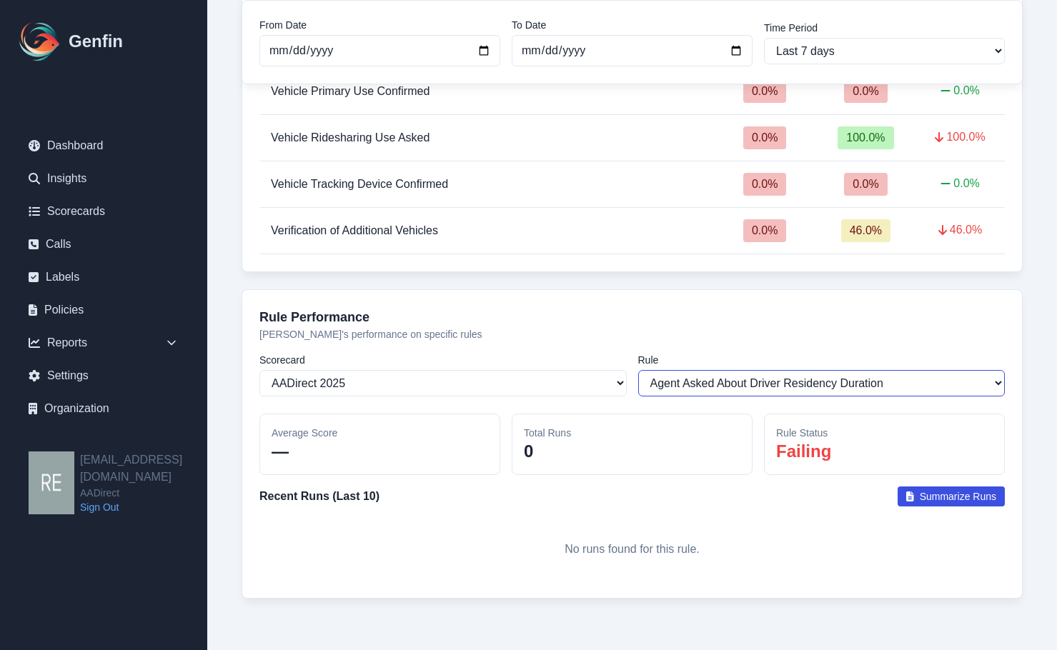
click at [855, 388] on select "Select a rule Agent Asked About Driver Residency Duration Agent Asked About Unl…" at bounding box center [821, 383] width 367 height 26
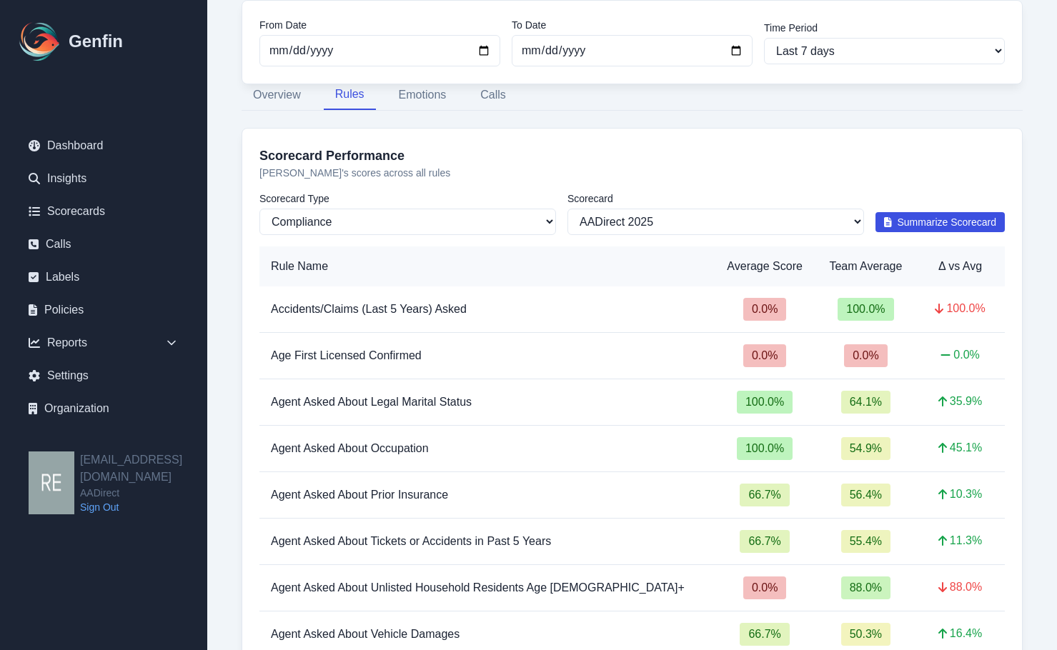
scroll to position [0, 0]
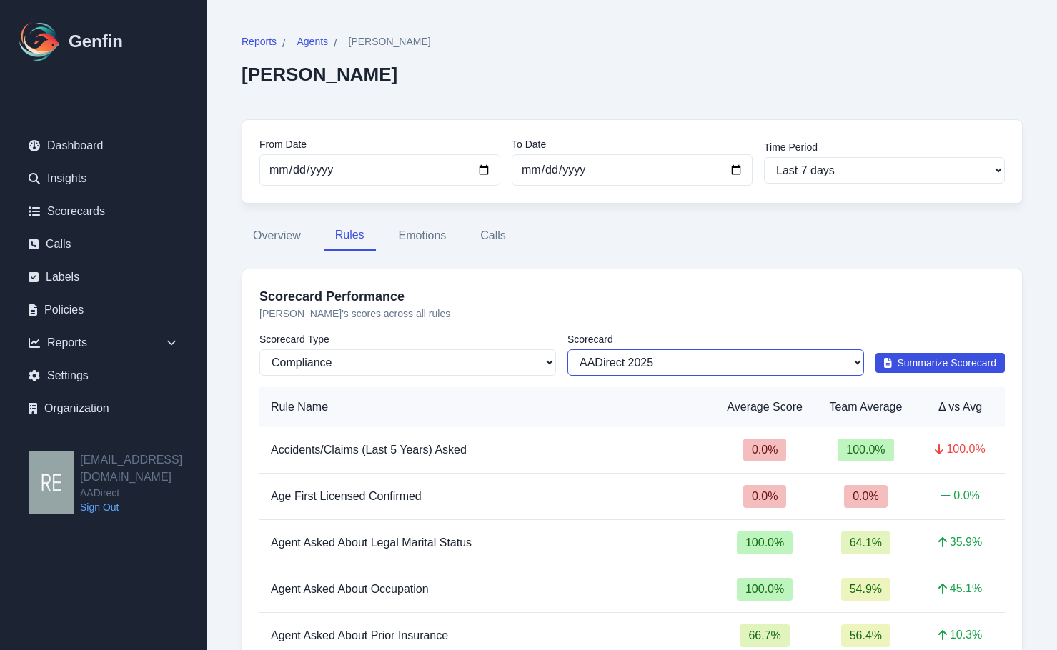
click at [642, 362] on select "All Scorecards AADirect 2025 Auto Insurance Compliance Behavioral Scorecard" at bounding box center [715, 362] width 297 height 26
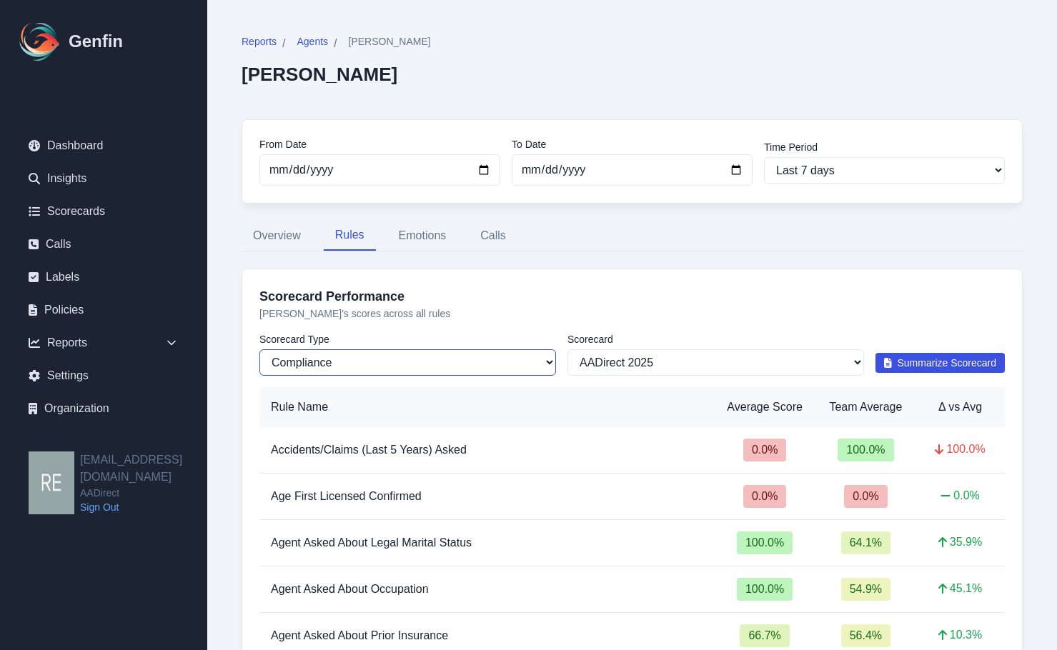
click at [466, 366] on select "Sales Compliance" at bounding box center [407, 362] width 297 height 26
select select "sales"
click at [259, 349] on select "Sales Compliance" at bounding box center [407, 362] width 297 height 26
select select "144"
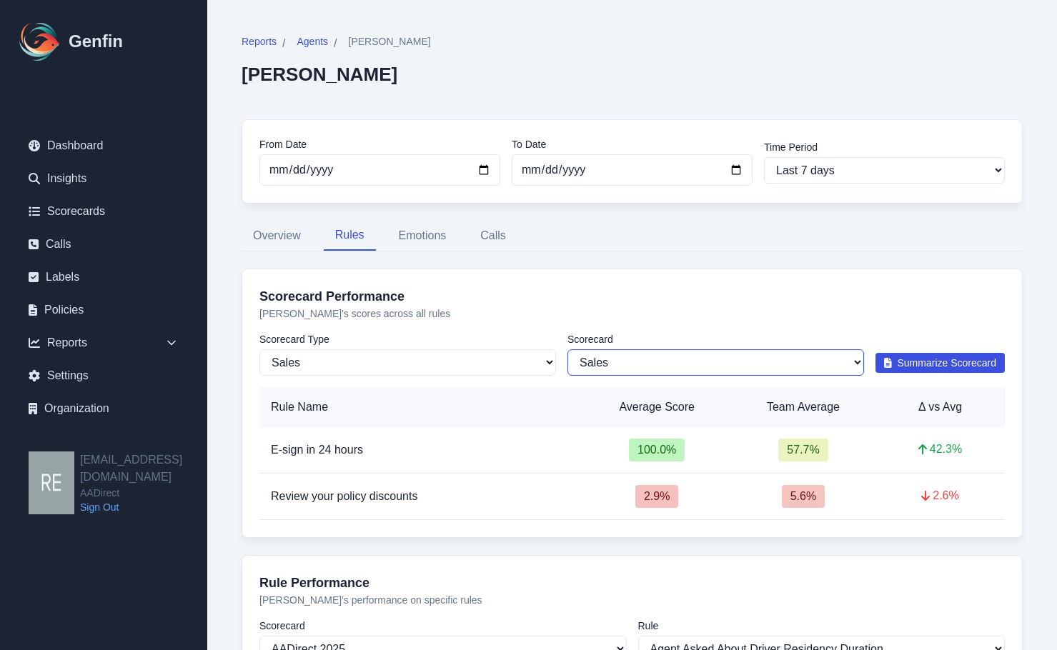
click at [672, 369] on select "All Scorecards Sales" at bounding box center [715, 362] width 297 height 26
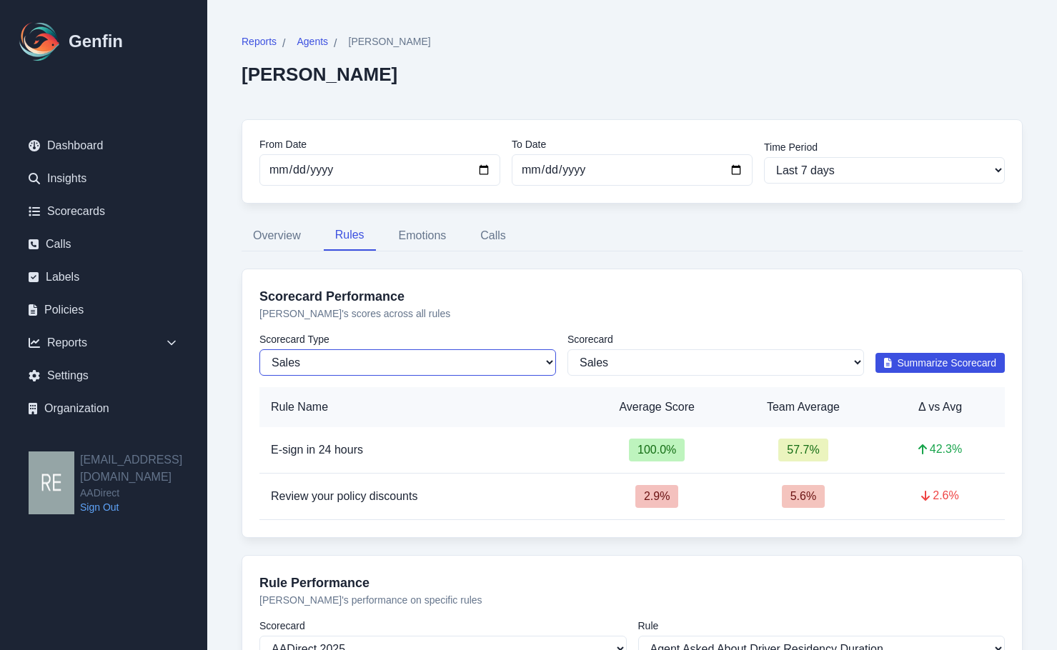
click at [379, 355] on select "Sales Compliance" at bounding box center [407, 362] width 297 height 26
select select "compliance"
click at [259, 349] on select "Sales Compliance" at bounding box center [407, 362] width 297 height 26
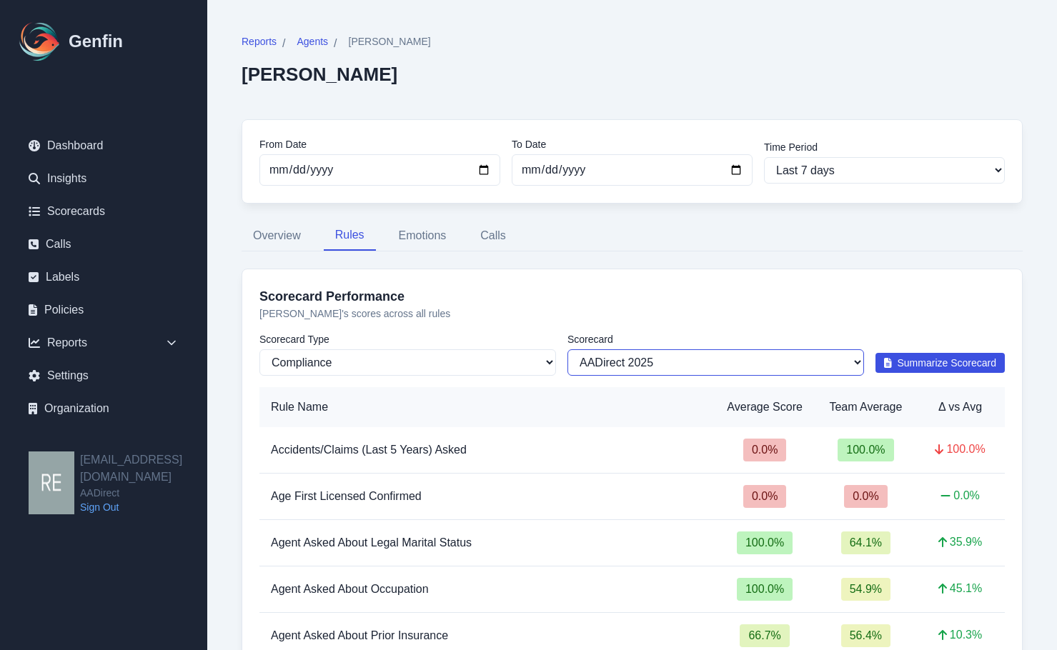
click at [644, 364] on select "All Scorecards AADirect 2025 Auto Insurance Compliance Behavioral Scorecard" at bounding box center [715, 362] width 297 height 26
click at [766, 355] on select "All Scorecards AADirect 2025 Auto Insurance Compliance Behavioral Scorecard" at bounding box center [715, 362] width 297 height 26
click at [567, 349] on select "All Scorecards AADirect 2025 Auto Insurance Compliance Behavioral Scorecard" at bounding box center [715, 362] width 297 height 26
click at [732, 370] on select "All Scorecards AADirect 2025 Auto Insurance Compliance Behavioral Scorecard" at bounding box center [715, 362] width 297 height 26
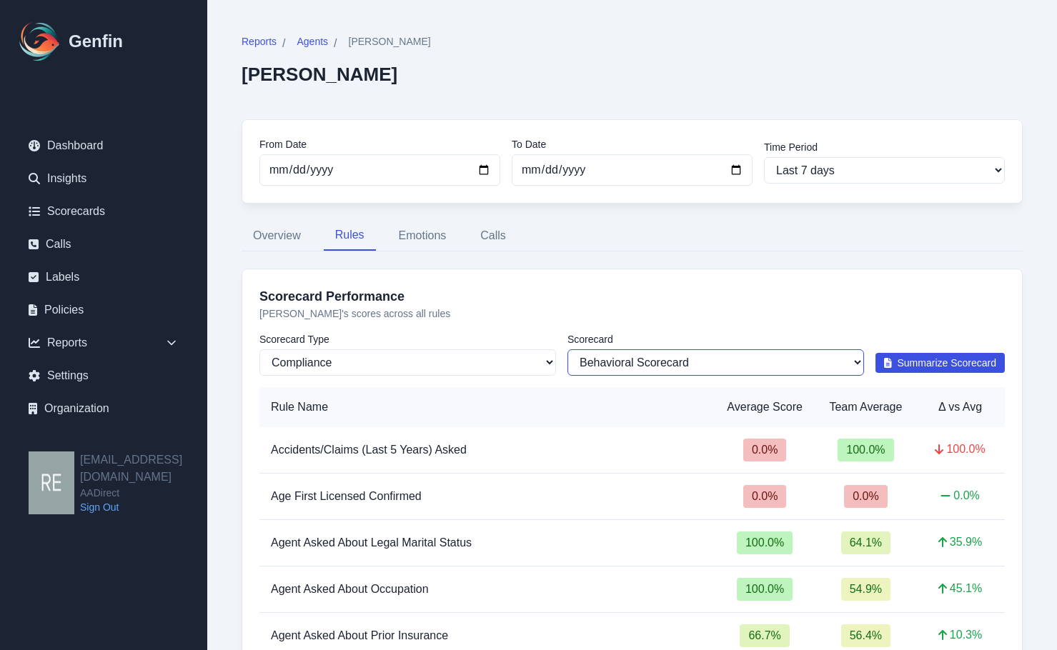
click at [567, 349] on select "All Scorecards AADirect 2025 Auto Insurance Compliance Behavioral Scorecard" at bounding box center [715, 362] width 297 height 26
drag, startPoint x: 786, startPoint y: 357, endPoint x: 779, endPoint y: 367, distance: 12.3
click at [787, 359] on select "All Scorecards AADirect 2025 Auto Insurance Compliance Behavioral Scorecard" at bounding box center [715, 362] width 297 height 26
select select "182"
click at [567, 349] on select "All Scorecards AADirect 2025 Auto Insurance Compliance Behavioral Scorecard" at bounding box center [715, 362] width 297 height 26
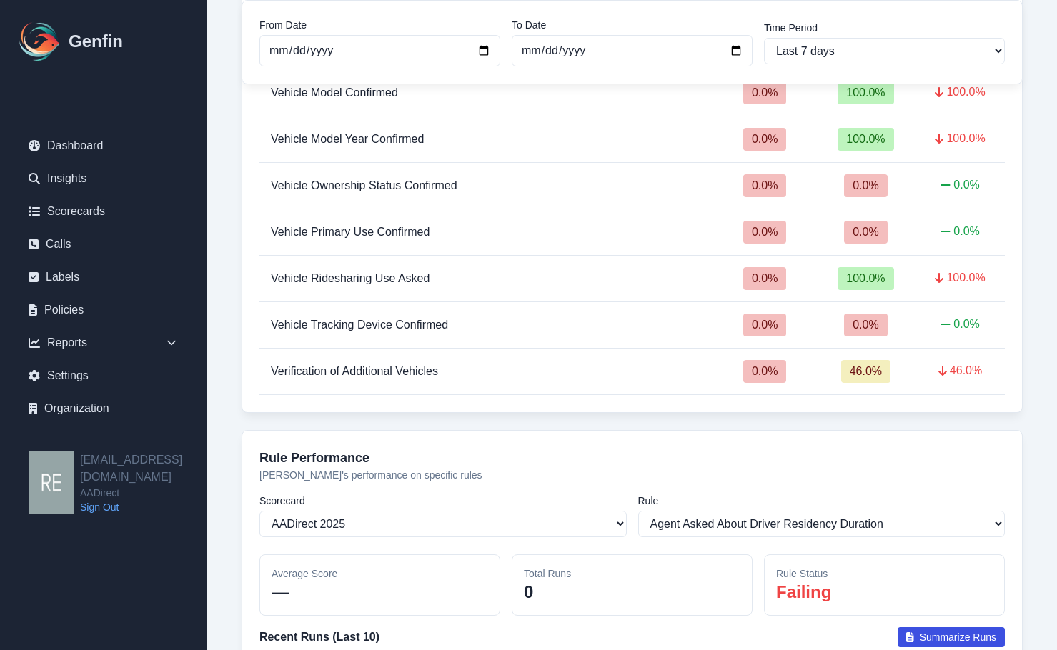
scroll to position [2356, 0]
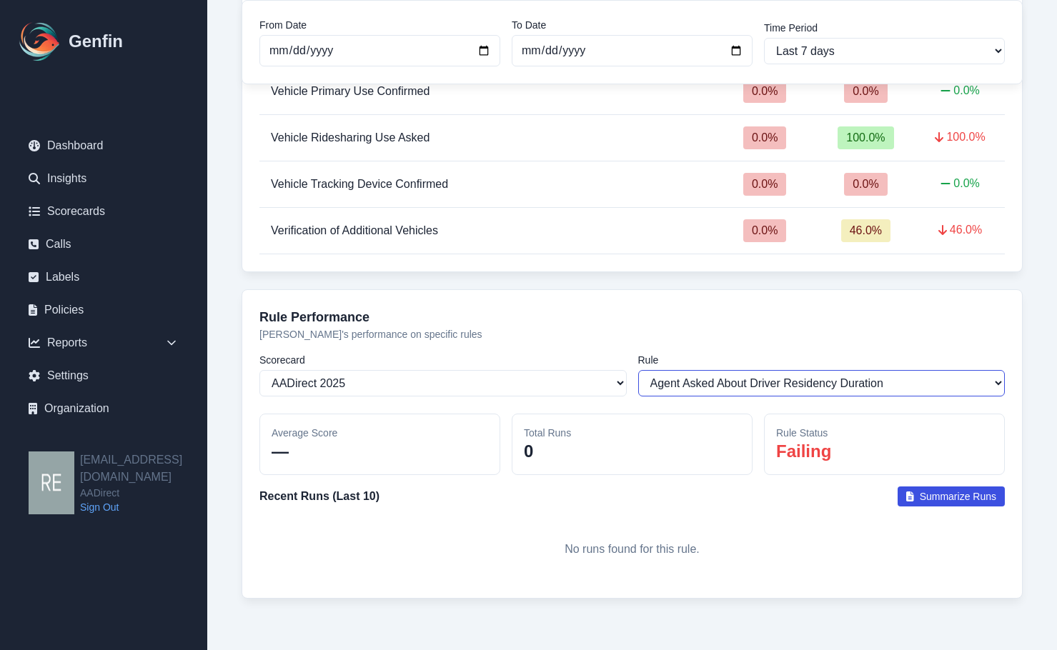
click at [731, 384] on select "Select a rule Agent Asked About Driver Residency Duration Agent Asked About Unl…" at bounding box center [821, 383] width 367 height 26
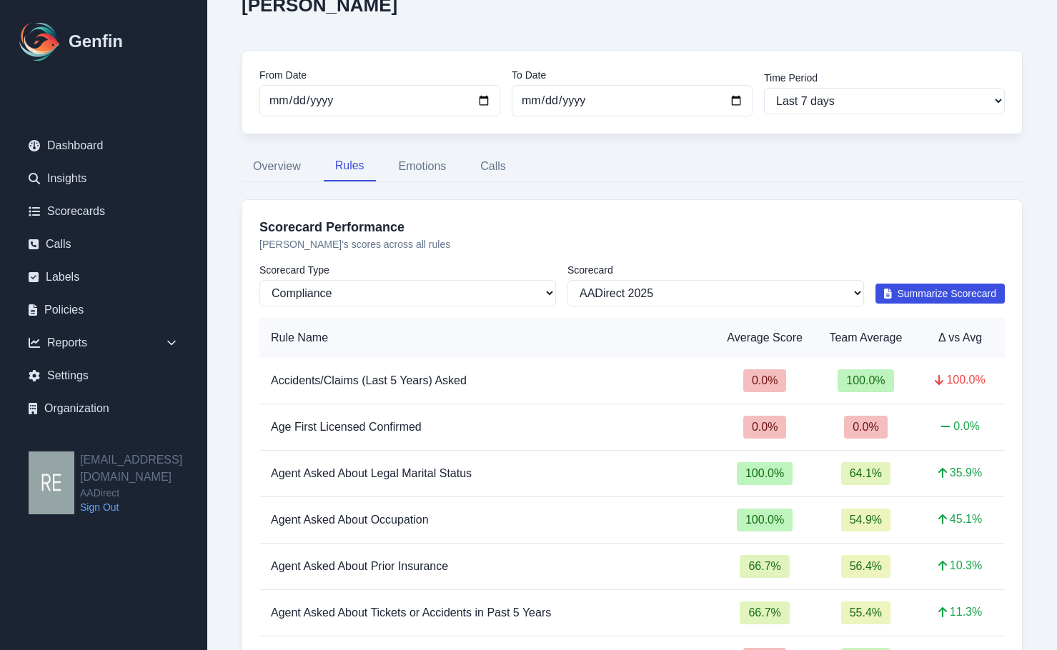
scroll to position [0, 0]
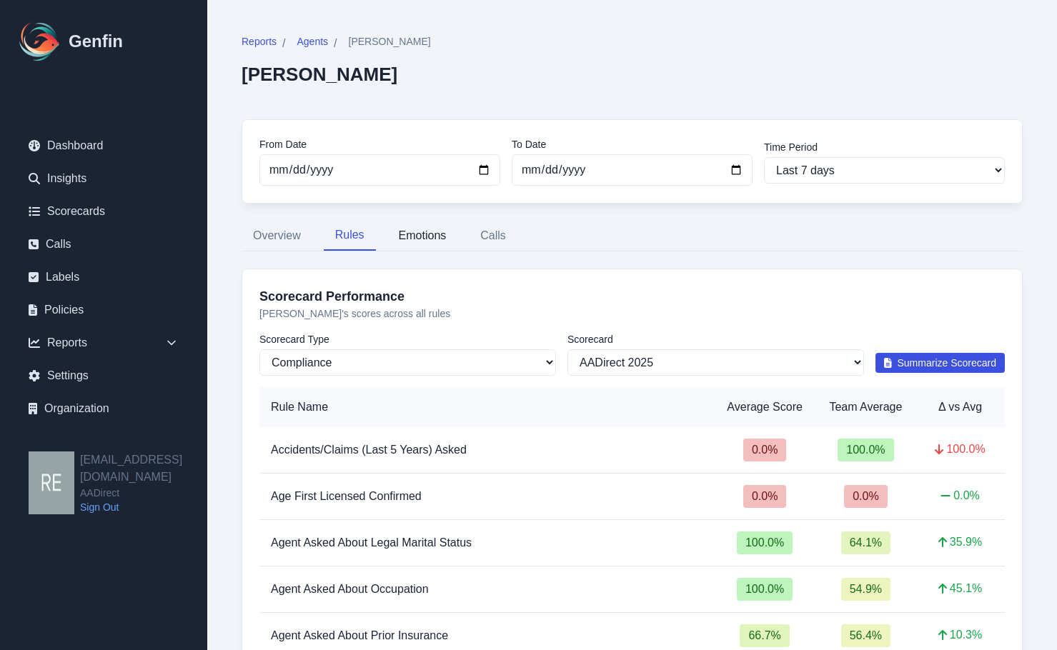
click at [424, 229] on button "Emotions" at bounding box center [422, 236] width 71 height 30
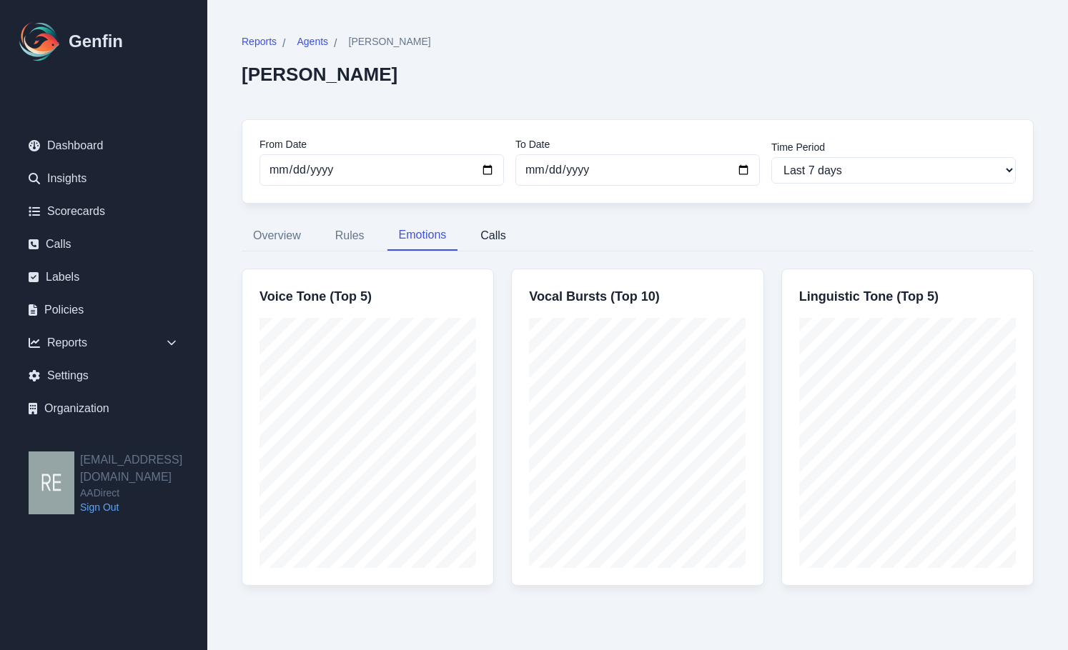
click at [495, 234] on button "Calls" at bounding box center [493, 236] width 49 height 30
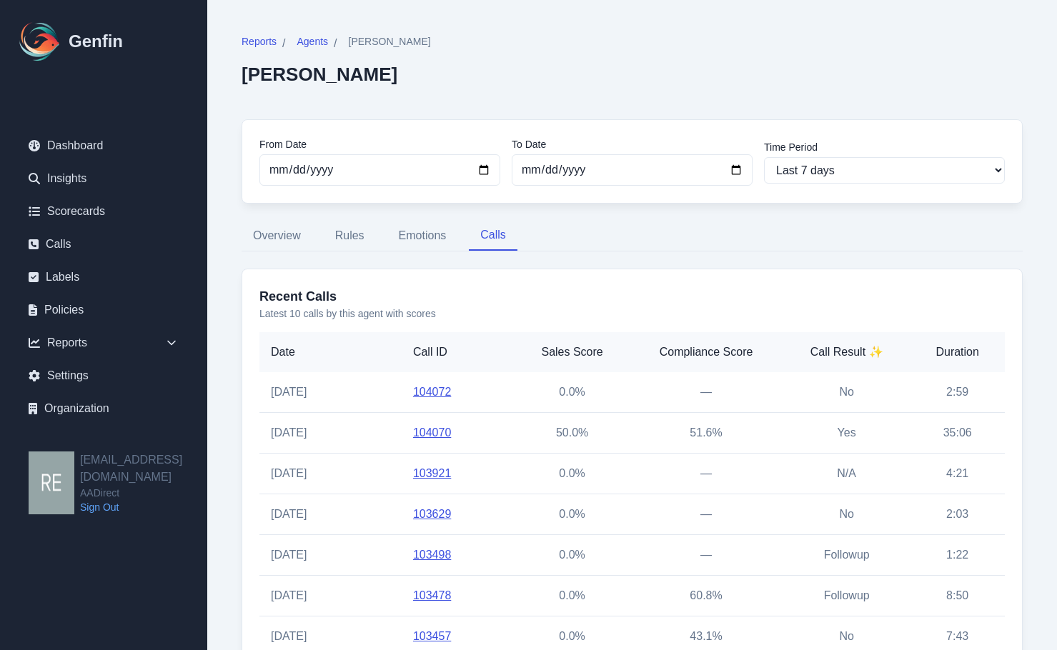
scroll to position [181, 0]
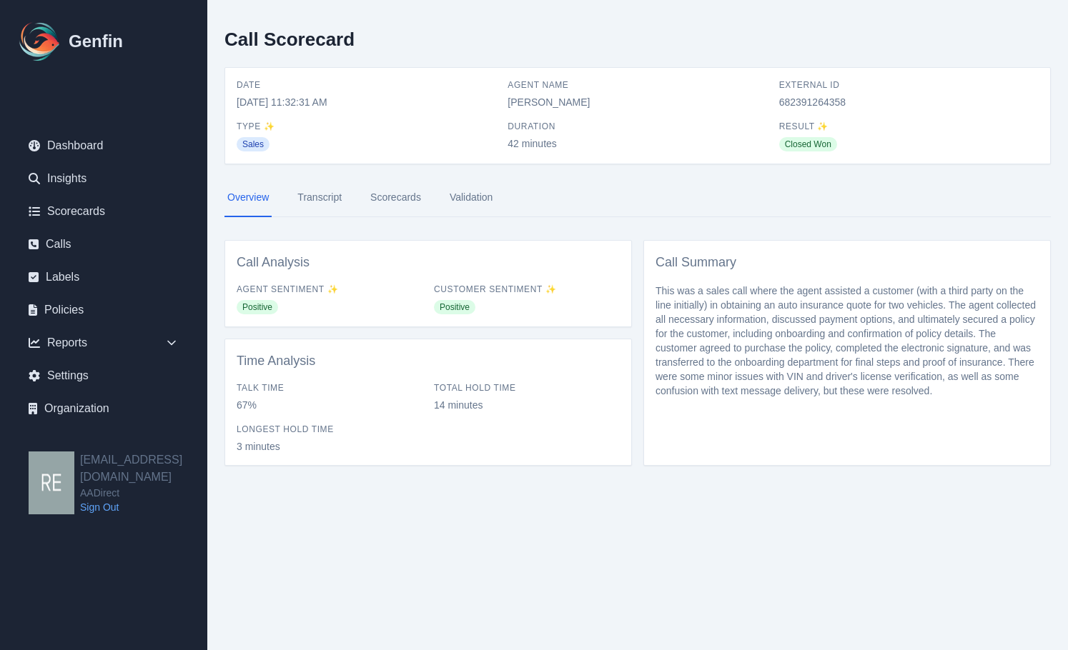
click at [335, 200] on link "Transcript" at bounding box center [319, 198] width 50 height 39
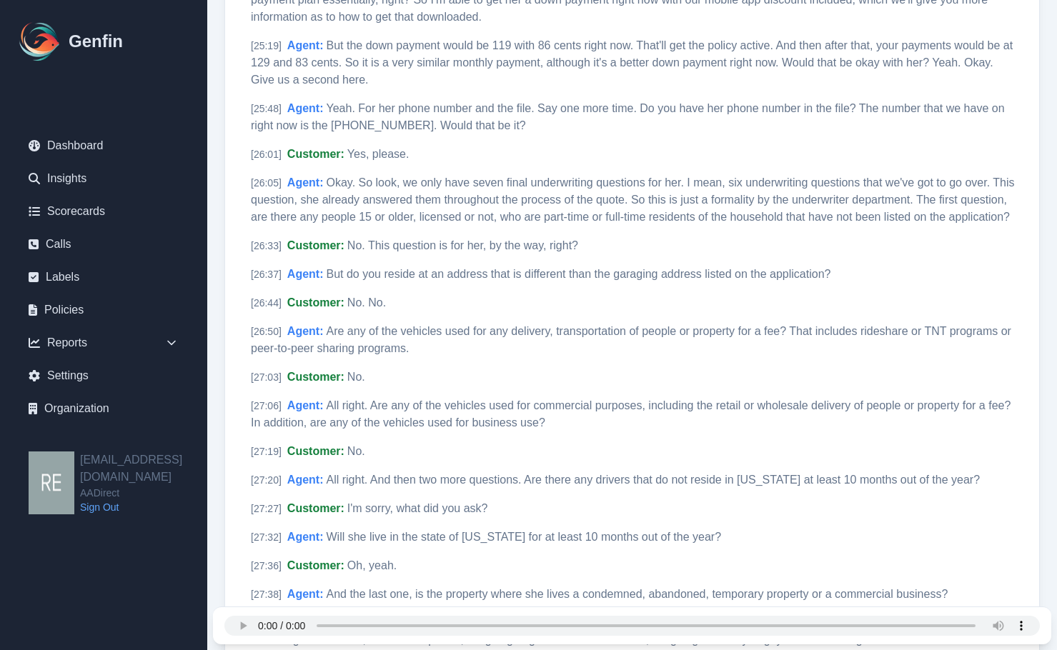
scroll to position [4964, 0]
